Goal: Task Accomplishment & Management: Manage account settings

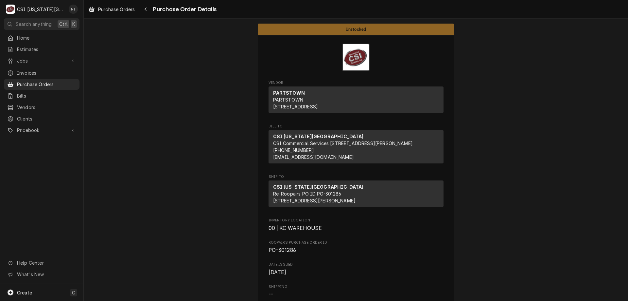
click at [66, 83] on span "Purchase Orders" at bounding box center [46, 84] width 59 height 7
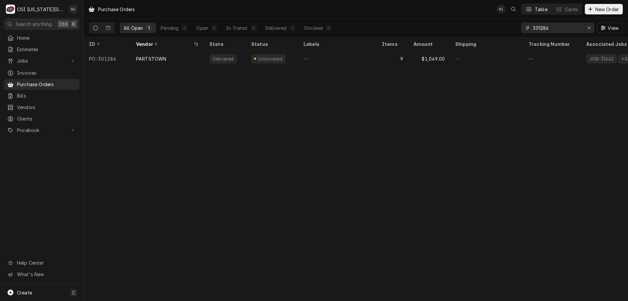
drag, startPoint x: 554, startPoint y: 28, endPoint x: 540, endPoint y: 29, distance: 14.1
click at [540, 29] on input "301286" at bounding box center [557, 28] width 49 height 10
type input "301308"
click at [388, 57] on div "1" at bounding box center [392, 59] width 31 height 16
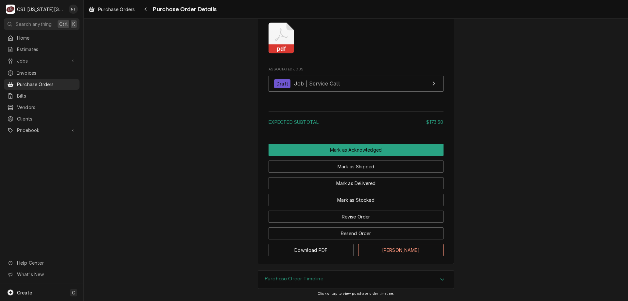
scroll to position [553, 0]
drag, startPoint x: 391, startPoint y: 205, endPoint x: 386, endPoint y: 205, distance: 4.3
click at [390, 205] on button "Mark as Stocked" at bounding box center [356, 200] width 175 height 12
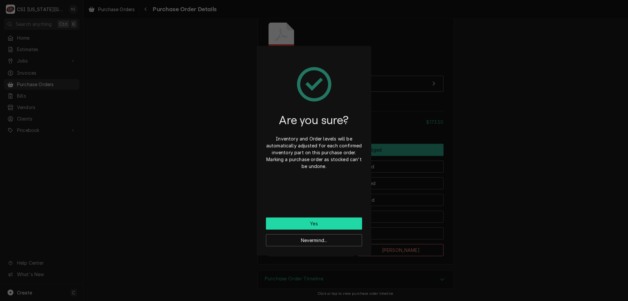
drag, startPoint x: 344, startPoint y: 222, endPoint x: 270, endPoint y: 100, distance: 142.4
click at [344, 222] on button "Yes" at bounding box center [314, 223] width 96 height 12
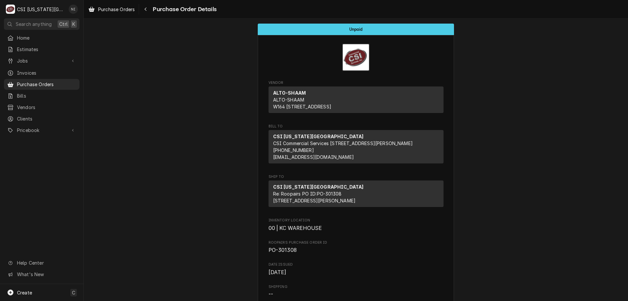
click at [39, 81] on span "Purchase Orders" at bounding box center [46, 84] width 59 height 7
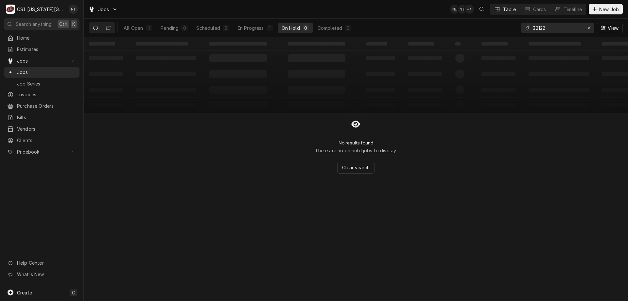
drag, startPoint x: 545, startPoint y: 28, endPoint x: 522, endPoint y: 26, distance: 23.3
click at [522, 26] on div "32122" at bounding box center [557, 28] width 73 height 10
type input "32285"
drag, startPoint x: 135, startPoint y: 25, endPoint x: 188, endPoint y: 28, distance: 53.7
click at [135, 25] on div "All Open" at bounding box center [133, 28] width 19 height 7
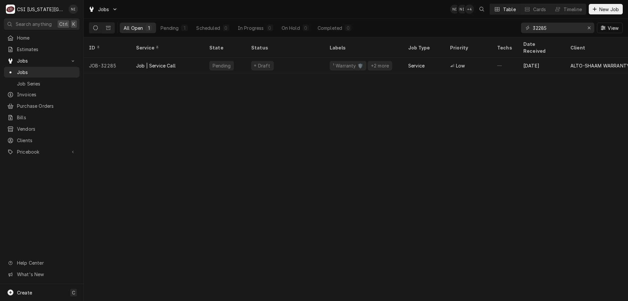
click at [288, 58] on div "Draft" at bounding box center [285, 66] width 78 height 16
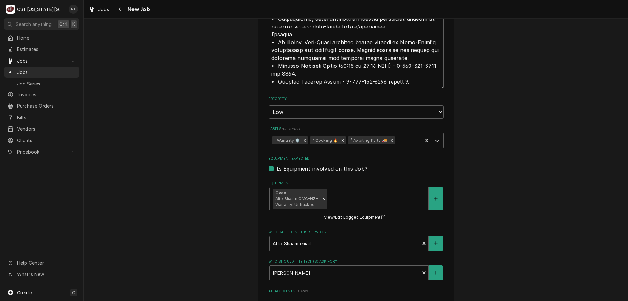
scroll to position [950, 0]
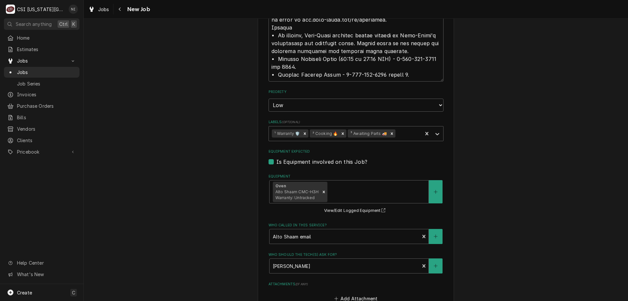
click at [390, 133] on icon "Remove ³ Awaiting Parts 🚚" at bounding box center [392, 133] width 5 height 5
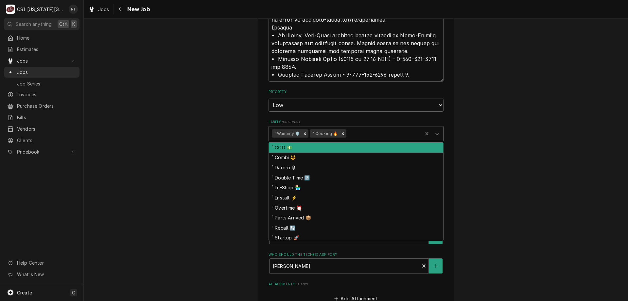
click at [435, 135] on icon "Labels" at bounding box center [437, 134] width 7 height 7
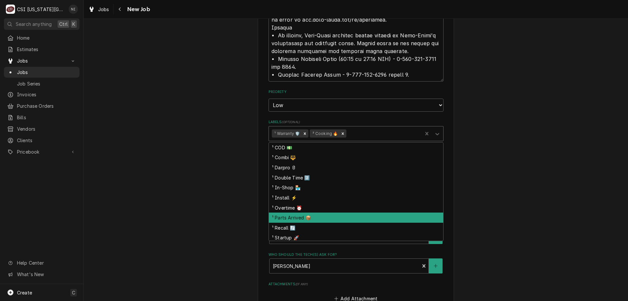
click at [305, 214] on div "¹ Parts Arrived 📦" at bounding box center [356, 217] width 174 height 10
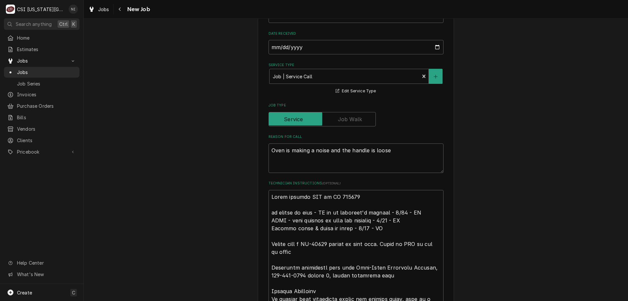
scroll to position [509, 0]
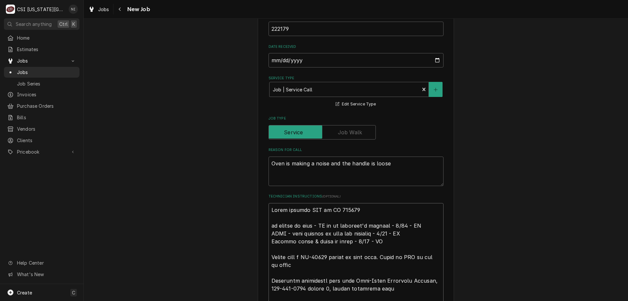
type textarea "x"
type textarea "Parts ordered NDA on PO 301308 no longer on hold - CC is on customer's account …"
type textarea "x"
type textarea "Parts ordered NDA on PO 301308 no longer on hold - CC is on customer's account …"
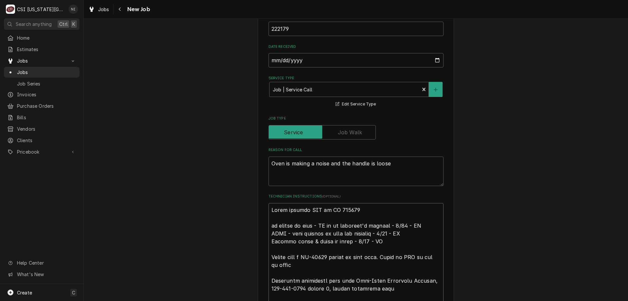
type textarea "x"
type textarea "P Parts ordered NDA on PO 301308 no longer on hold - CC is on customer's accoun…"
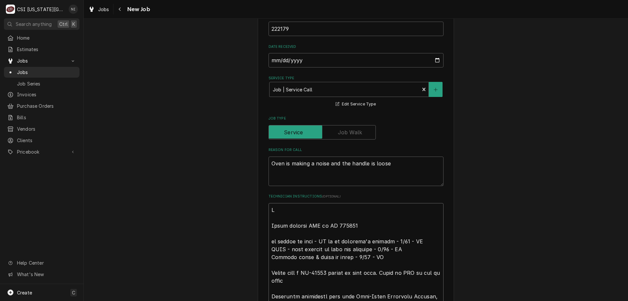
type textarea "x"
type textarea "Pa Parts ordered NDA on PO 301308 no longer on hold - CC is on customer's accou…"
type textarea "x"
type textarea "Par Parts ordered NDA on PO 301308 no longer on hold - CC is on customer's acco…"
type textarea "x"
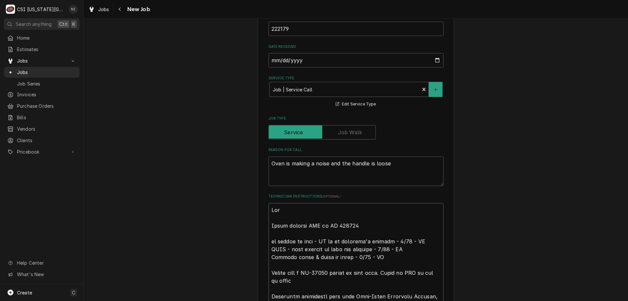
type textarea "Part Parts ordered NDA on PO 301308 no longer on hold - CC is on customer's acc…"
type textarea "x"
type textarea "Parts Parts ordered NDA on PO 301308 no longer on hold - CC is on customer's ac…"
type textarea "x"
type textarea "Parts Parts ordered NDA on PO 301308 no longer on hold - CC is on customer's ac…"
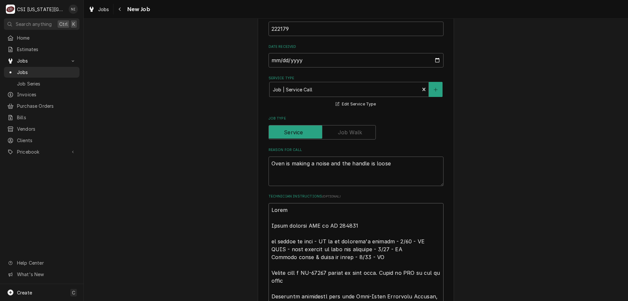
type textarea "x"
type textarea "Parts on Parts ordered NDA on PO 301308 no longer on hold - CC is on customer's…"
type textarea "x"
type textarea "Parts on Parts ordered NDA on PO 301308 no longer on hold - CC is on customer's…"
type textarea "x"
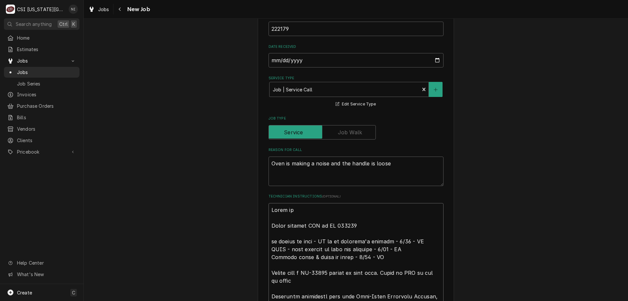
type textarea "Parts on t Parts ordered NDA on PO 301308 no longer on hold - CC is on customer…"
type textarea "x"
type textarea "Parts on th Parts ordered NDA on PO 301308 no longer on hold - CC is on custome…"
type textarea "x"
type textarea "Parts on the Parts ordered NDA on PO 301308 no longer on hold - CC is on custom…"
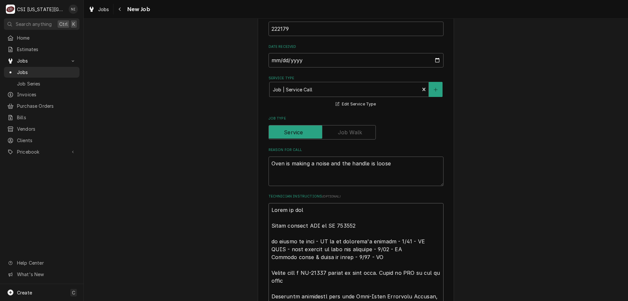
type textarea "x"
type textarea "Parts on the Parts ordered NDA on PO 301308 no longer on hold - CC is on custom…"
type textarea "x"
type textarea "Parts on the u Parts ordered NDA on PO 301308 no longer on hold - CC is on cust…"
type textarea "x"
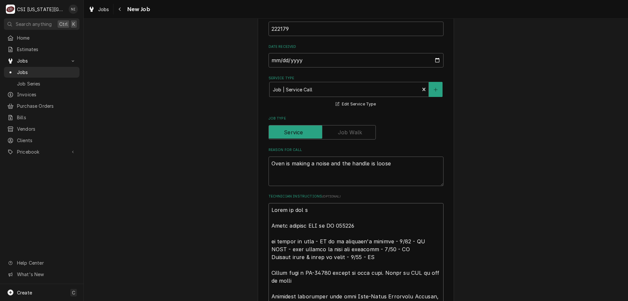
type textarea "Parts on the uu Parts ordered NDA on PO 301308 no longer on hold - CC is on cus…"
type textarea "x"
type textarea "Parts on the u Parts ordered NDA on PO 301308 no longer on hold - CC is on cust…"
type textarea "x"
type textarea "Parts on the un Parts ordered NDA on PO 301308 no longer on hold - CC is on cus…"
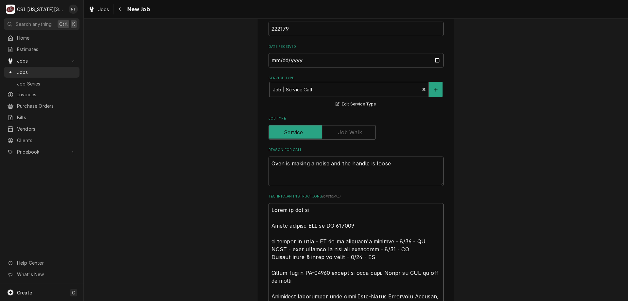
type textarea "x"
type textarea "Parts on the una Parts ordered NDA on PO 301308 no longer on hold - CC is on cu…"
type textarea "x"
type textarea "Parts on the unas Parts ordered NDA on PO 301308 no longer on hold - CC is on c…"
type textarea "x"
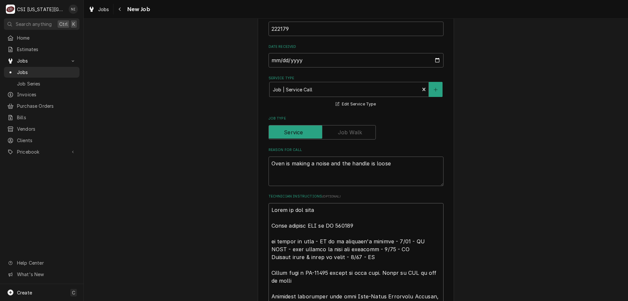
type textarea "Parts on the unass Parts ordered NDA on PO 301308 no longer on hold - CC is on …"
type textarea "x"
type textarea "Parts on the unassi Parts ordered NDA on PO 301308 no longer on hold - CC is on…"
type textarea "x"
type textarea "Parts on the unassig Parts ordered NDA on PO 301308 no longer on hold - CC is o…"
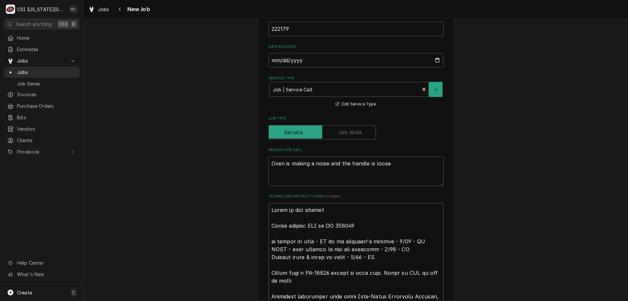
type textarea "x"
type textarea "Parts on the unassign Parts ordered NDA on PO 301308 no longer on hold - CC is …"
type textarea "x"
type textarea "Parts on the unassigne Parts ordered NDA on PO 301308 no longer on hold - CC is…"
type textarea "x"
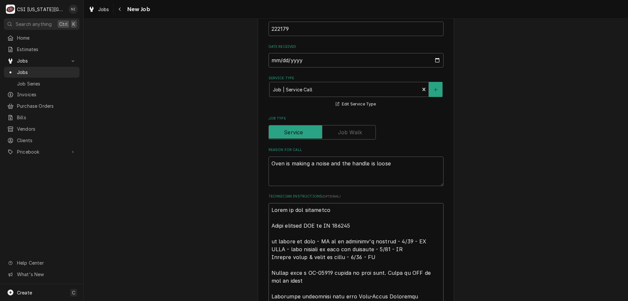
type textarea "Parts on the unassigned Parts ordered NDA on PO 301308 no longer on hold - CC i…"
type textarea "x"
type textarea "Parts on the unassigned sh Parts ordered NDA on PO 301308 no longer on hold - C…"
type textarea "x"
type textarea "Parts on the unassigned she Parts ordered NDA on PO 301308 no longer on hold - …"
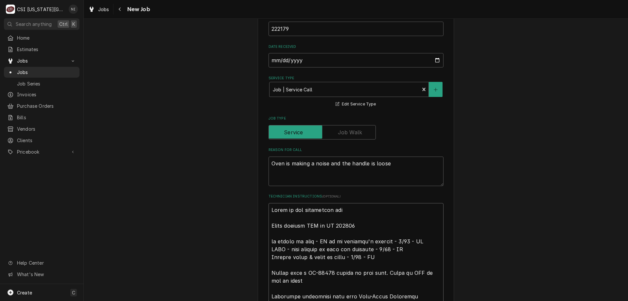
type textarea "x"
type textarea "Parts on the unassigned shel Parts ordered NDA on PO 301308 no longer on hold -…"
type textarea "x"
type textarea "Parts on the unassigned shelf Parts ordered NDA on PO 301308 no longer on hold …"
type textarea "x"
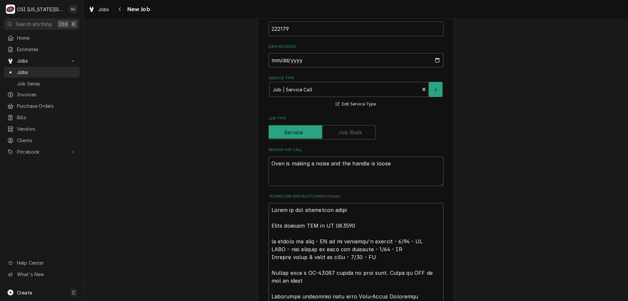
scroll to position [1133, 0]
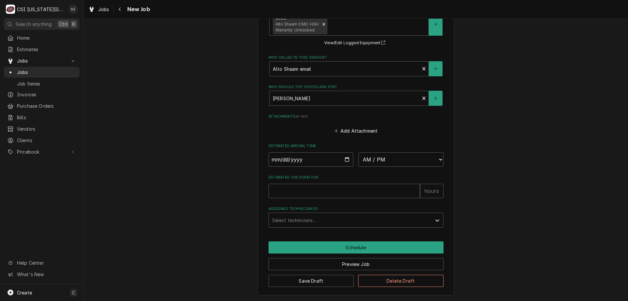
type textarea "Parts on the unassigned shelf Parts ordered NDA on PO 301308 no longer on hold …"
click at [317, 282] on button "Save Draft" at bounding box center [311, 280] width 85 height 12
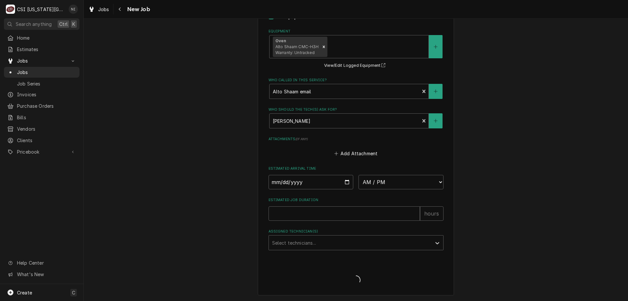
scroll to position [1110, 0]
type textarea "x"
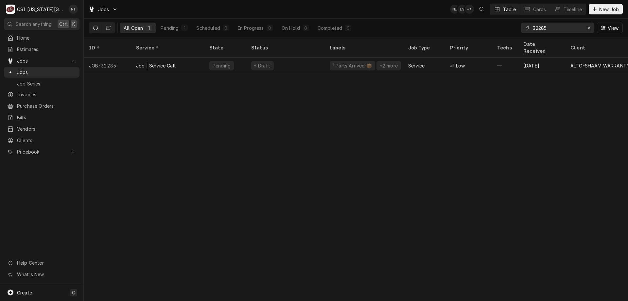
click at [590, 27] on icon "Erase input" at bounding box center [589, 28] width 4 height 5
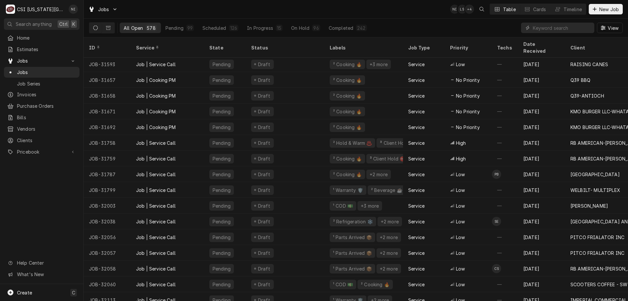
scroll to position [205, 0]
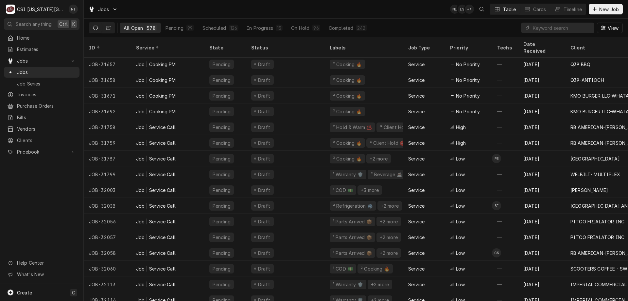
click at [300, 27] on div "On Hold" at bounding box center [300, 28] width 18 height 7
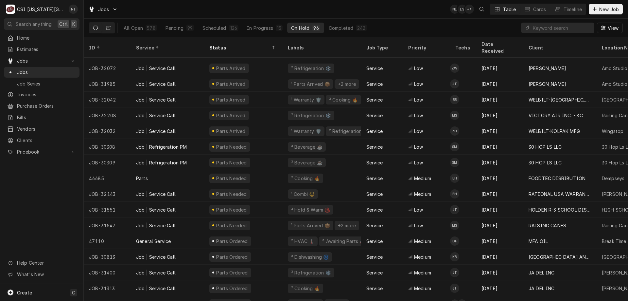
scroll to position [854, 0]
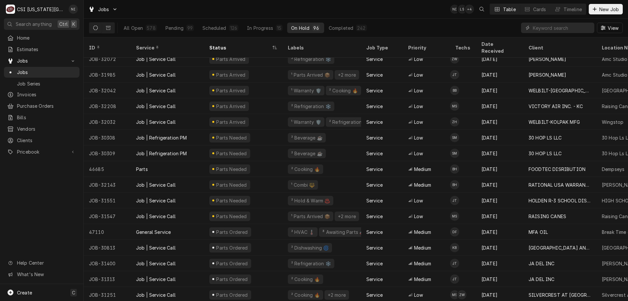
click at [200, 131] on div "Job | Refrigeration PM" at bounding box center [167, 138] width 73 height 16
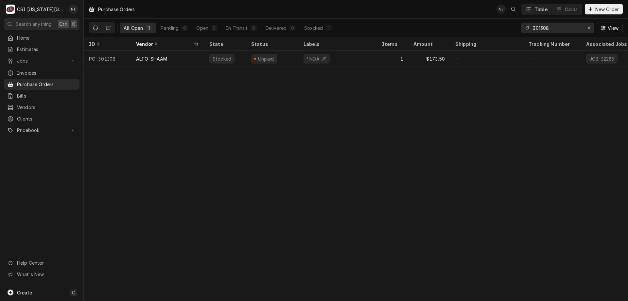
drag, startPoint x: 551, startPoint y: 29, endPoint x: 541, endPoint y: 30, distance: 9.9
click at [541, 30] on input "301308" at bounding box center [557, 28] width 49 height 10
type input "301133"
click at [283, 62] on div "Sent" at bounding box center [272, 59] width 52 height 16
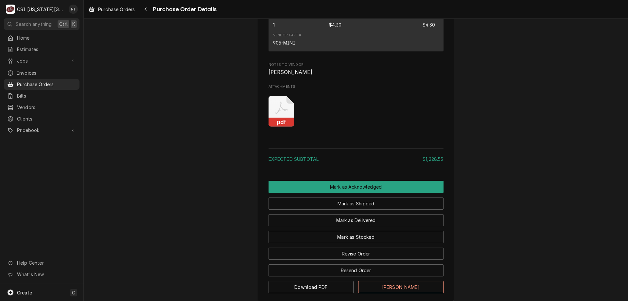
scroll to position [700, 0]
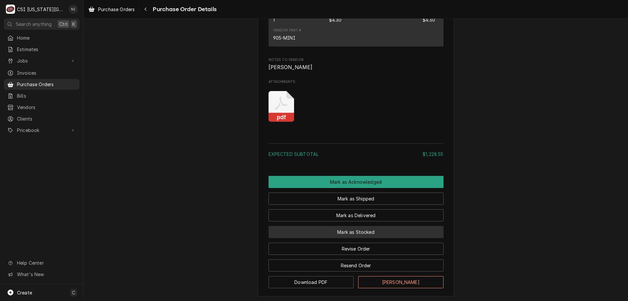
click at [376, 238] on button "Mark as Stocked" at bounding box center [356, 232] width 175 height 12
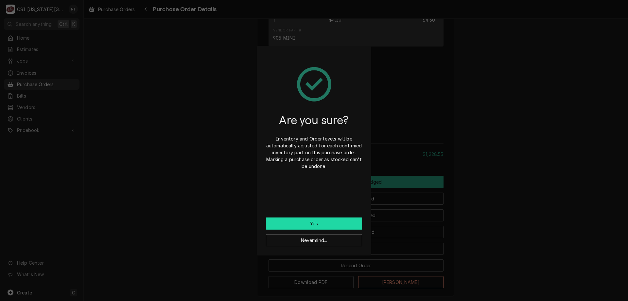
click at [329, 223] on button "Yes" at bounding box center [314, 223] width 96 height 12
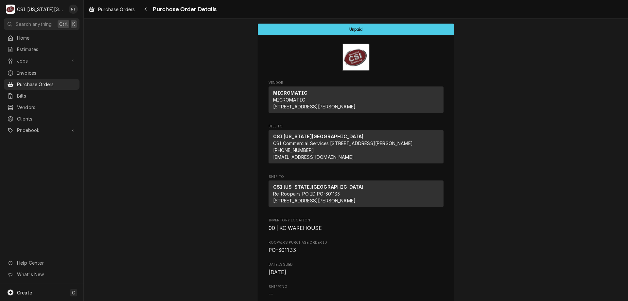
click at [54, 83] on span "Purchase Orders" at bounding box center [46, 84] width 59 height 7
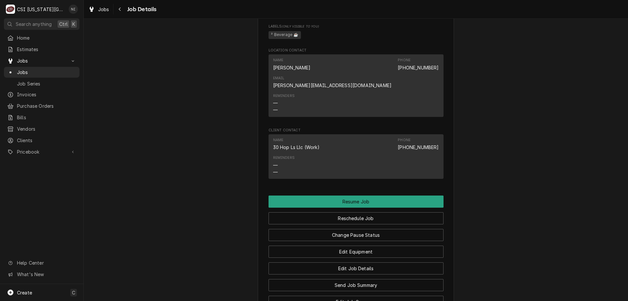
scroll to position [514, 0]
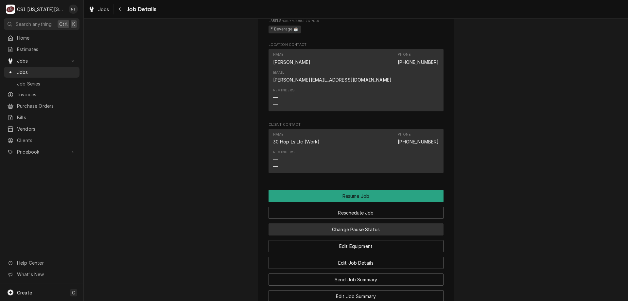
click at [407, 223] on button "Change Pause Status" at bounding box center [356, 229] width 175 height 12
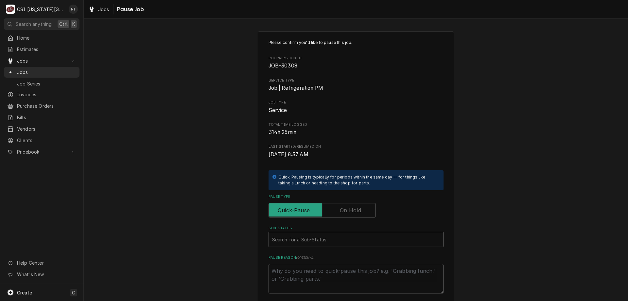
click at [355, 210] on label "Pause Type" at bounding box center [322, 210] width 107 height 14
click at [355, 210] on input "Pause Type" at bounding box center [321, 210] width 101 height 14
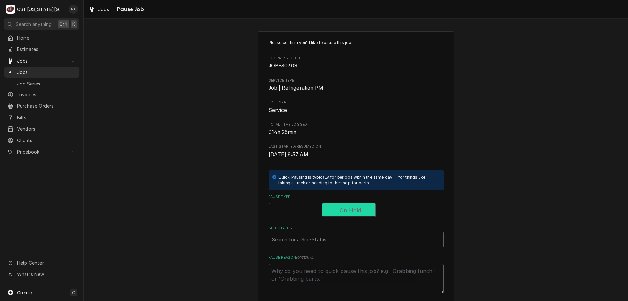
checkbox input "true"
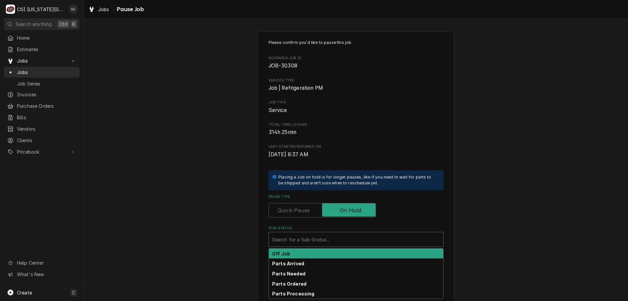
drag, startPoint x: 337, startPoint y: 237, endPoint x: 329, endPoint y: 246, distance: 11.8
click at [337, 237] on div "Sub-Status" at bounding box center [356, 239] width 168 height 12
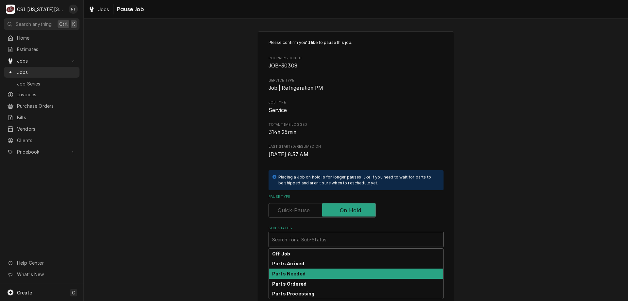
click at [300, 267] on div "Parts Arrived" at bounding box center [356, 263] width 174 height 10
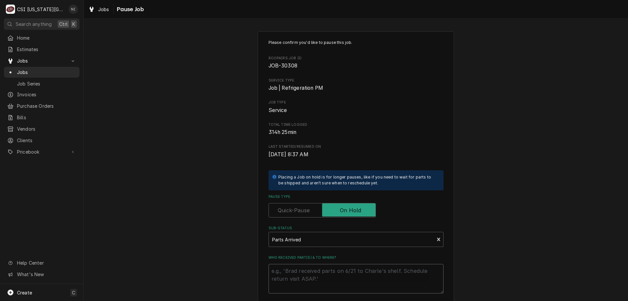
click at [297, 269] on textarea "Who received part(s) & to where?" at bounding box center [356, 278] width 175 height 29
type textarea "x"
type textarea "s"
type textarea "x"
type textarea "su"
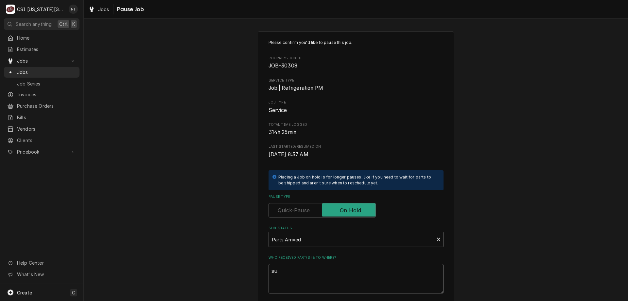
type textarea "x"
type textarea "sup"
type textarea "x"
type textarea "supp"
type textarea "x"
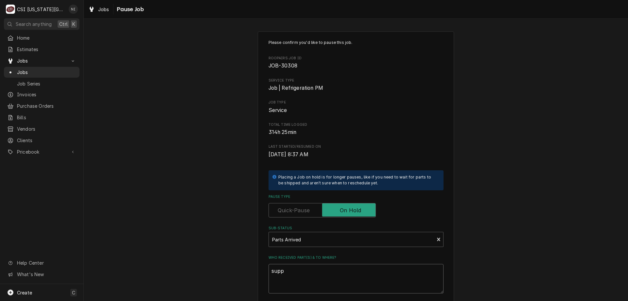
type textarea "suppl"
type textarea "x"
type textarea "suppli"
type textarea "x"
type textarea "supplie"
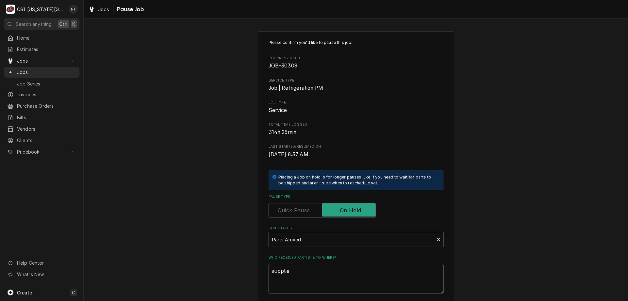
type textarea "x"
type textarea "supplies"
type textarea "x"
type textarea "supplies"
type textarea "x"
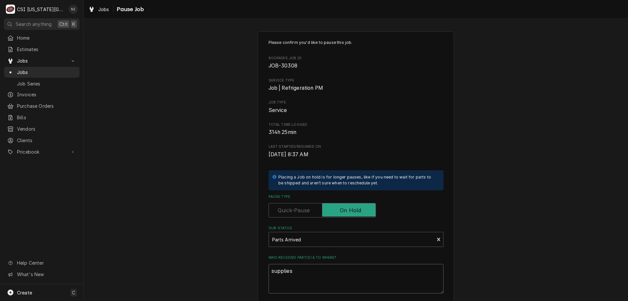
type textarea "supplies o"
type textarea "x"
type textarea "supplies on"
type textarea "x"
type textarea "supplies on"
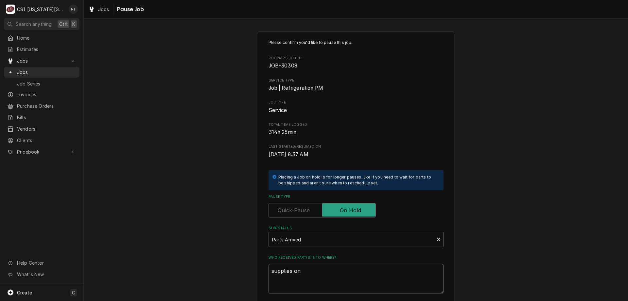
type textarea "x"
type textarea "supplies on s"
type textarea "x"
type textarea "supplies on se"
type textarea "x"
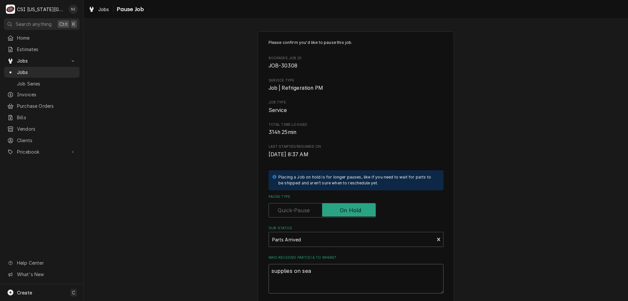
type textarea "supplies on sean"
type textarea "x"
type textarea "supplies on sean"
type textarea "x"
type textarea "supplies on sean s"
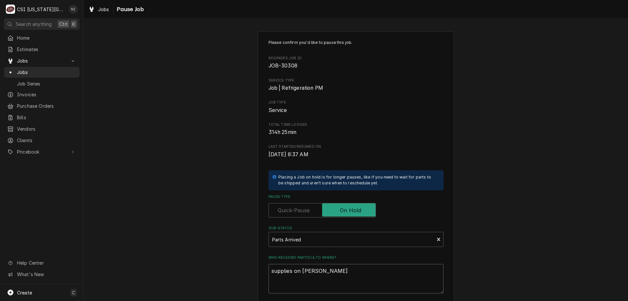
type textarea "x"
type textarea "supplies on sean sh"
type textarea "x"
type textarea "supplies on sean she"
type textarea "x"
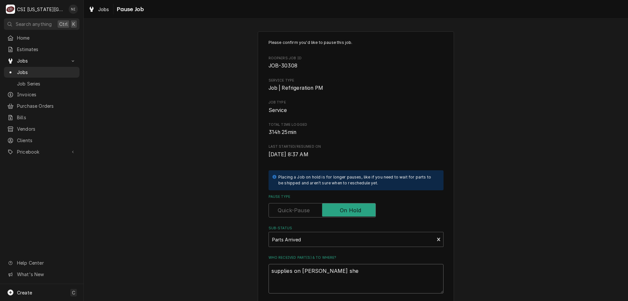
type textarea "supplies on sean shel"
type textarea "x"
type textarea "supplies on sean shelf"
drag, startPoint x: 321, startPoint y: 266, endPoint x: 292, endPoint y: 275, distance: 30.4
click at [275, 272] on div "Who received part(s) & to where? supplies on sean shelf" at bounding box center [356, 274] width 175 height 38
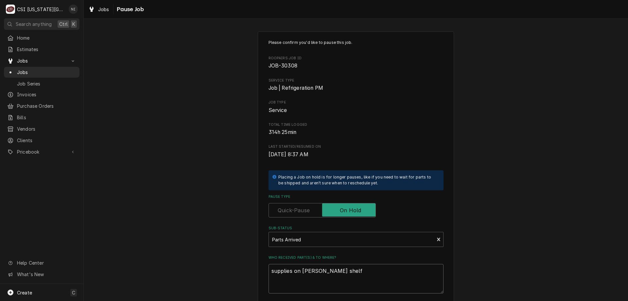
click at [336, 275] on textarea "supplies on sean shelf" at bounding box center [356, 278] width 175 height 29
drag, startPoint x: 313, startPoint y: 272, endPoint x: 261, endPoint y: 273, distance: 52.0
click at [261, 273] on div "Please confirm you'd like to pause this job. Roopairs Job ID JOB-30308 Service …" at bounding box center [356, 195] width 196 height 329
click at [355, 281] on textarea "supplies on sean shelf" at bounding box center [356, 278] width 175 height 29
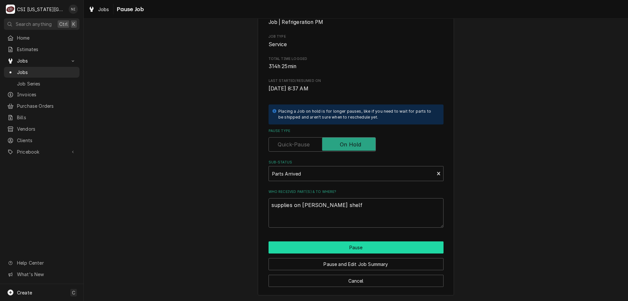
click at [374, 245] on button "Pause" at bounding box center [356, 247] width 175 height 12
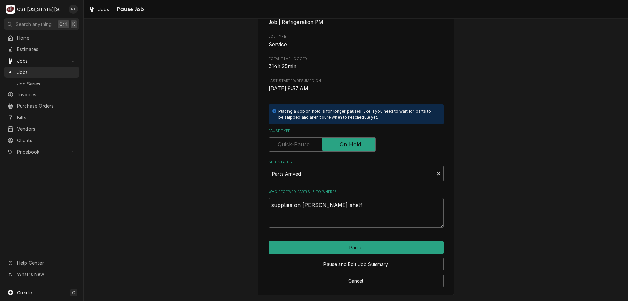
type textarea "x"
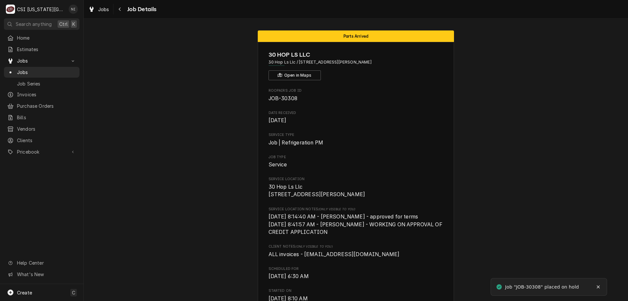
click at [57, 69] on span "Jobs" at bounding box center [46, 72] width 59 height 7
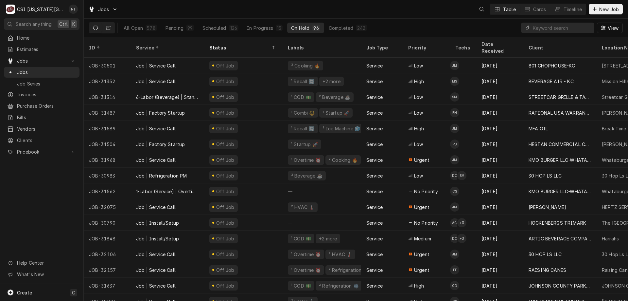
click at [550, 28] on input "Dynamic Content Wrapper" at bounding box center [562, 28] width 58 height 10
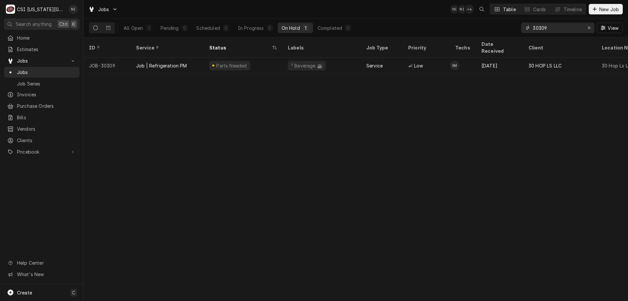
type input "30309"
click at [260, 61] on div "Parts Needed" at bounding box center [243, 66] width 78 height 16
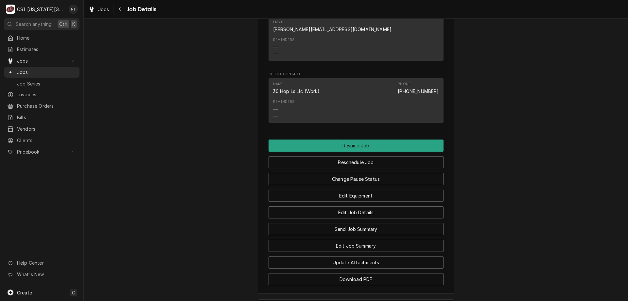
scroll to position [591, 0]
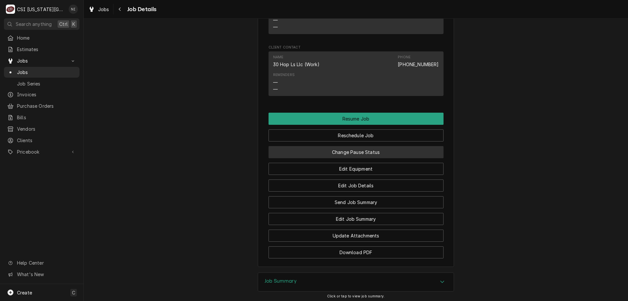
click at [355, 146] on button "Change Pause Status" at bounding box center [356, 152] width 175 height 12
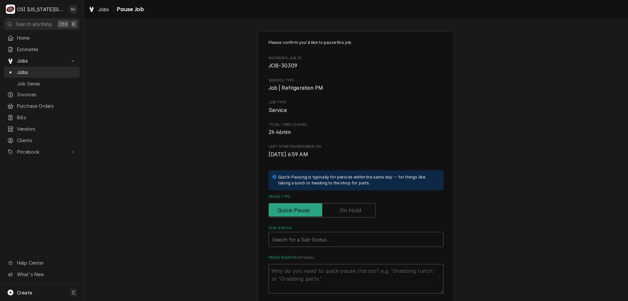
click at [351, 209] on label "Pause Type" at bounding box center [322, 210] width 107 height 14
click at [351, 209] on input "Pause Type" at bounding box center [321, 210] width 101 height 14
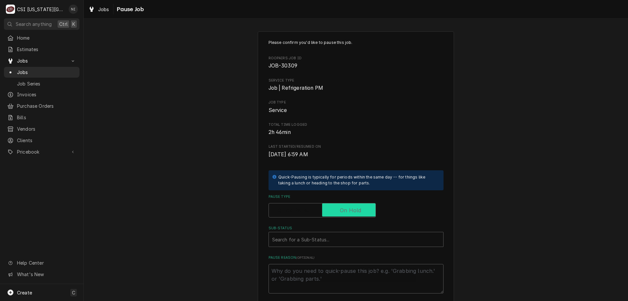
checkbox input "true"
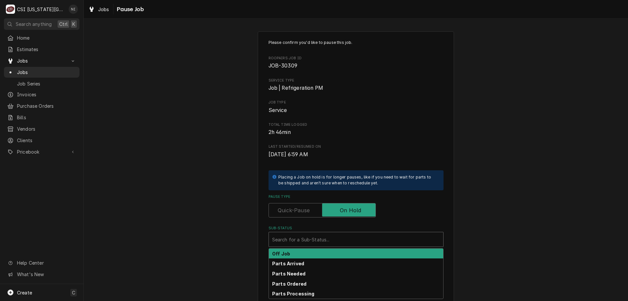
click at [345, 241] on div "Sub-Status" at bounding box center [356, 239] width 168 height 12
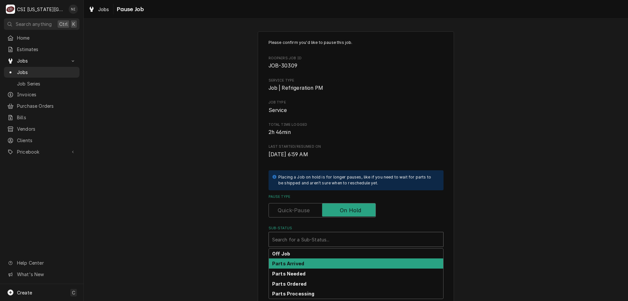
click at [299, 266] on strong "Parts Arrived" at bounding box center [288, 263] width 32 height 6
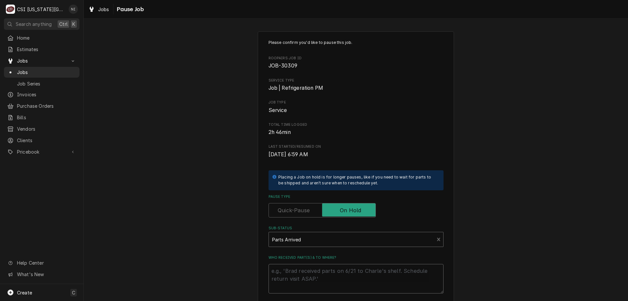
click at [300, 272] on textarea "Who received part(s) & to where?" at bounding box center [356, 278] width 175 height 29
click at [369, 271] on textarea "Who received part(s) & to where?" at bounding box center [356, 278] width 175 height 29
paste textarea "supplies on sean shelf"
type textarea "x"
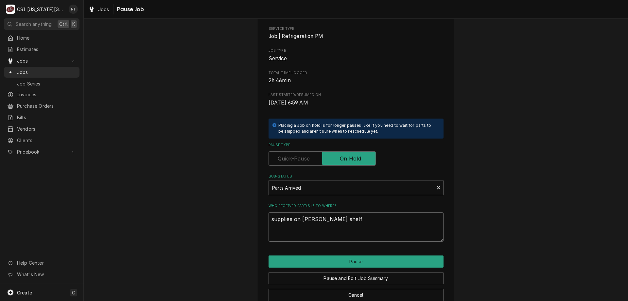
scroll to position [66, 0]
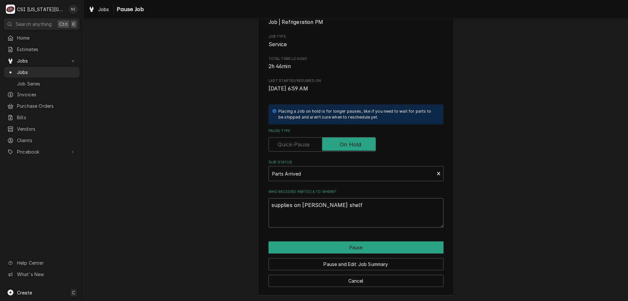
type textarea "supplies on sean shelf"
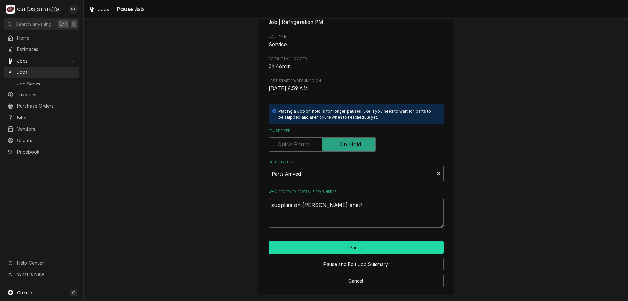
click at [428, 249] on button "Pause" at bounding box center [356, 247] width 175 height 12
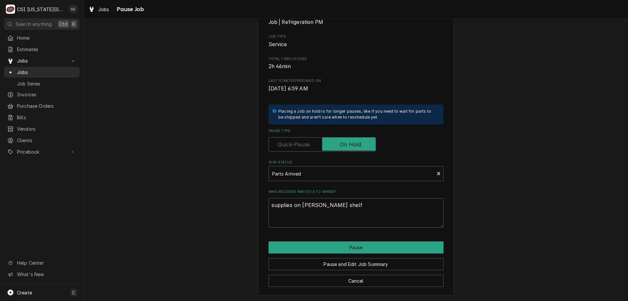
type textarea "x"
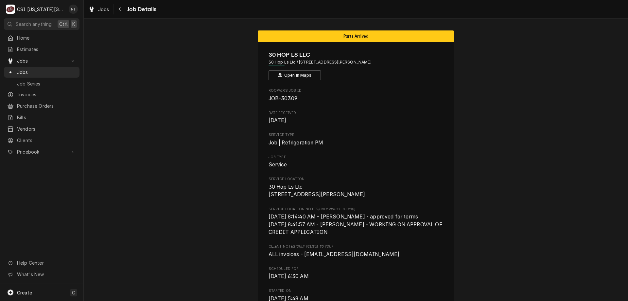
drag, startPoint x: 33, startPoint y: 69, endPoint x: 40, endPoint y: 48, distance: 21.7
click at [34, 69] on span "Jobs" at bounding box center [46, 72] width 59 height 7
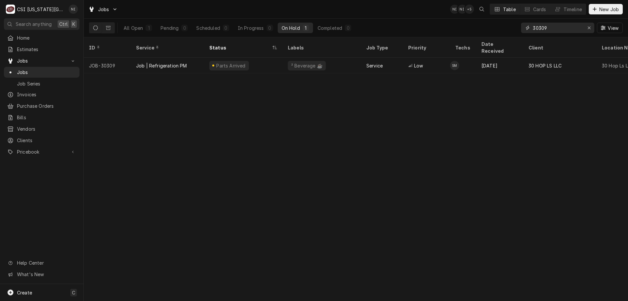
drag, startPoint x: 531, startPoint y: 33, endPoint x: 478, endPoint y: 44, distance: 53.8
click at [478, 44] on div "Jobs NI NI + 5 Table Cards Timeline New Job All Open 1 Pending 0 Scheduled 0 In…" at bounding box center [356, 150] width 544 height 301
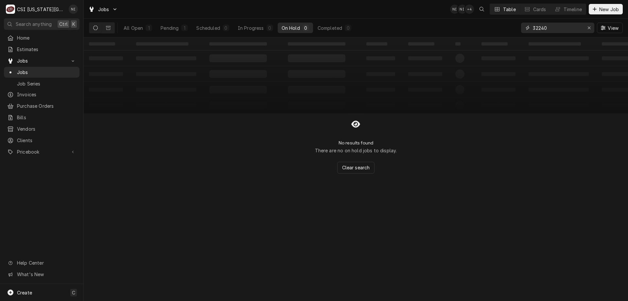
type input "32240"
click at [132, 30] on div "All Open" at bounding box center [133, 28] width 19 height 7
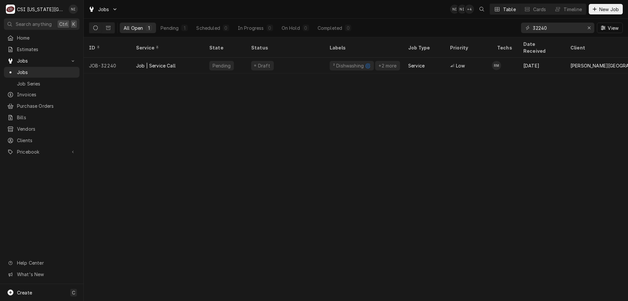
click at [322, 58] on div "Draft" at bounding box center [285, 66] width 78 height 16
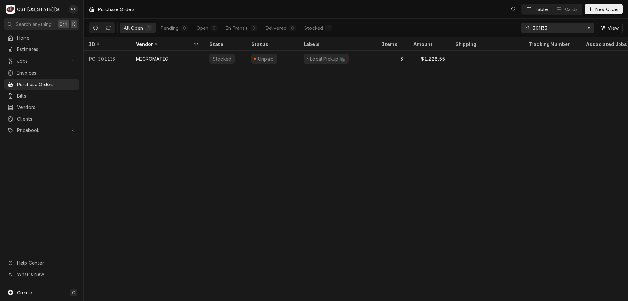
drag, startPoint x: 551, startPoint y: 26, endPoint x: 513, endPoint y: 33, distance: 39.5
click at [513, 33] on div "All Open 1 Pending 0 Open 0 In Transit 0 Delivered 0 Stocked 1 301133 View" at bounding box center [356, 28] width 534 height 18
type input "301286"
click at [315, 60] on div "—" at bounding box center [337, 59] width 78 height 16
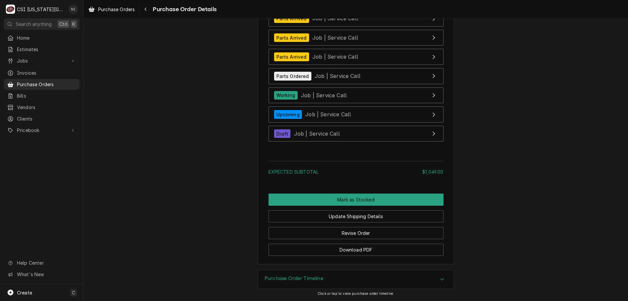
scroll to position [1803, 0]
click at [384, 234] on button "Revise Order" at bounding box center [356, 233] width 175 height 12
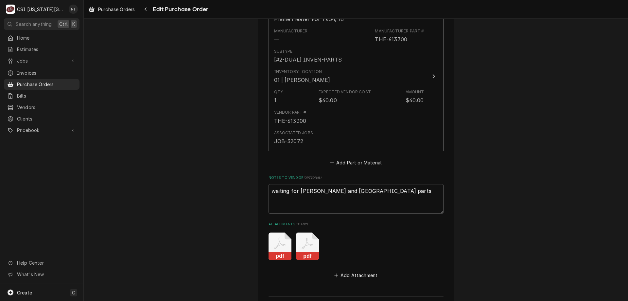
scroll to position [1586, 0]
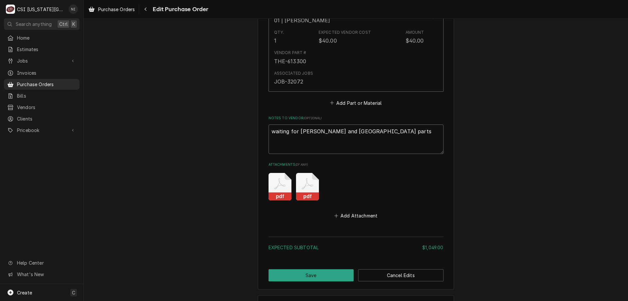
drag, startPoint x: 347, startPoint y: 131, endPoint x: 319, endPoint y: 134, distance: 28.3
click at [319, 134] on textarea "waiting for Kolplak and Hobart parts" at bounding box center [356, 138] width 175 height 29
type textarea "x"
type textarea "waiting for Kolplak parts"
type textarea "x"
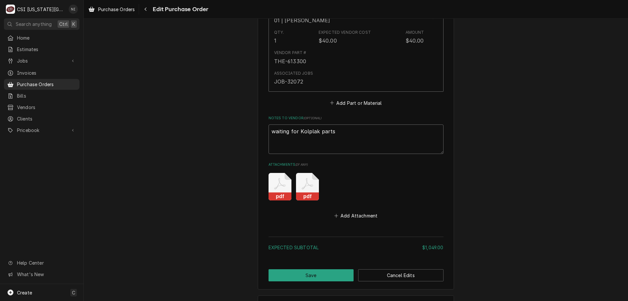
type textarea "waiting for Kolplak dparts"
type textarea "x"
type textarea "waiting for Kolplak doparts"
type textarea "x"
type textarea "waiting for Kolplak dooparts"
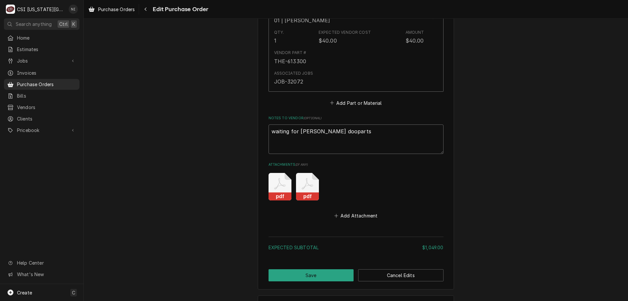
type textarea "x"
type textarea "waiting for Kolplak doorparts"
type textarea "x"
type textarea "waiting for Kolplak door parts"
type textarea "x"
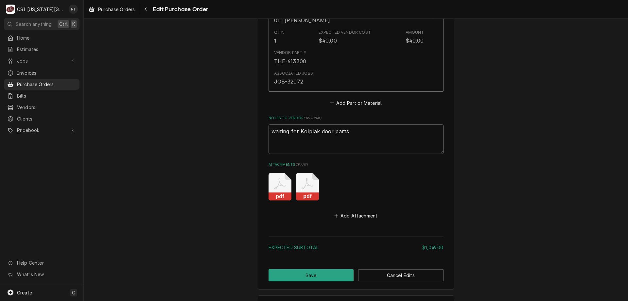
type textarea "waiting for Kolplak door sparts"
type textarea "x"
type textarea "waiting for Kolplak door swparts"
type textarea "x"
type textarea "waiting for Kolplak door sweparts"
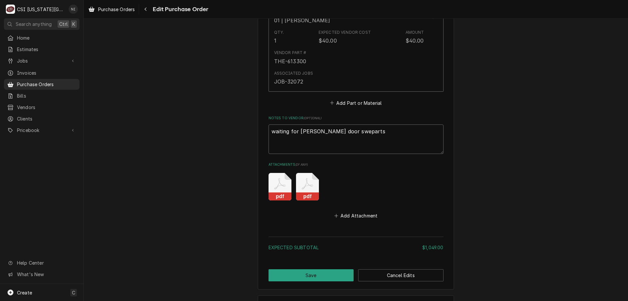
type textarea "x"
type textarea "waiting for Kolplak door sweeparts"
type textarea "x"
type textarea "waiting for Kolplak door sweepparts"
type textarea "x"
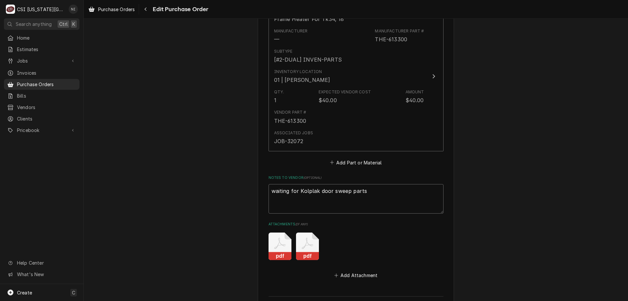
scroll to position [1611, 0]
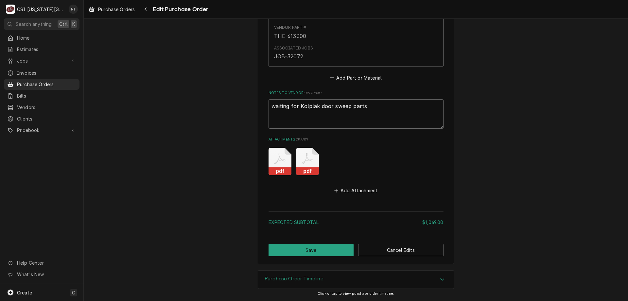
type textarea "waiting for Kolplak door sweep parts"
click at [279, 249] on button "Save" at bounding box center [311, 250] width 85 height 12
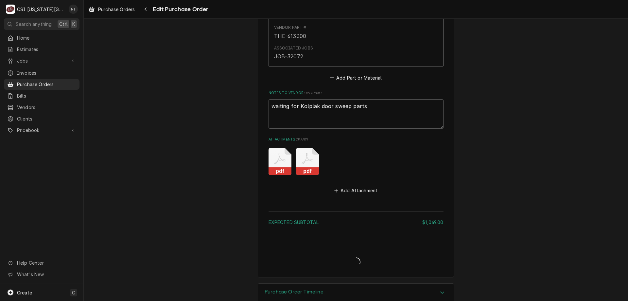
type textarea "x"
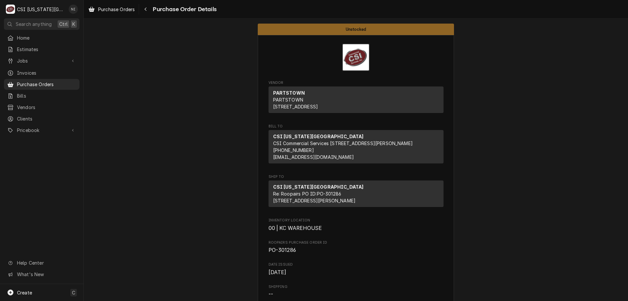
click at [49, 83] on span "Purchase Orders" at bounding box center [46, 84] width 59 height 7
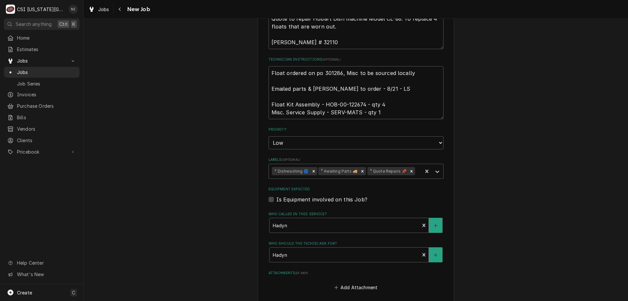
scroll to position [304, 0]
click at [361, 172] on icon "Remove ³ Awaiting Parts 🚚" at bounding box center [362, 171] width 2 height 2
click at [434, 171] on icon "Labels" at bounding box center [437, 172] width 7 height 7
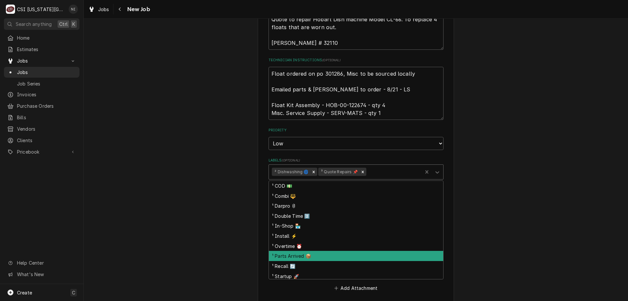
click at [297, 251] on div "¹ Parts Arrived 📦" at bounding box center [356, 256] width 174 height 10
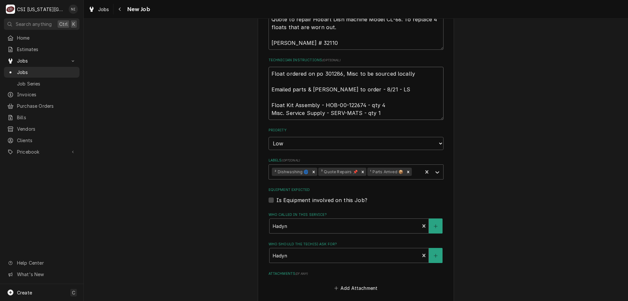
click at [269, 75] on textarea "Float ordered on po 301286, Misc to be sourced locally Emailed parts & lindy to…" at bounding box center [356, 93] width 175 height 53
type textarea "x"
type textarea "Float ordered on po 301286, Misc to be sourced locally Emailed parts & lindy to…"
type textarea "x"
type textarea "Float ordered on po 301286, Misc to be sourced locally Emailed parts & lindy to…"
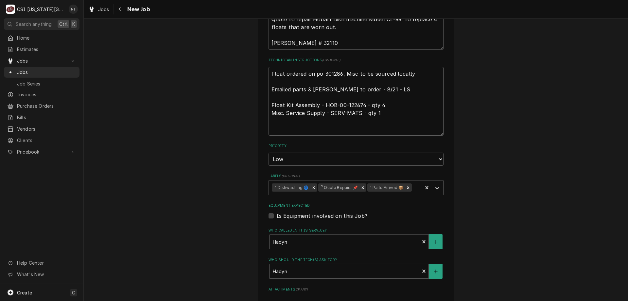
click at [286, 74] on textarea "Float ordered on po 301286, Misc to be sourced locally Emailed parts & lindy to…" at bounding box center [356, 101] width 175 height 69
type textarea "x"
type textarea "p Float ordered on po 301286, Misc to be sourced locally Emailed parts & lindy …"
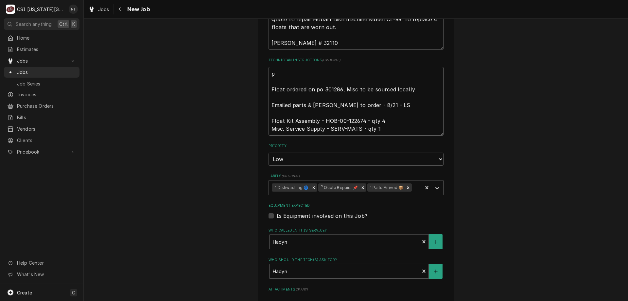
type textarea "x"
type textarea "pa Float ordered on po 301286, Misc to be sourced locally Emailed parts & lindy…"
type textarea "x"
type textarea "par Float ordered on po 301286, Misc to be sourced locally Emailed parts & lind…"
type textarea "x"
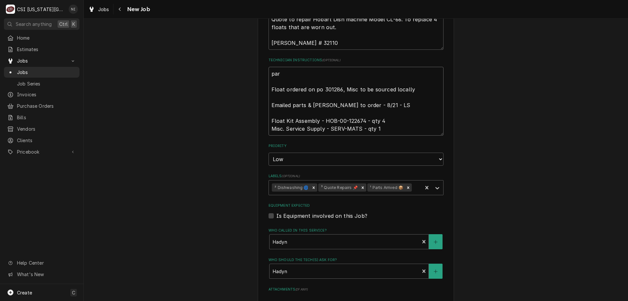
type textarea "pa Float ordered on po 301286, Misc to be sourced locally Emailed parts & lindy…"
type textarea "x"
type textarea "p Float ordered on po 301286, Misc to be sourced locally Emailed parts & lindy …"
type textarea "x"
type textarea "Float ordered on po 301286, Misc to be sourced locally Emailed parts & lindy to…"
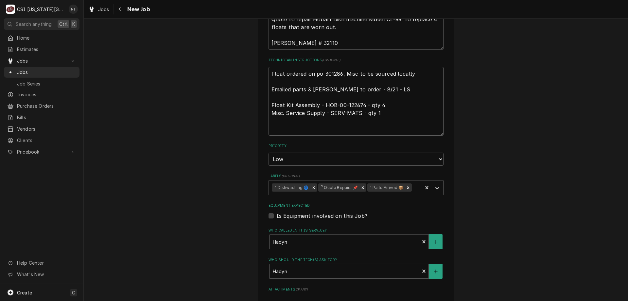
type textarea "x"
type textarea "f Float ordered on po 301286, Misc to be sourced locally Emailed parts & lindy …"
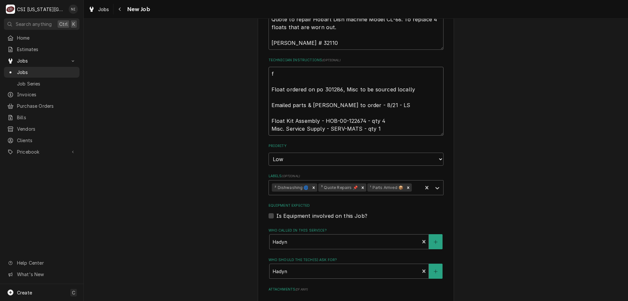
type textarea "x"
type textarea "Float ordered on po 301286, Misc to be sourced locally Emailed parts & lindy to…"
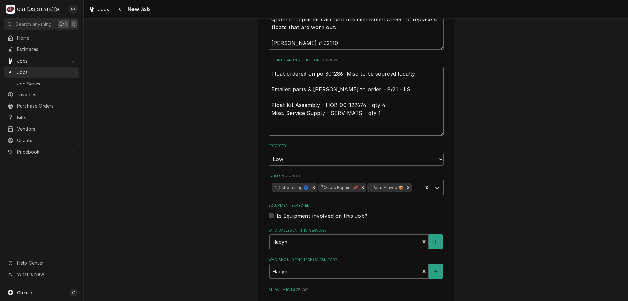
type textarea "x"
type textarea "F Float ordered on po 301286, Misc to be sourced locally Emailed parts & lindy …"
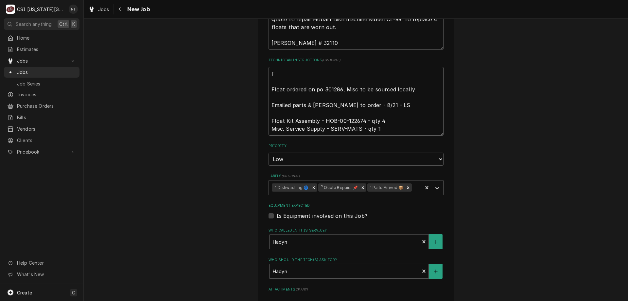
type textarea "x"
type textarea "Fl Float ordered on po 301286, Misc to be sourced locally Emailed parts & lindy…"
type textarea "x"
type textarea "Flo Float ordered on po 301286, Misc to be sourced locally Emailed parts & lind…"
type textarea "x"
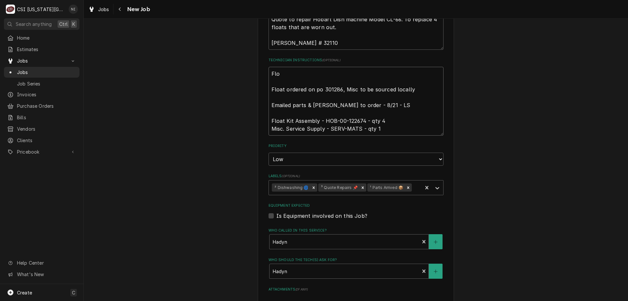
type textarea "Flot Float ordered on po 301286, Misc to be sourced locally Emailed parts & lin…"
type textarea "x"
type textarea "Flota Float ordered on po 301286, Misc to be sourced locally Emailed parts & li…"
type textarea "x"
type textarea "Flot Float ordered on po 301286, Misc to be sourced locally Emailed parts & lin…"
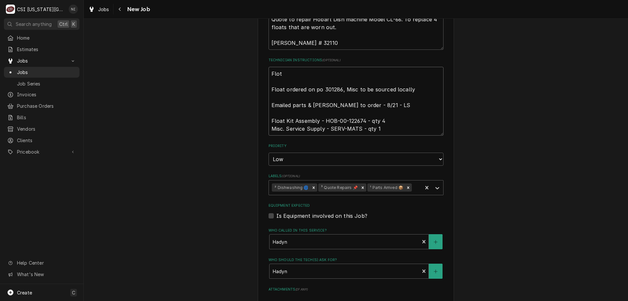
type textarea "x"
type textarea "Flo Float ordered on po 301286, Misc to be sourced locally Emailed parts & lind…"
type textarea "x"
type textarea "Floa Float ordered on po 301286, Misc to be sourced locally Emailed parts & lin…"
type textarea "x"
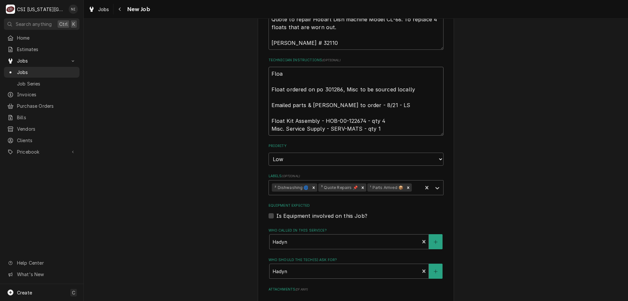
type textarea "Float Float ordered on po 301286, Misc to be sourced locally Emailed parts & li…"
type textarea "x"
type textarea "Float Float ordered on po 301286, Misc to be sourced locally Emailed parts & li…"
type textarea "x"
type textarea "Float on Float ordered on po 301286, Misc to be sourced locally Emailed parts &…"
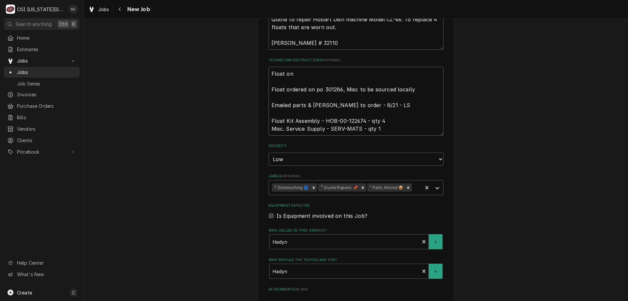
type textarea "x"
type textarea "Float on Float ordered on po 301286, Misc to be sourced locally Emailed parts &…"
type textarea "x"
type textarea "Float on M Float ordered on po 301286, Misc to be sourced locally Emailed parts…"
type textarea "x"
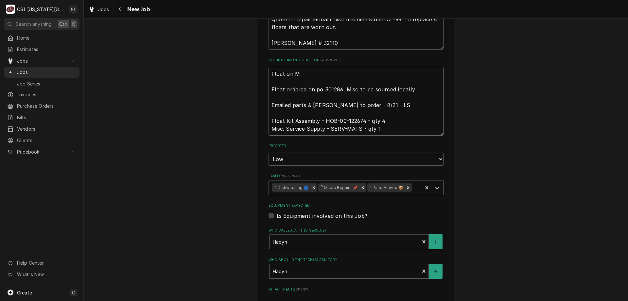
type textarea "Float on Me Float ordered on po 301286, Misc to be sourced locally Emailed part…"
type textarea "x"
type textarea "Float on Men Float ordered on po 301286, Misc to be sourced locally Emailed par…"
type textarea "x"
type textarea "Float on Mend Float ordered on po 301286, Misc to be sourced locally Emailed pa…"
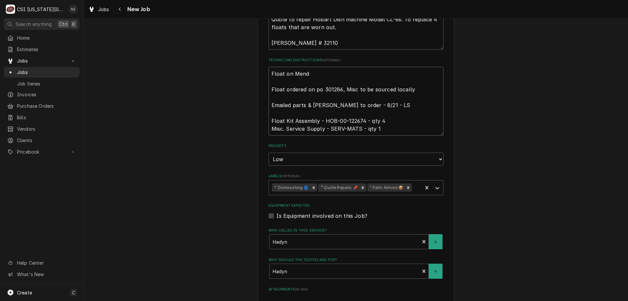
type textarea "x"
type textarea "Float on Mendo Float ordered on po 301286, Misc to be sourced locally Emailed p…"
type textarea "x"
type textarea "Float on Mendon Float ordered on po 301286, Misc to be sourced locally Emailed …"
type textarea "x"
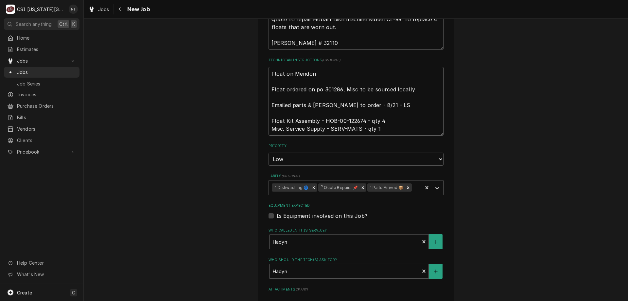
type textarea "Float on Mendon Float ordered on po 301286, Misc to be sourced locally Emailed …"
type textarea "x"
type textarea "Float on Mendon s Float ordered on po 301286, Misc to be sourced locally Emaile…"
type textarea "x"
type textarea "Float on Mendon sh Float ordered on po 301286, Misc to be sourced locally Email…"
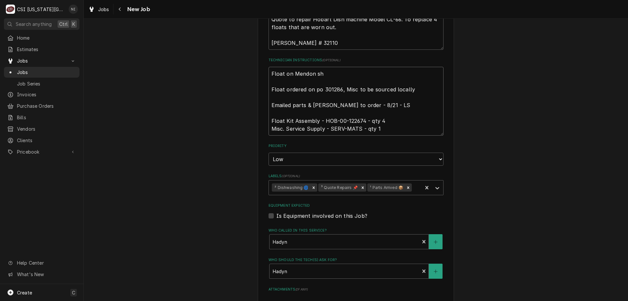
type textarea "x"
type textarea "Float on Mendon she Float ordered on po 301286, Misc to be sourced locally Emai…"
type textarea "x"
type textarea "Float on Mendon shelf Float ordered on po 301286, Misc to be sourced locally Em…"
type textarea "x"
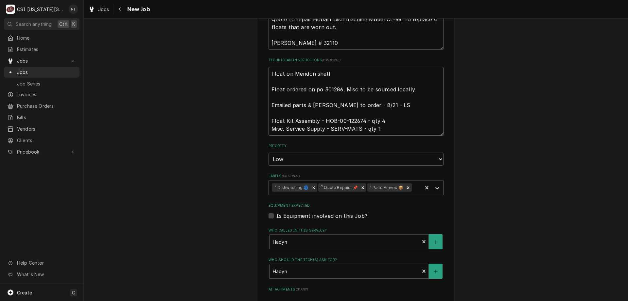
type textarea "Float on Mendon shelf Float ordered on po 301286, Misc to be sourced locally Em…"
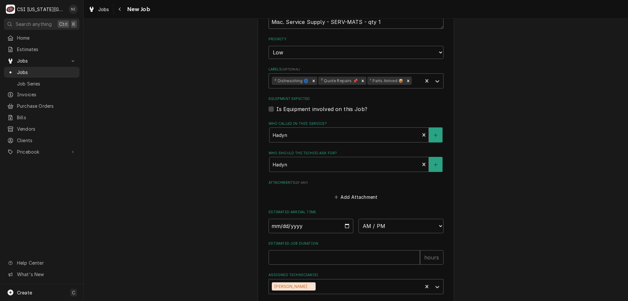
scroll to position [477, 0]
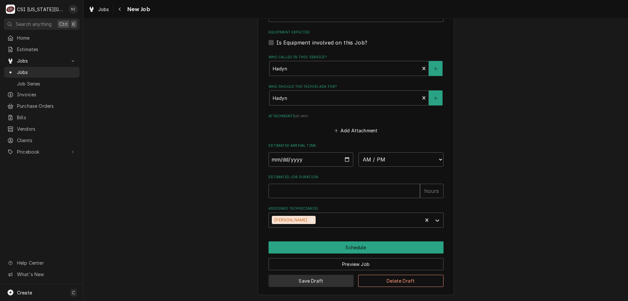
drag, startPoint x: 326, startPoint y: 277, endPoint x: 303, endPoint y: 288, distance: 25.3
click at [320, 280] on button "Save Draft" at bounding box center [311, 280] width 85 height 12
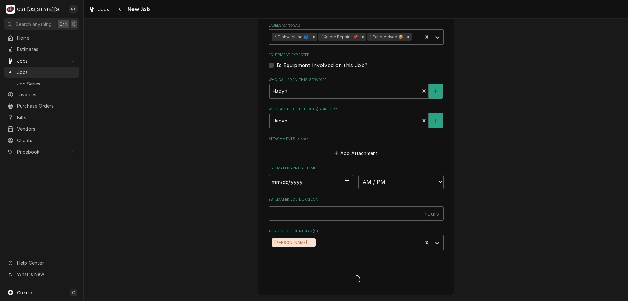
type textarea "x"
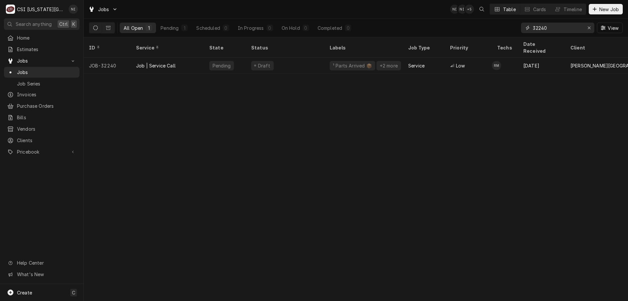
drag, startPoint x: 548, startPoint y: 26, endPoint x: 539, endPoint y: 28, distance: 8.7
click at [539, 28] on input "32240" at bounding box center [557, 28] width 49 height 10
type input "32028"
click at [283, 59] on div "Off Job" at bounding box center [285, 66] width 78 height 16
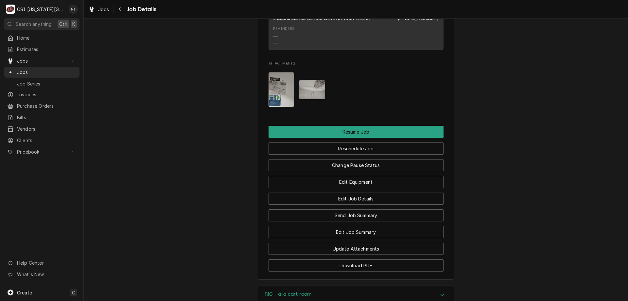
scroll to position [812, 0]
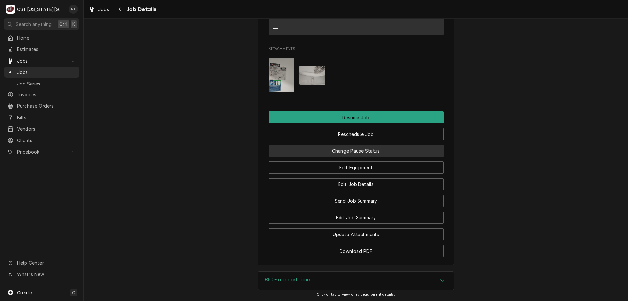
click at [365, 151] on button "Change Pause Status" at bounding box center [356, 151] width 175 height 12
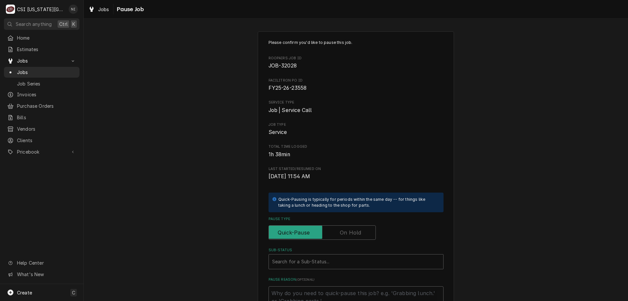
drag, startPoint x: 345, startPoint y: 230, endPoint x: 342, endPoint y: 233, distance: 4.2
click at [342, 232] on label "Pause Type" at bounding box center [322, 232] width 107 height 14
click at [342, 232] on input "Pause Type" at bounding box center [321, 232] width 101 height 14
checkbox input "true"
click at [328, 261] on div "Sub-Status" at bounding box center [356, 261] width 168 height 12
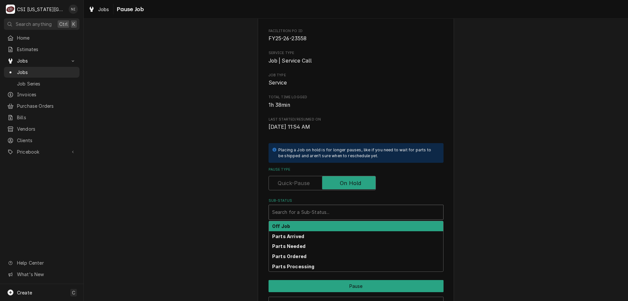
scroll to position [49, 0]
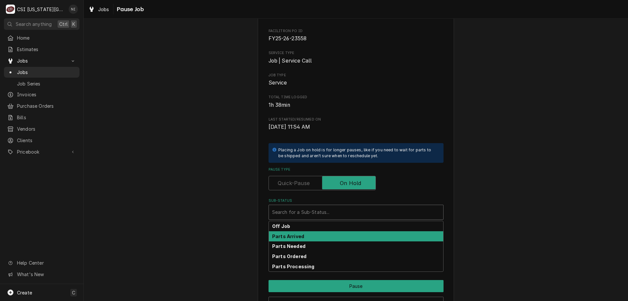
click at [304, 239] on div "Parts Arrived" at bounding box center [356, 236] width 174 height 10
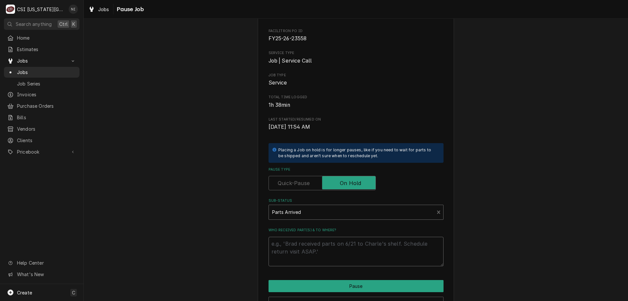
click at [300, 243] on textarea "Who received part(s) & to where?" at bounding box center [356, 250] width 175 height 29
type textarea "x"
type textarea "s"
type textarea "x"
type textarea "se"
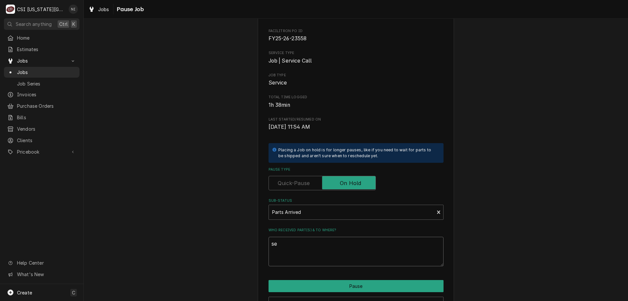
type textarea "x"
type textarea "sen"
type textarea "x"
type textarea "sent"
type textarea "x"
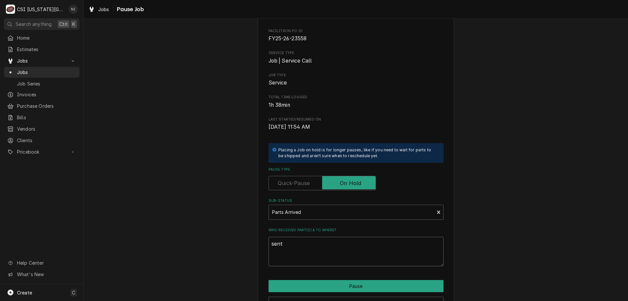
type textarea "sent"
type textarea "x"
type textarea "sent s"
type textarea "x"
type textarea "sent se"
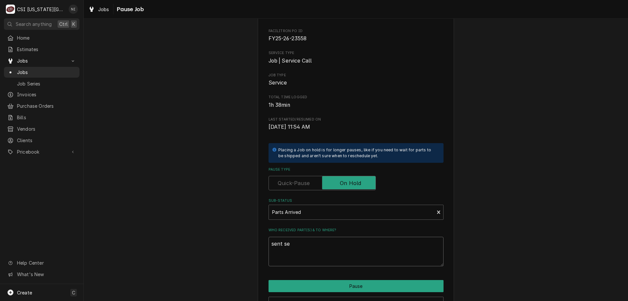
type textarea "x"
type textarea "sent s"
type textarea "x"
type textarea "sent"
type textarea "x"
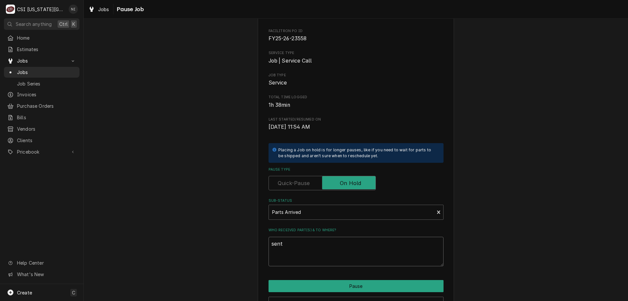
type textarea "sent"
type textarea "x"
type textarea "sen"
type textarea "x"
type textarea "se"
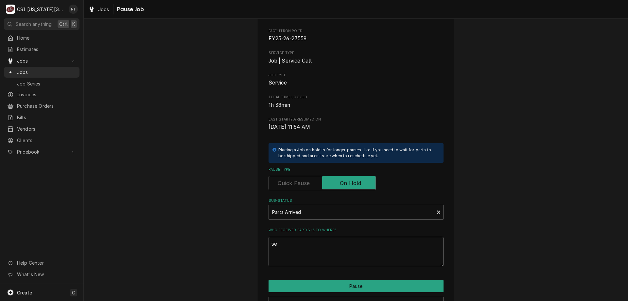
type textarea "x"
type textarea "s"
type textarea "x"
type textarea "T"
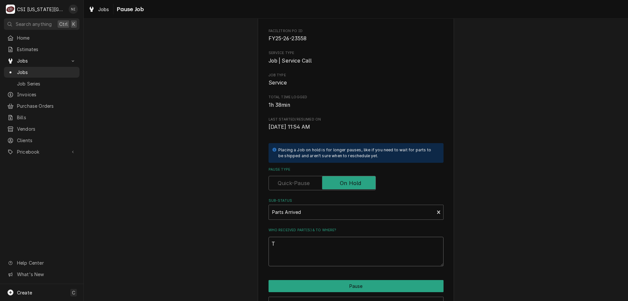
type textarea "x"
type textarea "Tr"
type textarea "x"
type textarea "Tri"
type textarea "x"
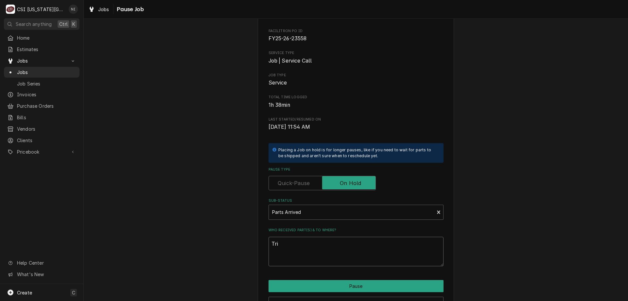
type textarea "Trie"
type textarea "x"
type textarea "Trie"
type textarea "x"
type textarea "Trie s"
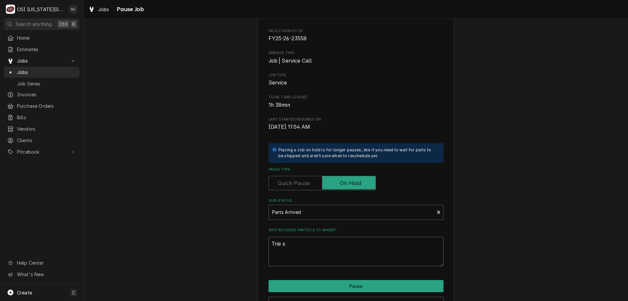
type textarea "x"
type textarea "Trie se"
type textarea "x"
type textarea "Trie sem"
type textarea "x"
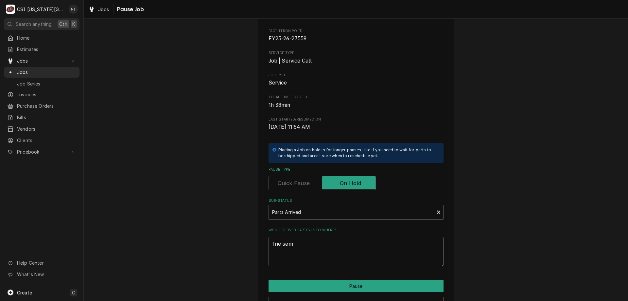
type textarea "Trie se"
type textarea "x"
type textarea "Trie s"
type textarea "x"
type textarea "Trie"
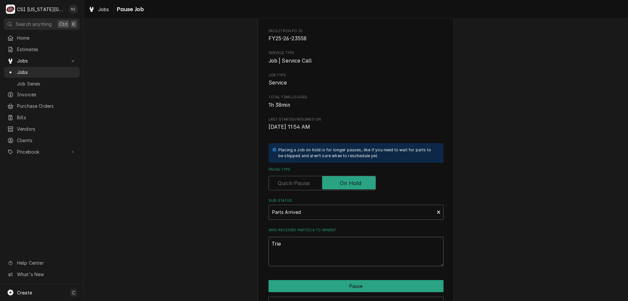
type textarea "x"
type textarea "Trie"
type textarea "x"
type textarea "Tri"
type textarea "x"
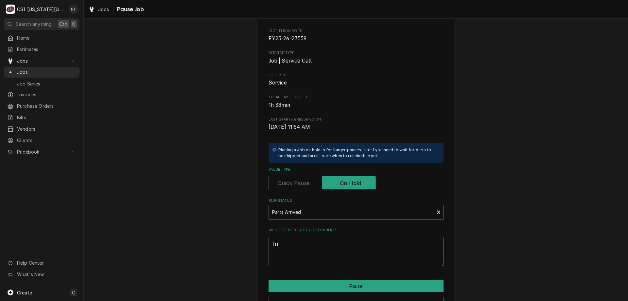
type textarea "Tr"
type textarea "x"
type textarea "Tri"
type textarea "x"
type textarea "Trie"
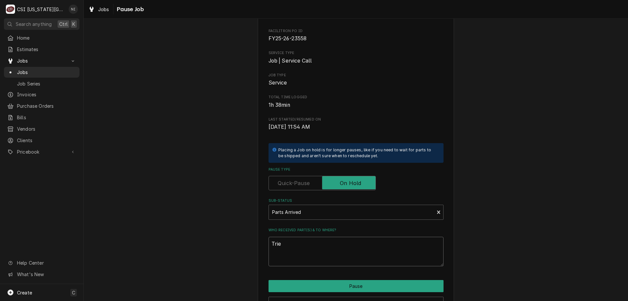
type textarea "x"
type textarea "Trie"
type textarea "x"
type textarea "Trie s"
type textarea "x"
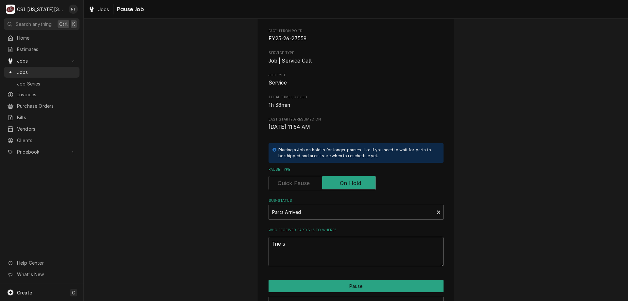
type textarea "Trie se"
type textarea "x"
type textarea "Trie s"
type textarea "x"
type textarea "Trie"
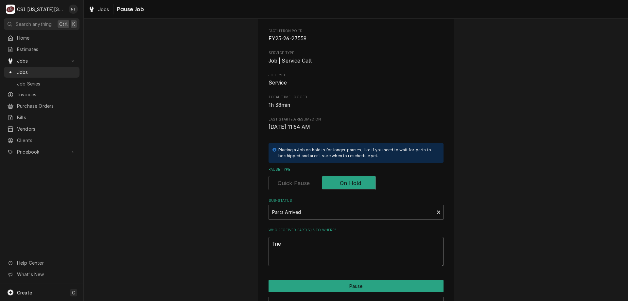
type textarea "x"
type textarea "Trie"
type textarea "x"
type textarea "Tri"
type textarea "x"
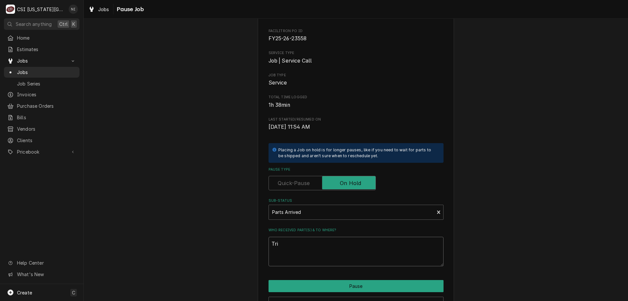
type textarea "Tr"
type textarea "x"
type textarea "Tru"
type textarea "x"
type textarea "True"
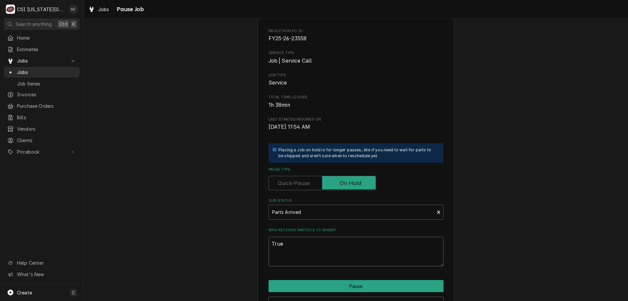
type textarea "x"
type textarea "True"
type textarea "x"
type textarea "True sn"
type textarea "x"
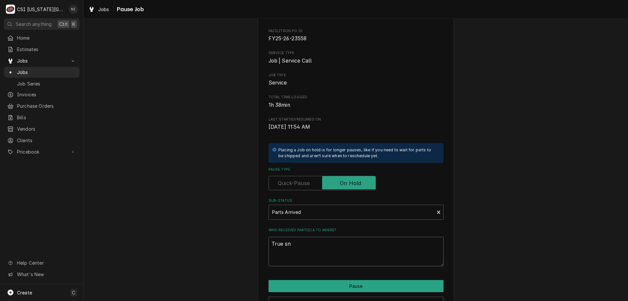
type textarea "True sne"
type textarea "x"
type textarea "True sn"
type textarea "x"
type textarea "True s"
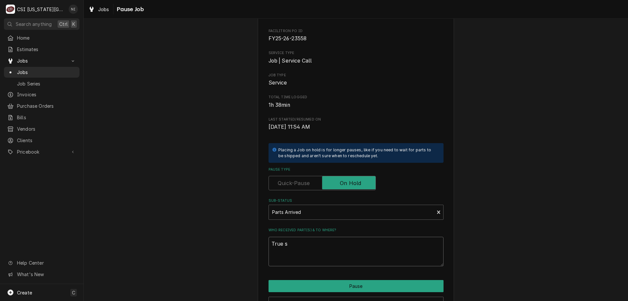
type textarea "x"
type textarea "True se"
type textarea "x"
type textarea "True sem"
type textarea "x"
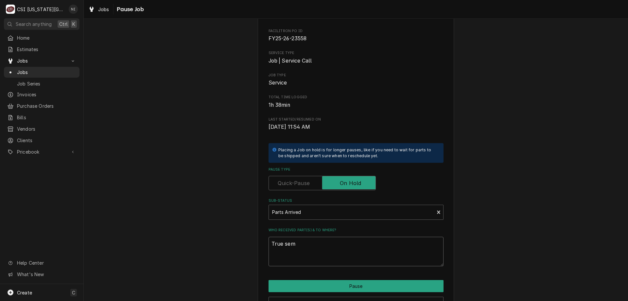
type textarea "True semt"
type textarea "x"
type textarea "True semt"
type textarea "x"
type textarea "True semt"
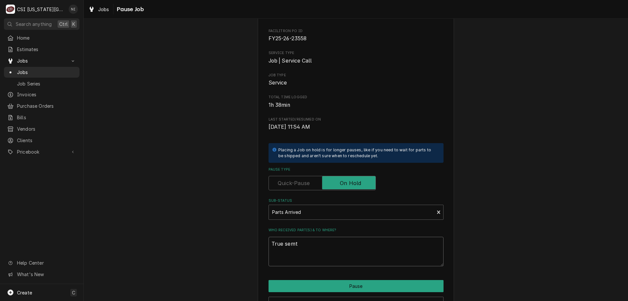
type textarea "x"
type textarea "True sem"
type textarea "x"
type textarea "True se"
type textarea "x"
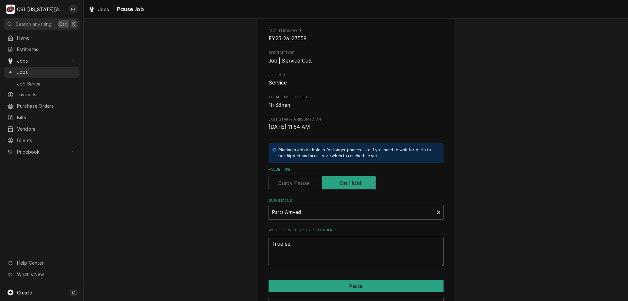
type textarea "True sem"
type textarea "x"
type textarea "True semt"
type textarea "x"
type textarea "True sem"
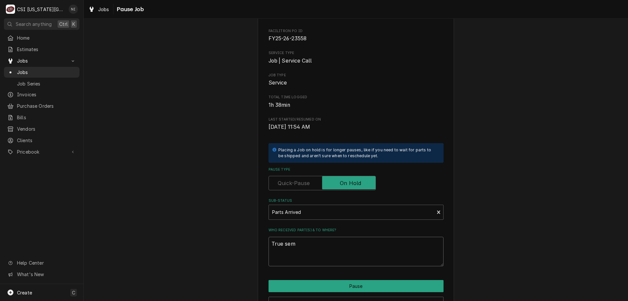
type textarea "x"
type textarea "True se"
type textarea "x"
type textarea "True sen"
type textarea "x"
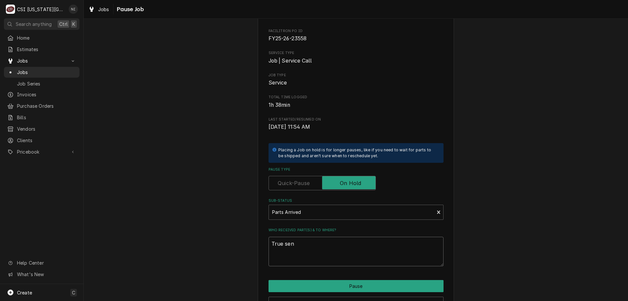
type textarea "True sent"
type textarea "x"
type textarea "True sent"
type textarea "x"
type textarea "True sent c"
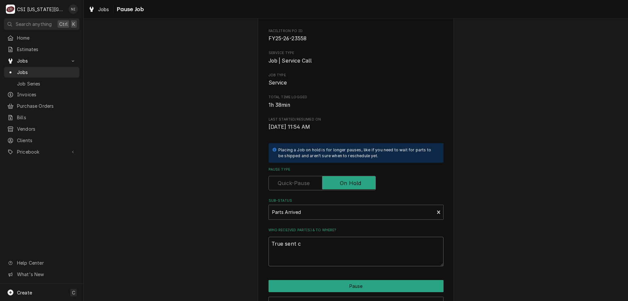
type textarea "x"
type textarea "True sent co"
type textarea "x"
type textarea "True sent con"
type textarea "x"
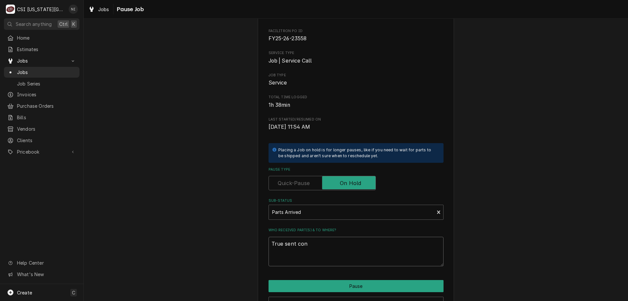
type textarea "True sent cont"
type textarea "x"
type textarea "True sent contr"
type textarea "x"
type textarea "True sent contro"
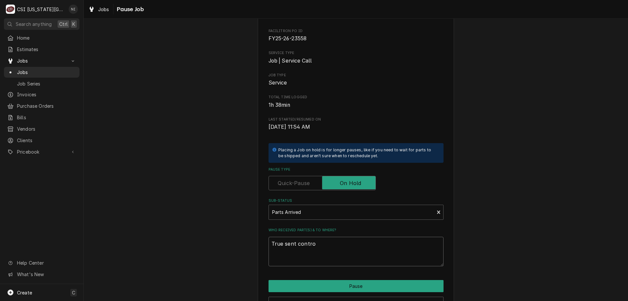
type textarea "x"
type textarea "True sent control"
type textarea "x"
type textarea "True sent controll"
type textarea "x"
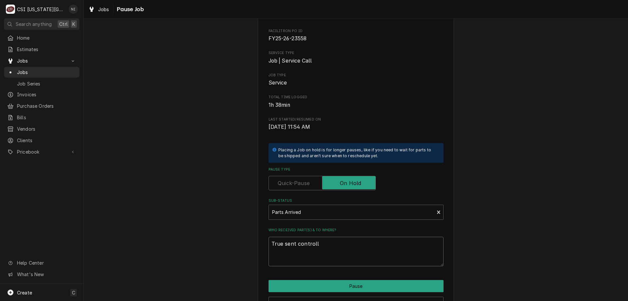
type textarea "True sent controlle"
type textarea "x"
type textarea "True sent controller l"
type textarea "x"
type textarea "True sent controller"
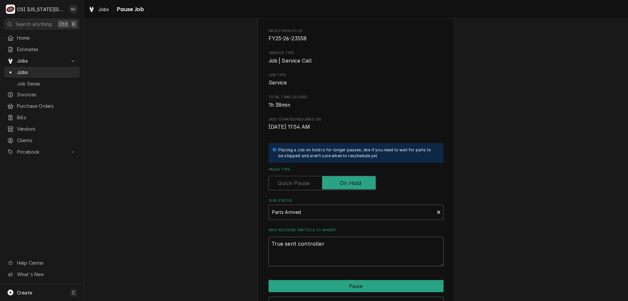
type textarea "x"
type textarea "True sent controller"
type textarea "x"
type textarea "True sent controller,"
type textarea "x"
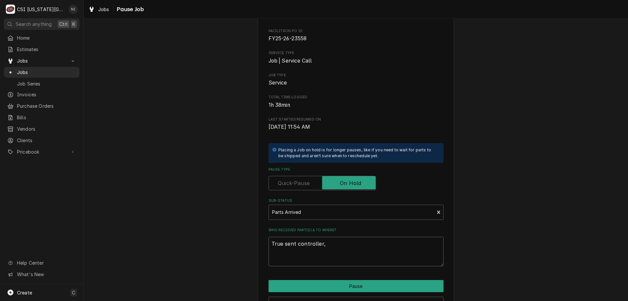
type textarea "True sent controller,"
type textarea "x"
type textarea "True sent controller, p"
type textarea "x"
type textarea "True sent controller, par"
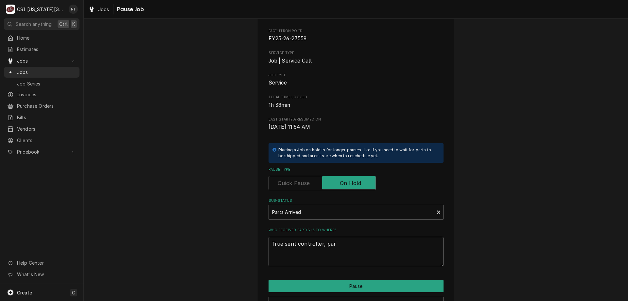
type textarea "x"
type textarea "True sent controller, part"
type textarea "x"
type textarea "True sent controller, part"
type textarea "x"
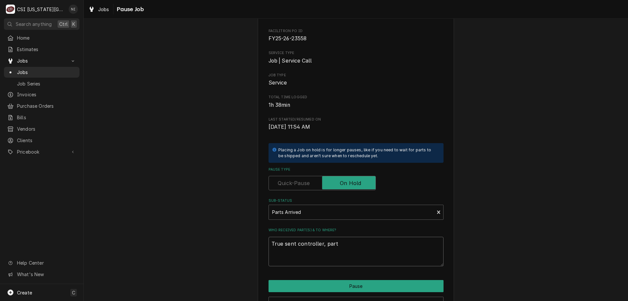
type textarea "True sent controller, part #"
type textarea "x"
type textarea "True sent controller, part #"
type textarea "x"
type textarea "True sent controller, part # 8"
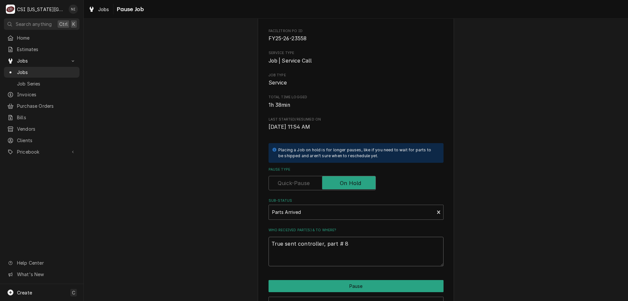
type textarea "x"
type textarea "True sent controller, part # 84"
type textarea "x"
type textarea "True sent controller, part # 844"
type textarea "x"
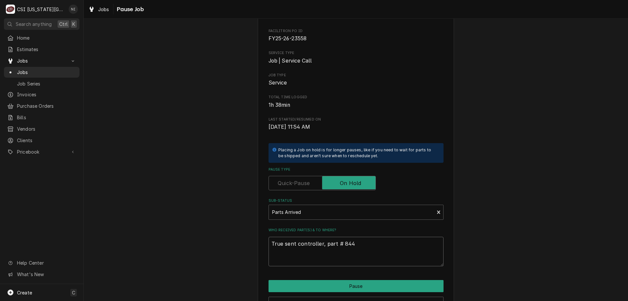
type textarea "True sent controller, part # 8449"
type textarea "x"
type textarea "True sent controller, part # 84495"
type textarea "x"
type textarea "True sent controller, part # 844950"
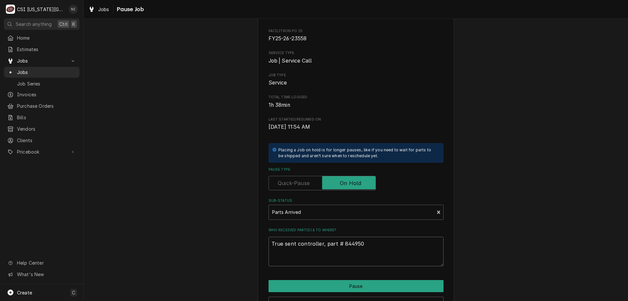
type textarea "x"
type textarea "True sent controller, part # 844950."
type textarea "x"
type textarea "True sent controller, part # 844950."
type textarea "x"
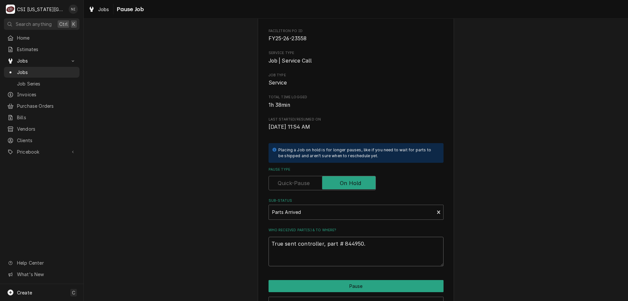
type textarea "True sent controller, part # 844950. I"
type textarea "x"
type textarea "True sent controller, part # 844950. In"
type textarea "x"
type textarea "True sent controller, part # 844950. I"
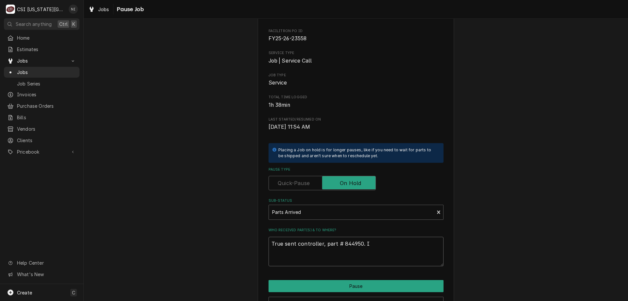
type textarea "x"
type textarea "True sent controller, part # 844950."
type textarea "x"
type textarea "True sent controller, part # 844950. o"
type textarea "x"
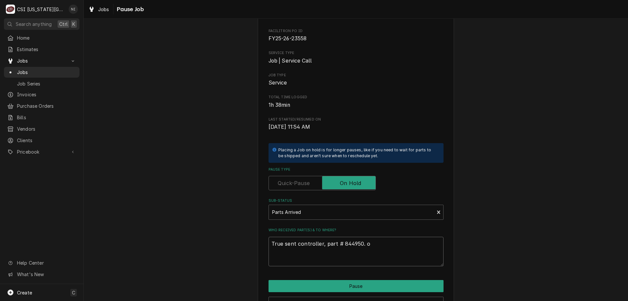
type textarea "True sent controller, part # 844950. on"
type textarea "x"
type textarea "True sent controller, part # 844950. on"
type textarea "x"
type textarea "True sent controller, part # 844950. on m"
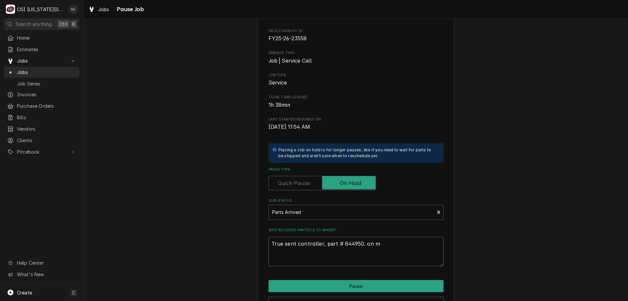
type textarea "x"
type textarea "True sent controller, part # 844950. on ma"
type textarea "x"
type textarea "True sent controller, part # 844950. on mar"
type textarea "x"
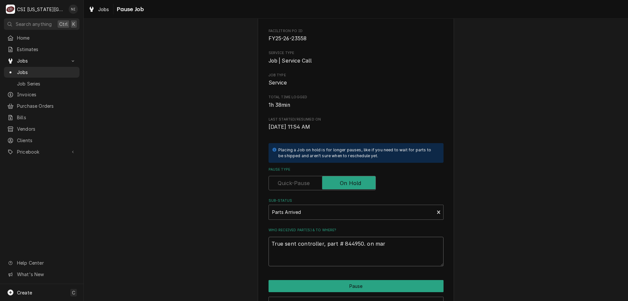
type textarea "True sent controller, part # 844950. on marh"
type textarea "x"
type textarea "True sent controller, part # 844950. on marha"
type textarea "x"
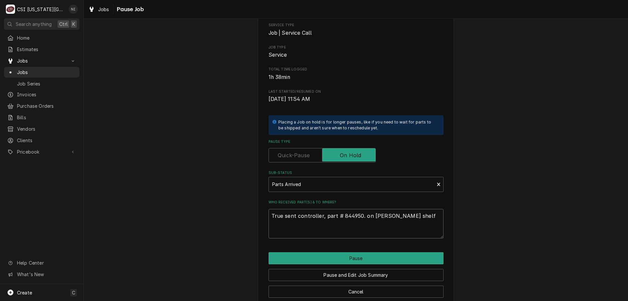
scroll to position [88, 0]
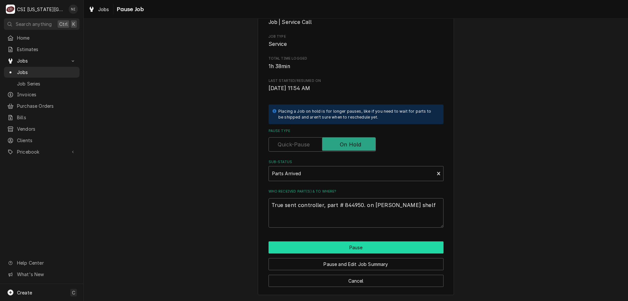
click at [404, 246] on button "Pause" at bounding box center [356, 247] width 175 height 12
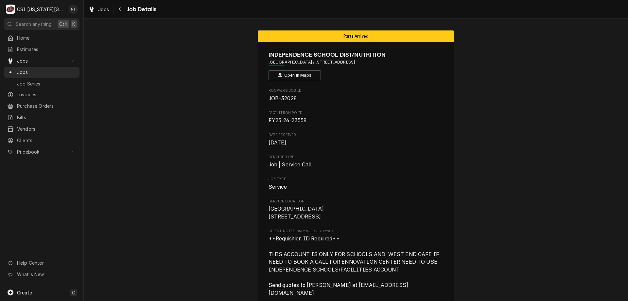
click at [58, 72] on span "Jobs" at bounding box center [46, 72] width 59 height 7
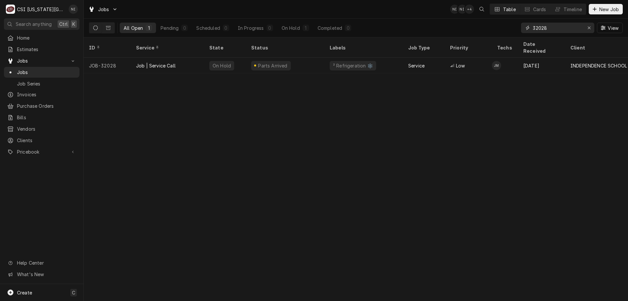
drag, startPoint x: 552, startPoint y: 30, endPoint x: 478, endPoint y: 29, distance: 74.6
click at [495, 35] on div "All Open 1 Pending 0 Scheduled 0 In Progress 0 On Hold 1 Completed 0 32028 View" at bounding box center [356, 28] width 534 height 18
type input "31501"
click at [299, 59] on div "Upcoming" at bounding box center [285, 66] width 78 height 16
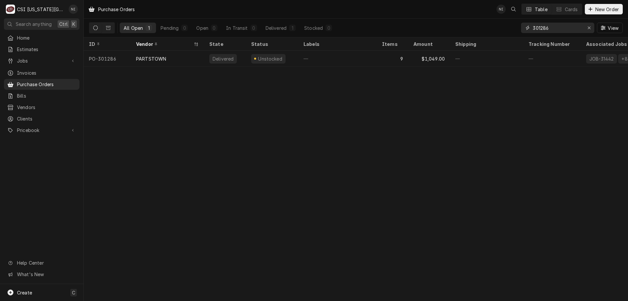
drag, startPoint x: 553, startPoint y: 29, endPoint x: 511, endPoint y: 26, distance: 42.6
click at [511, 26] on div "All Open 1 Pending 0 Open 0 In Transit 0 Delivered 1 Stocked 0 301286 View" at bounding box center [356, 28] width 534 height 18
type input "301001"
click at [321, 57] on div "—" at bounding box center [337, 59] width 78 height 16
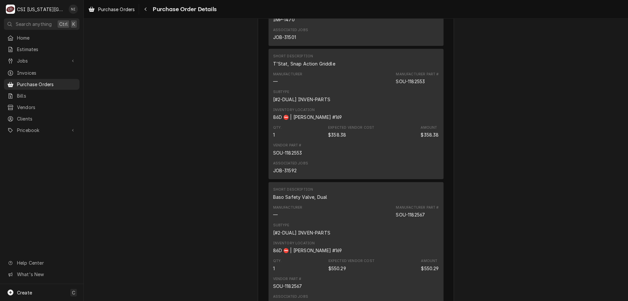
scroll to position [2346, 0]
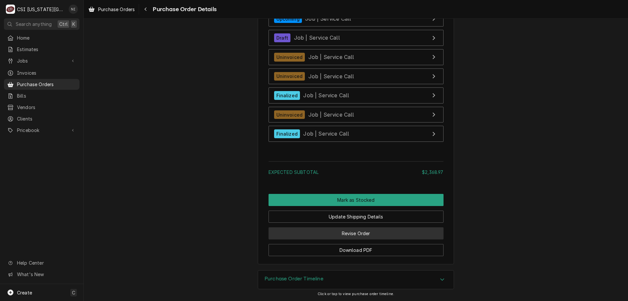
click at [385, 233] on button "Revise Order" at bounding box center [356, 233] width 175 height 12
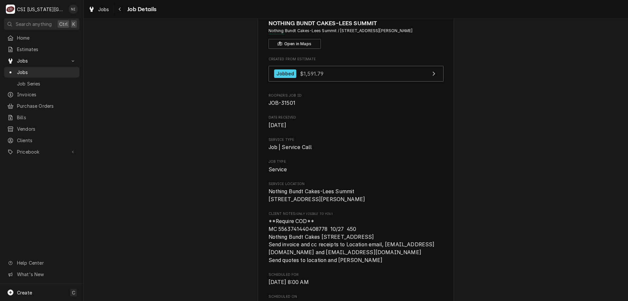
scroll to position [11, 0]
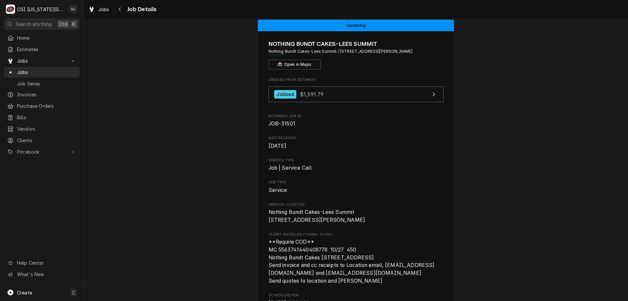
click at [49, 69] on span "Jobs" at bounding box center [46, 72] width 59 height 7
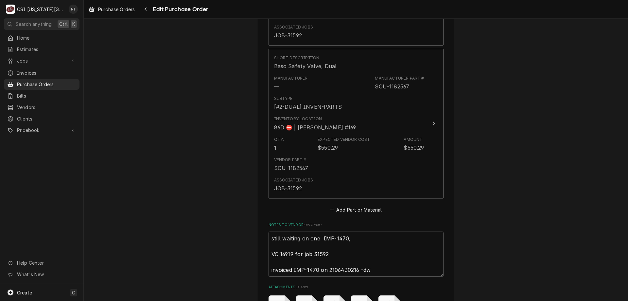
scroll to position [2258, 0]
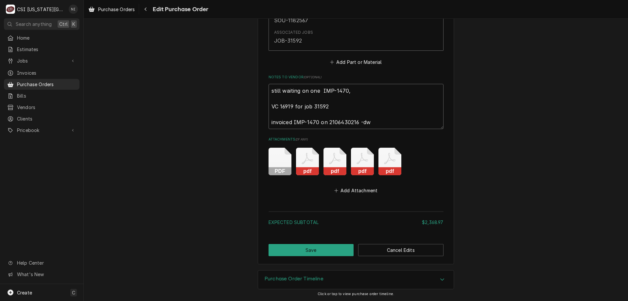
drag, startPoint x: 292, startPoint y: 90, endPoint x: 233, endPoint y: 88, distance: 59.2
type textarea "x"
type textarea "VC 16919 for job 31592 invoiced IMP-1470 on 2106430216 -dw"
type textarea "x"
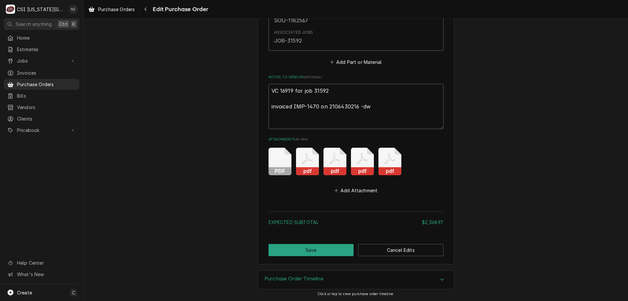
type textarea "VC 16919 for job 31592 invoiced IMP-1470 on 2106430216 -dw"
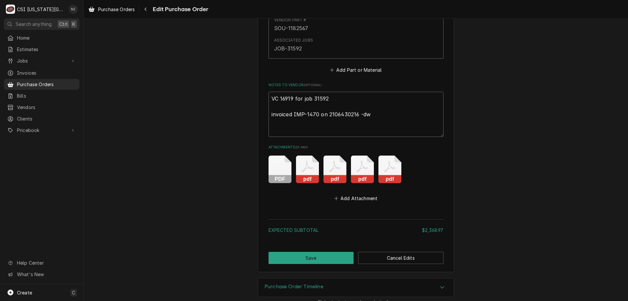
type textarea "x"
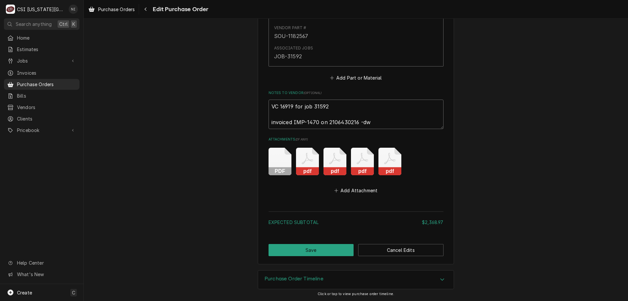
scroll to position [2242, 0]
type textarea "VC 16919 for job 31592 invoiced IMP-1470 on 2106430216 -dw"
click at [326, 253] on button "Save" at bounding box center [311, 250] width 85 height 12
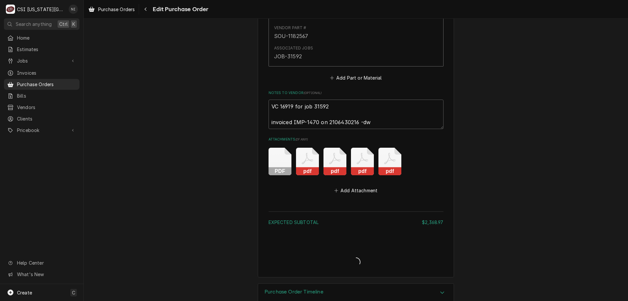
type textarea "x"
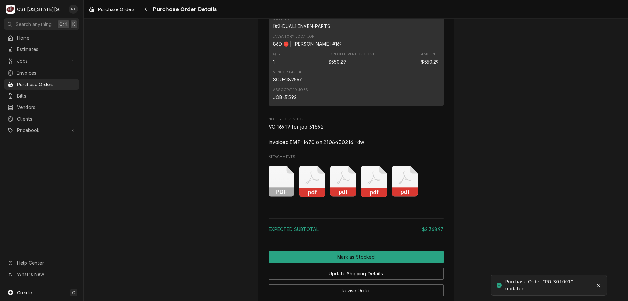
scroll to position [2180, 0]
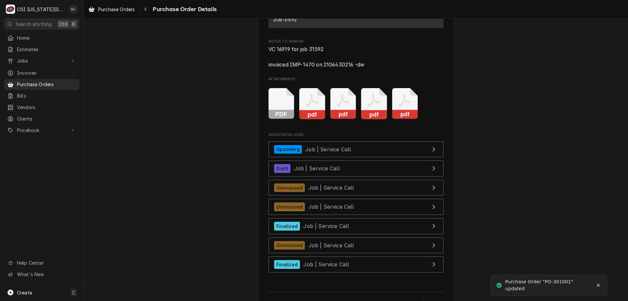
click at [358, 196] on link "Uninvoiced Job | Service Call" at bounding box center [356, 188] width 175 height 16
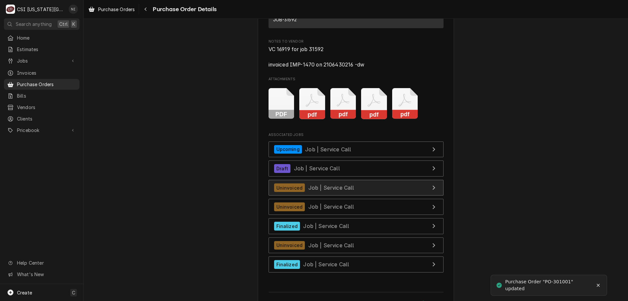
scroll to position [2331, 0]
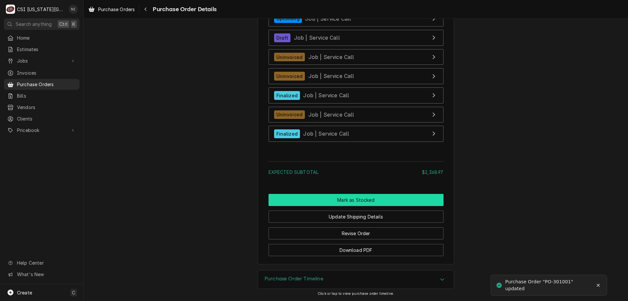
click at [368, 202] on button "Mark as Stocked" at bounding box center [356, 200] width 175 height 12
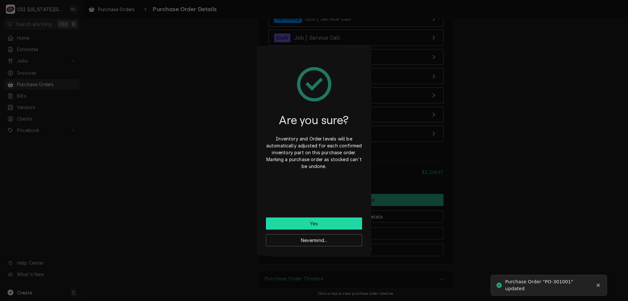
click at [332, 223] on button "Yes" at bounding box center [314, 223] width 96 height 12
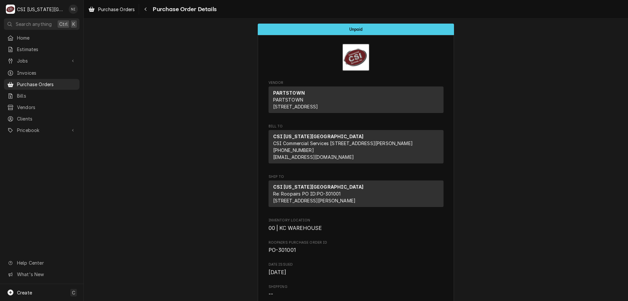
click at [66, 81] on span "Purchase Orders" at bounding box center [46, 84] width 59 height 7
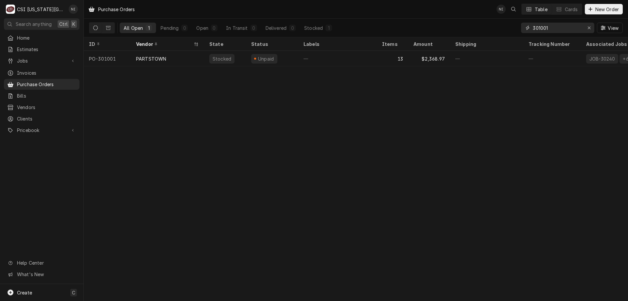
drag, startPoint x: 538, startPoint y: 30, endPoint x: 461, endPoint y: 11, distance: 78.8
click at [462, 12] on div "Purchase Orders NI Table Cards New Order All Open 1 Pending 0 Open 0 In Transit…" at bounding box center [356, 18] width 544 height 37
type input "301139"
click at [597, 107] on div "Purchase Orders NI Table Cards New Order All Open 1 Pending 0 Open 1 In Transit…" at bounding box center [356, 150] width 544 height 301
click at [339, 57] on div "—" at bounding box center [337, 59] width 78 height 16
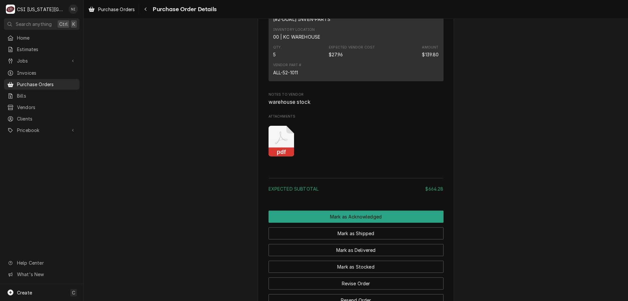
scroll to position [888, 0]
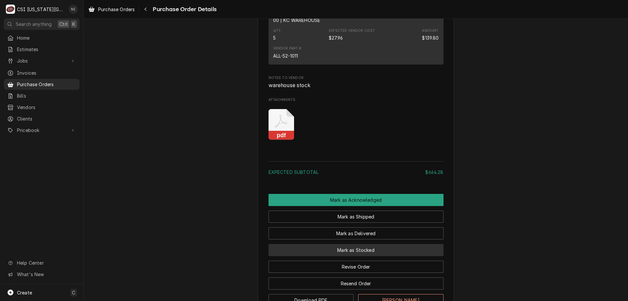
click at [363, 256] on button "Mark as Stocked" at bounding box center [356, 250] width 175 height 12
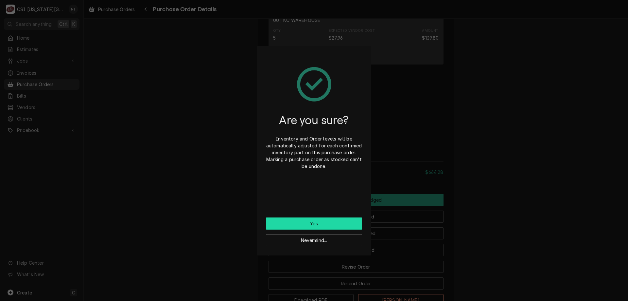
click at [340, 224] on button "Yes" at bounding box center [314, 223] width 96 height 12
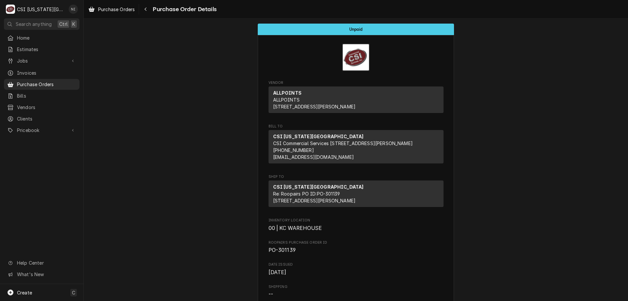
click at [57, 82] on span "Purchase Orders" at bounding box center [46, 84] width 59 height 7
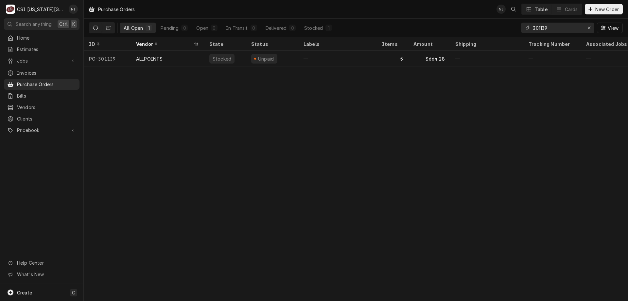
drag, startPoint x: 547, startPoint y: 30, endPoint x: 496, endPoint y: 27, distance: 50.8
click at [496, 27] on div "All Open 1 Pending 0 Open 0 In Transit 0 Delivered 0 Stocked 1 301139 View" at bounding box center [356, 28] width 534 height 18
type input "301298"
click at [315, 61] on div "—" at bounding box center [337, 59] width 78 height 16
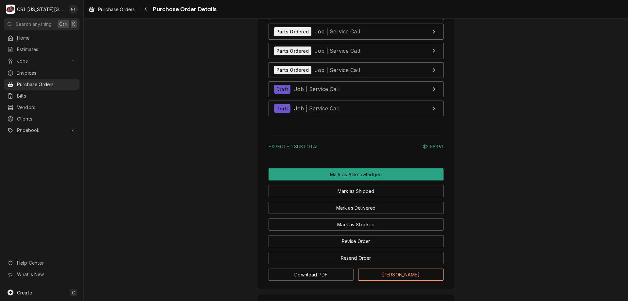
scroll to position [1846, 0]
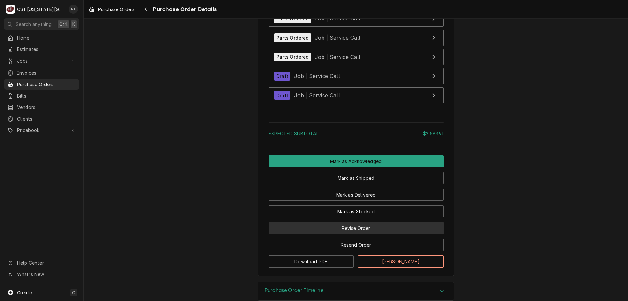
click at [367, 234] on button "Revise Order" at bounding box center [356, 228] width 175 height 12
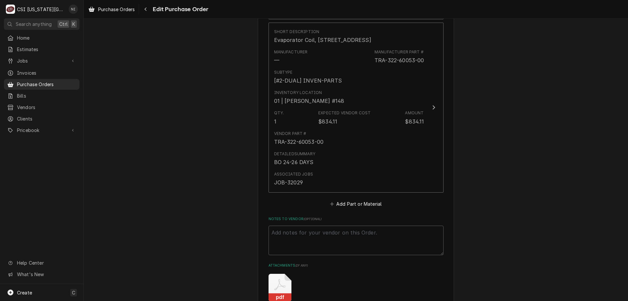
scroll to position [1644, 0]
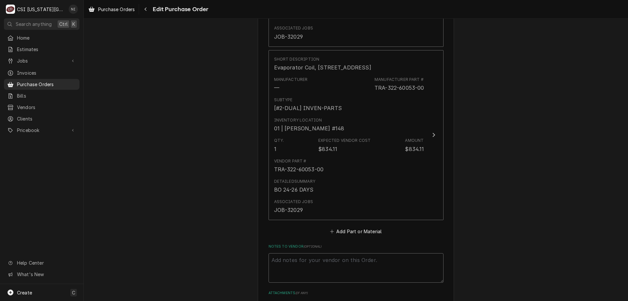
click at [361, 261] on textarea "Notes to Vendor ( optional )" at bounding box center [356, 267] width 175 height 29
type textarea "x"
type textarea "w"
type textarea "x"
type textarea "wa"
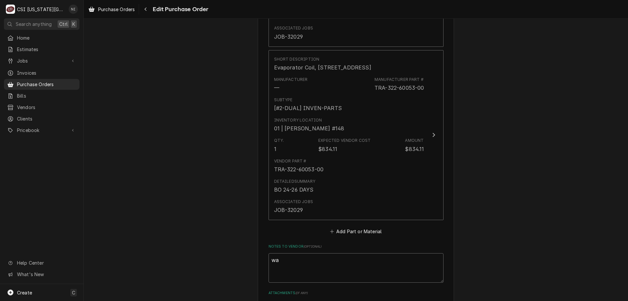
type textarea "x"
type textarea "wai"
type textarea "x"
type textarea "wait"
type textarea "x"
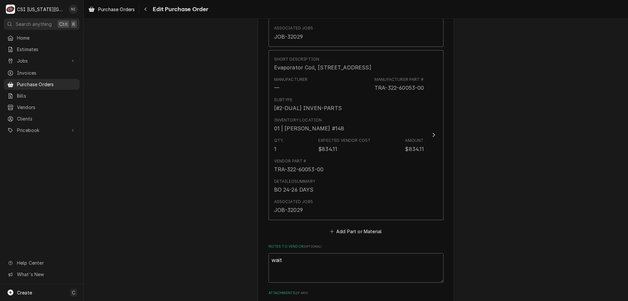
type textarea "waiti"
type textarea "x"
type textarea "waitin"
type textarea "x"
type textarea "waiting"
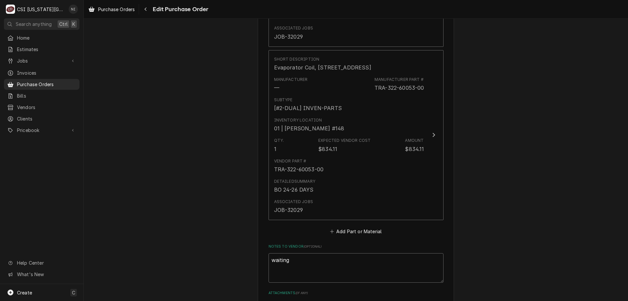
type textarea "x"
type textarea "waiting"
type textarea "x"
type textarea "waiting f"
type textarea "x"
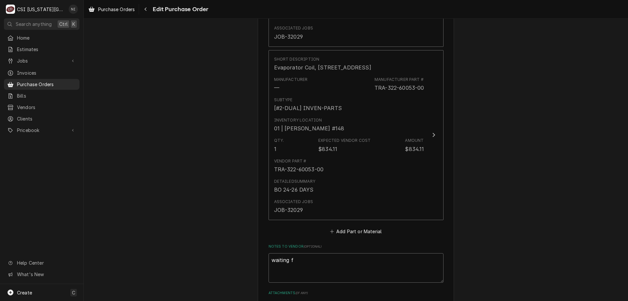
type textarea "waiting fo"
type textarea "x"
type textarea "waiting for"
type textarea "x"
type textarea "waiting for"
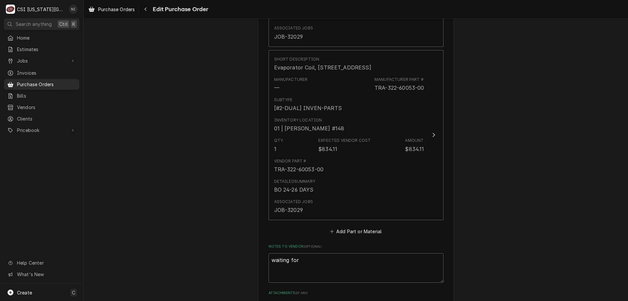
type textarea "x"
type textarea "waiting for M"
type textarea "x"
type textarea "waiting for MA"
type textarea "x"
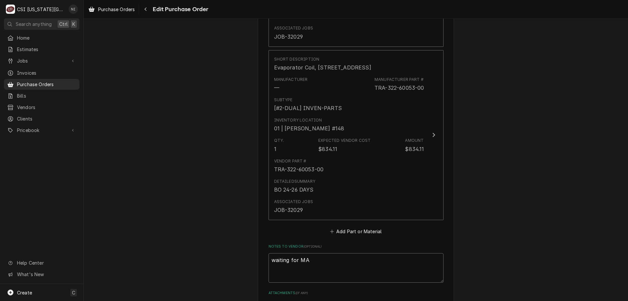
type textarea "waiting for MAS"
type textarea "x"
type textarea "waiting for MAS-"
type textarea "x"
type textarea "waiting for MAS-0"
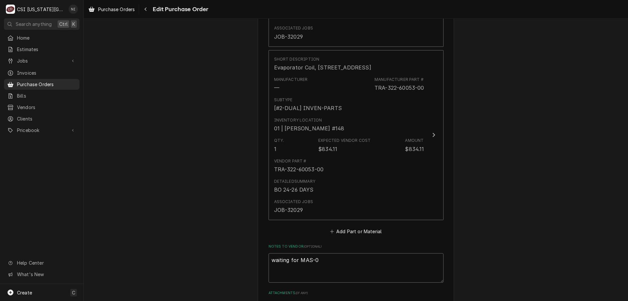
type textarea "x"
type textarea "waiting for MAS-02"
type textarea "x"
type textarea "waiting for MAS-028"
type textarea "x"
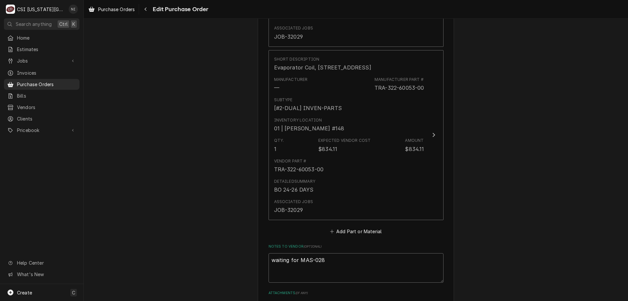
type textarea "waiting for MAS-0288"
type textarea "x"
type textarea "waiting for MAS-02881"
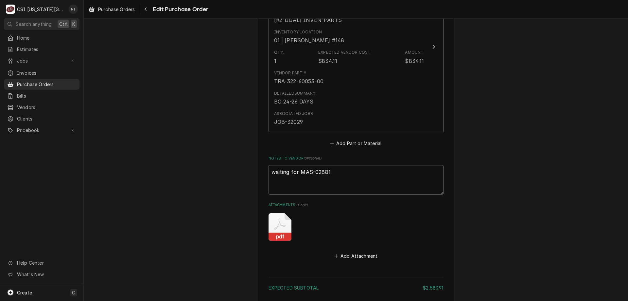
scroll to position [1752, 0]
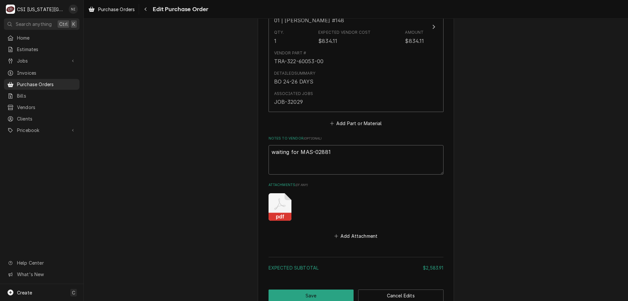
type textarea "x"
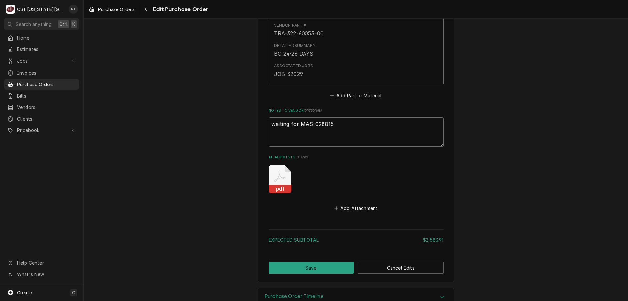
scroll to position [1797, 0]
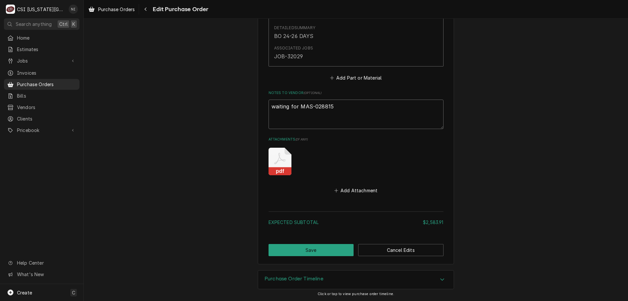
type textarea "waiting for MAS-028815"
click at [336, 250] on button "Save" at bounding box center [311, 250] width 85 height 12
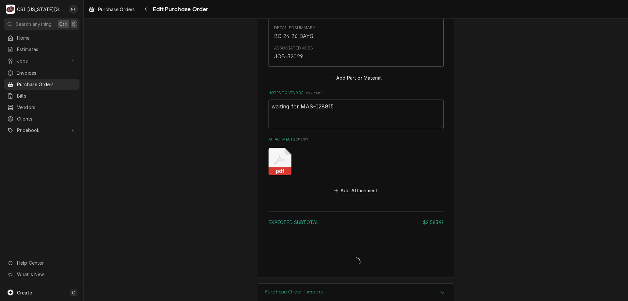
type textarea "x"
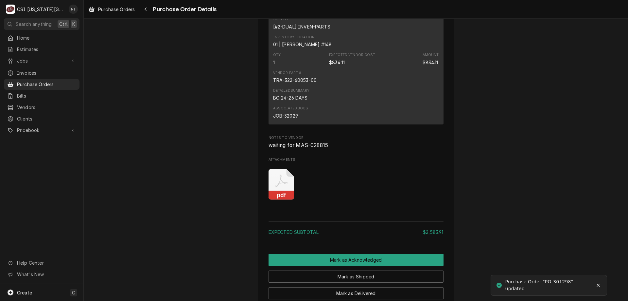
scroll to position [1750, 0]
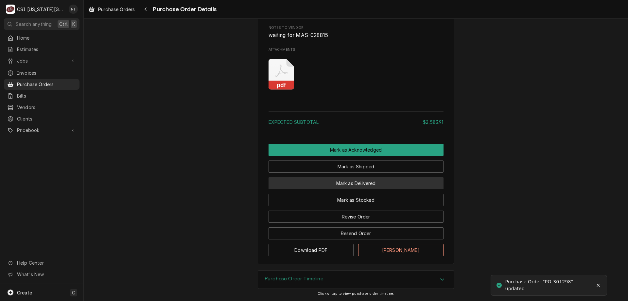
click at [356, 183] on button "Mark as Delivered" at bounding box center [356, 183] width 175 height 12
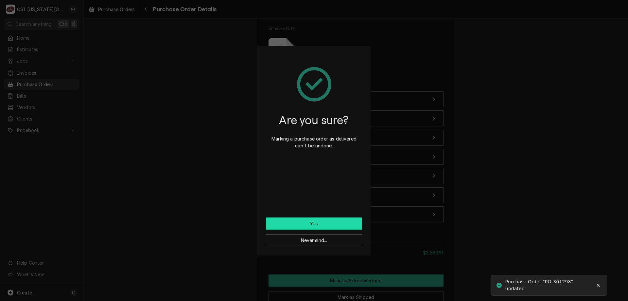
drag, startPoint x: 320, startPoint y: 221, endPoint x: 320, endPoint y: 216, distance: 5.3
click at [320, 221] on button "Yes" at bounding box center [314, 223] width 96 height 12
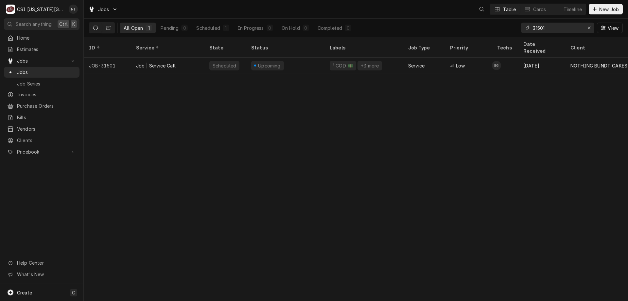
drag, startPoint x: 548, startPoint y: 27, endPoint x: 499, endPoint y: 27, distance: 48.7
click at [500, 27] on div "All Open 1 Pending 0 Scheduled 1 In Progress 0 On Hold 0 Completed 0 31501 View" at bounding box center [356, 28] width 534 height 18
type input "31827"
click at [243, 58] on div "On Hold" at bounding box center [225, 66] width 42 height 16
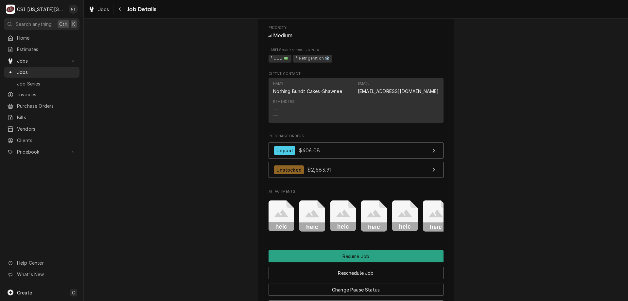
scroll to position [644, 0]
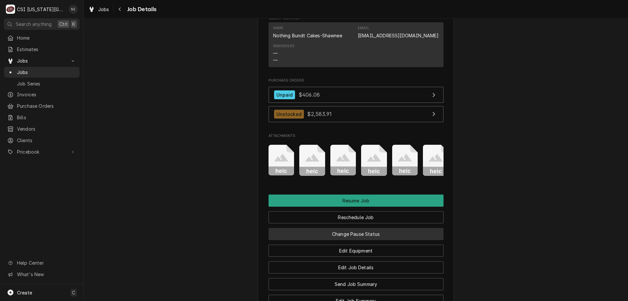
click at [398, 240] on button "Change Pause Status" at bounding box center [356, 234] width 175 height 12
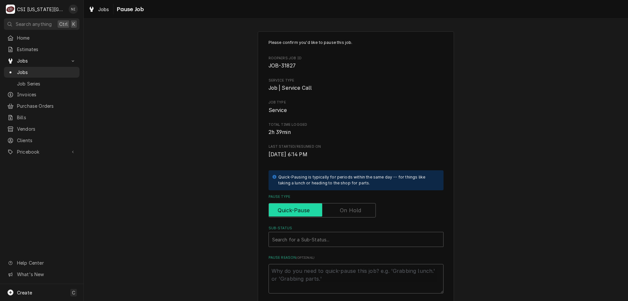
drag, startPoint x: 365, startPoint y: 210, endPoint x: 337, endPoint y: 231, distance: 35.2
click at [363, 211] on input "Pause Type" at bounding box center [321, 210] width 101 height 14
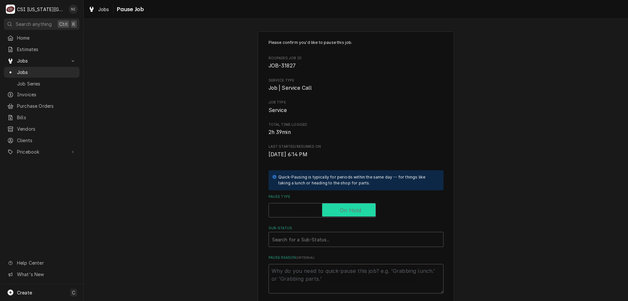
checkbox input "true"
drag, startPoint x: 320, startPoint y: 247, endPoint x: 319, endPoint y: 242, distance: 4.9
click at [320, 247] on div "Please confirm you'd like to pause this job. Roopairs Job ID JOB-31827 Service …" at bounding box center [356, 166] width 175 height 253
click at [319, 242] on div "Sub-Status" at bounding box center [356, 239] width 168 height 12
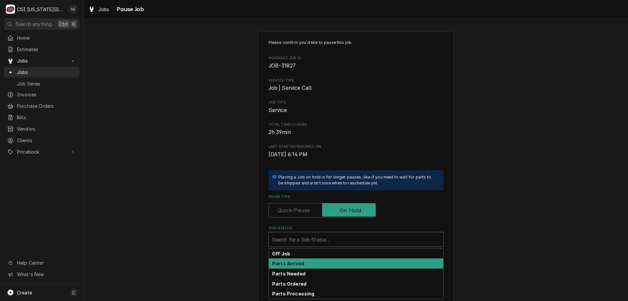
click at [295, 264] on strong "Parts Arrived" at bounding box center [288, 263] width 32 height 6
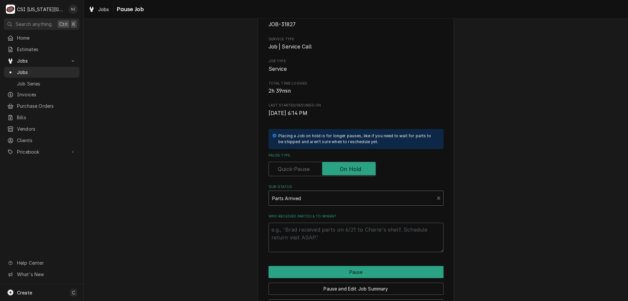
scroll to position [66, 0]
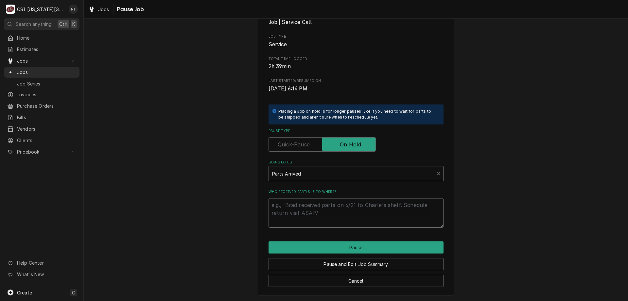
click at [352, 209] on textarea "Who received part(s) & to where?" at bounding box center [356, 212] width 175 height 29
type textarea "x"
type textarea "P"
type textarea "x"
type textarea "PA"
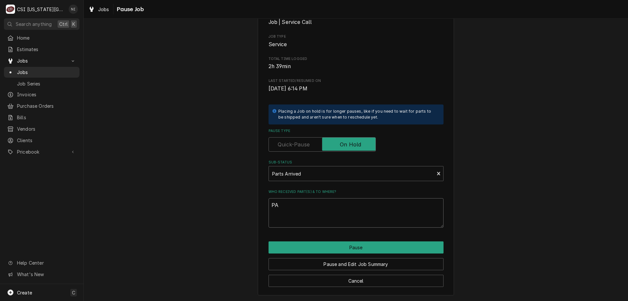
type textarea "x"
type textarea "PART"
type textarea "x"
type textarea "PARTS"
type textarea "x"
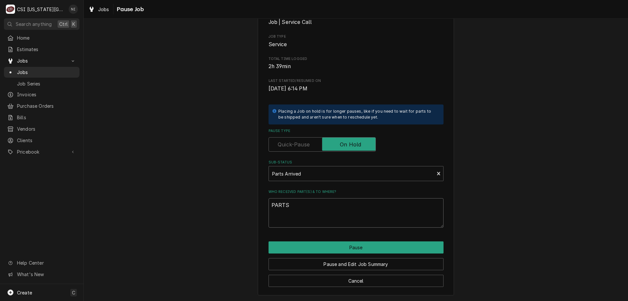
type textarea "PARTS"
type textarea "x"
type textarea "PARTS"
type textarea "x"
type textarea "PART"
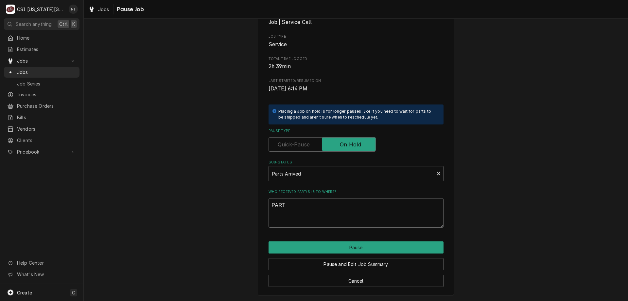
type textarea "x"
type textarea "PAR"
type textarea "x"
type textarea "PA"
type textarea "x"
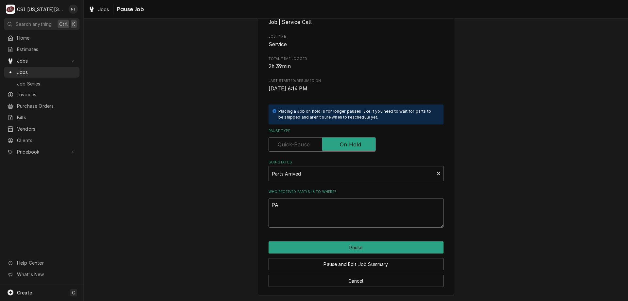
type textarea "P"
type textarea "x"
type textarea "Pa"
type textarea "x"
type textarea "Par"
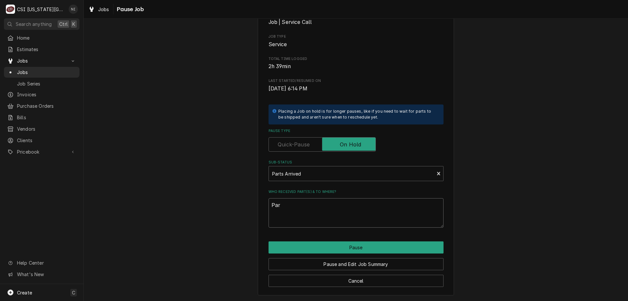
type textarea "x"
type textarea "Part"
type textarea "x"
type textarea "Parts"
type textarea "x"
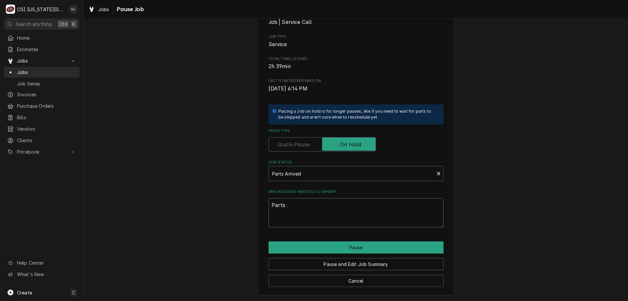
type textarea "Parts"
type textarea "x"
type textarea "Parts o"
type textarea "x"
type textarea "Parts on"
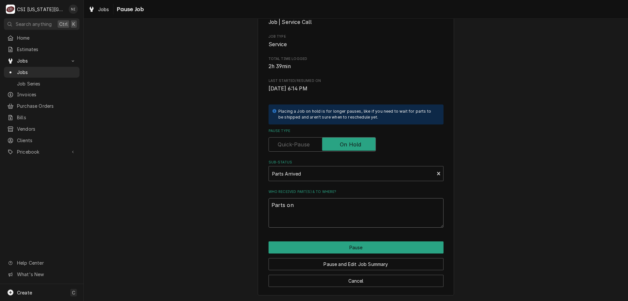
type textarea "x"
type textarea "Parts on"
type textarea "x"
type textarea "Parts on t"
type textarea "x"
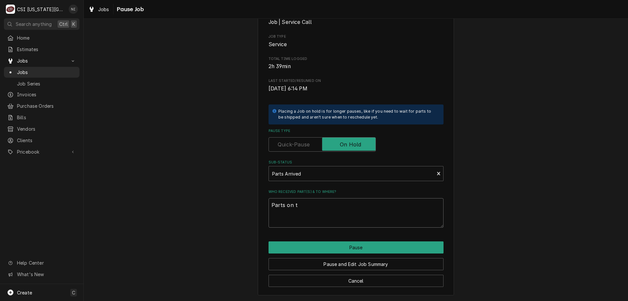
type textarea "Parts on th"
type textarea "x"
type textarea "Parts on the"
type textarea "x"
type textarea "Parts on the"
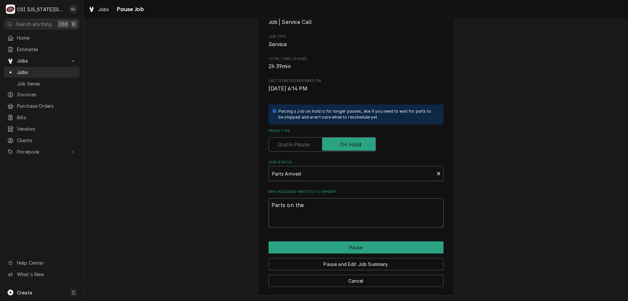
type textarea "x"
type textarea "Parts on the u"
type textarea "x"
type textarea "Parts on the un"
type textarea "x"
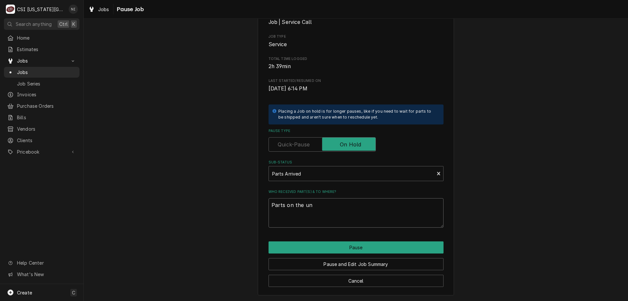
type textarea "Parts on the una"
type textarea "x"
type textarea "Parts on the unas"
type textarea "x"
type textarea "Parts on the unass"
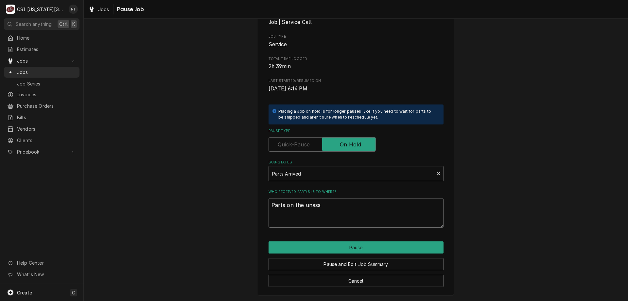
type textarea "x"
type textarea "Parts on the unassi"
type textarea "x"
type textarea "Parts on the unassig"
type textarea "x"
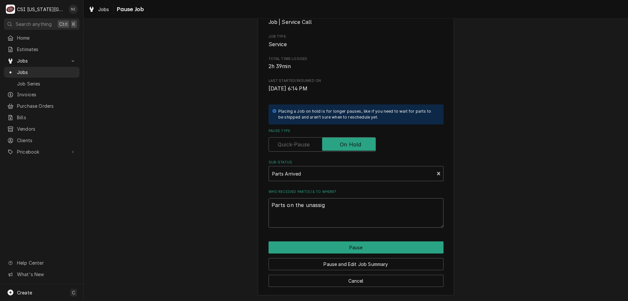
type textarea "Parts on the unassign"
type textarea "x"
type textarea "Parts on the unassigne"
type textarea "x"
type textarea "Parts on the unassigned"
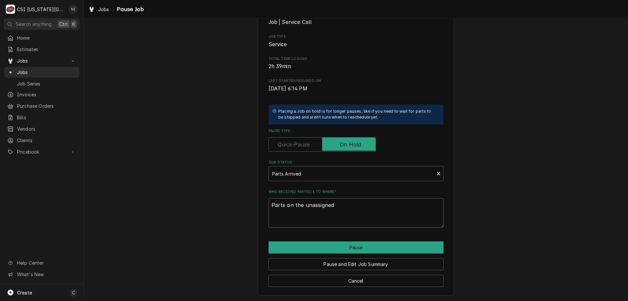
type textarea "x"
type textarea "Parts on the unassigned"
type textarea "x"
type textarea "Parts on the unassigned s"
type textarea "x"
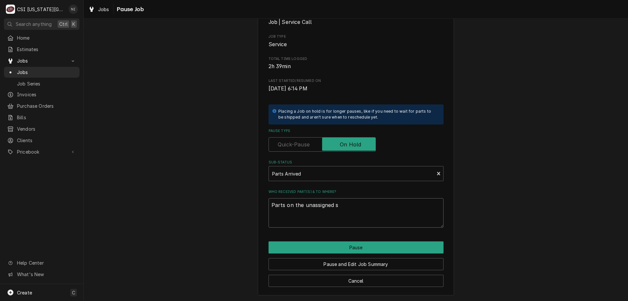
type textarea "Parts on the unassigned sh"
type textarea "x"
type textarea "Parts on the unassigned shl"
type textarea "x"
type textarea "Parts on the unassigned sh"
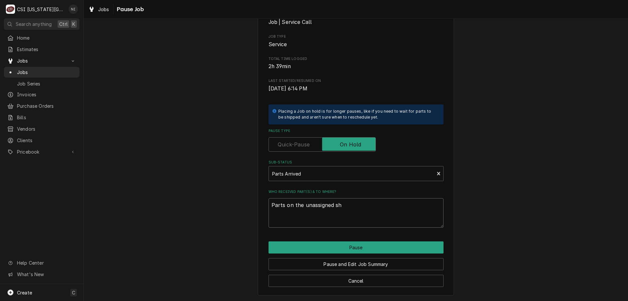
type textarea "x"
type textarea "Parts on the unassigned she"
type textarea "x"
type textarea "Parts on the unassigned shel"
type textarea "x"
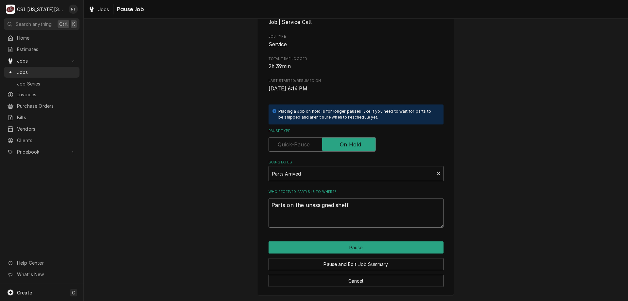
type textarea "Parts on the unassigned shelf"
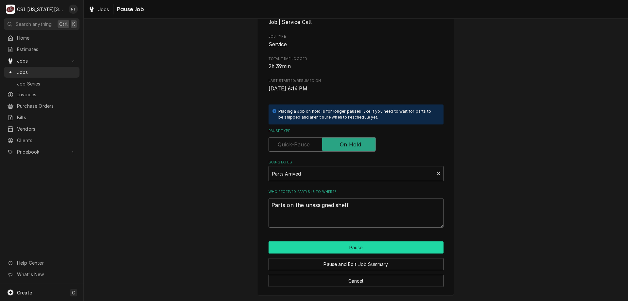
click at [372, 247] on button "Pause" at bounding box center [356, 247] width 175 height 12
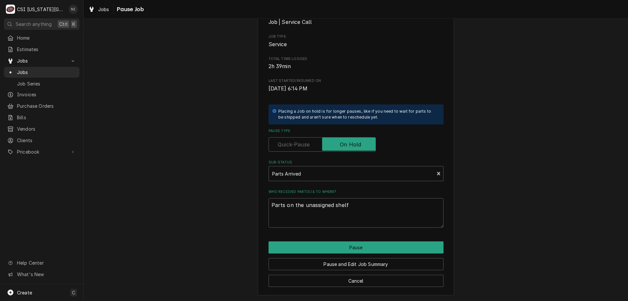
type textarea "x"
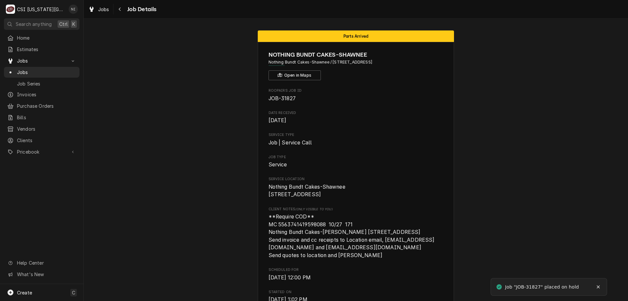
click at [72, 70] on span "Jobs" at bounding box center [46, 72] width 59 height 7
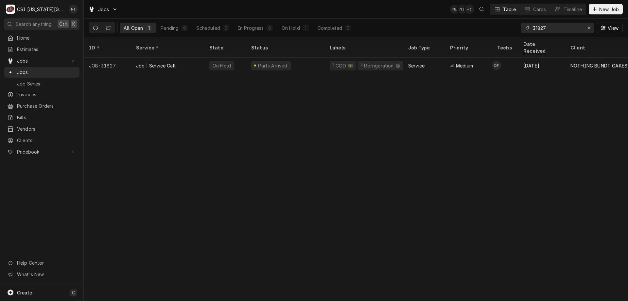
drag, startPoint x: 547, startPoint y: 27, endPoint x: 456, endPoint y: 34, distance: 91.2
click at [467, 28] on div "All Open 1 Pending 0 Scheduled 0 In Progress 0 On Hold 1 Completed 0 31827 View" at bounding box center [356, 28] width 534 height 18
type input "32279"
click at [250, 60] on div "Parts Ordered" at bounding box center [285, 66] width 78 height 16
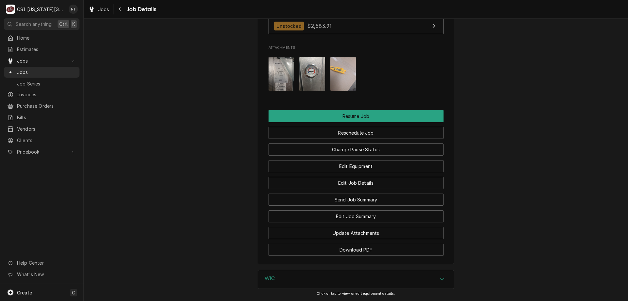
scroll to position [882, 0]
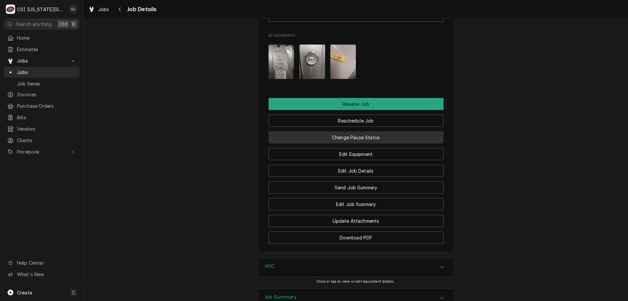
click at [359, 143] on button "Change Pause Status" at bounding box center [356, 137] width 175 height 12
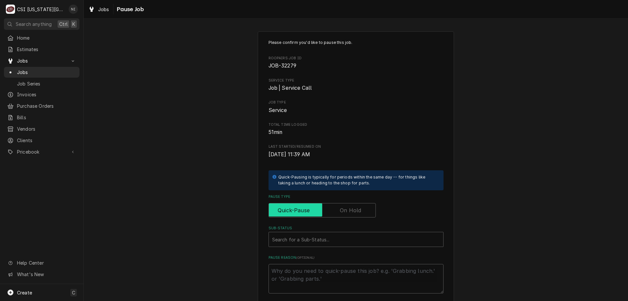
click at [336, 212] on input "Pause Type" at bounding box center [321, 210] width 101 height 14
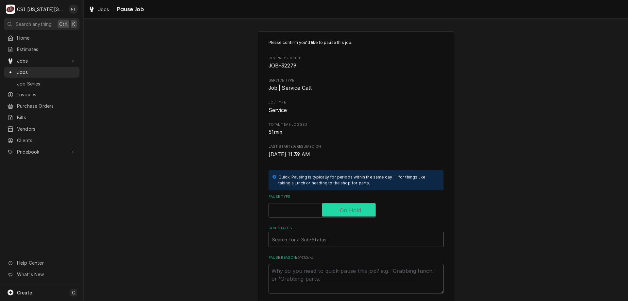
checkbox input "true"
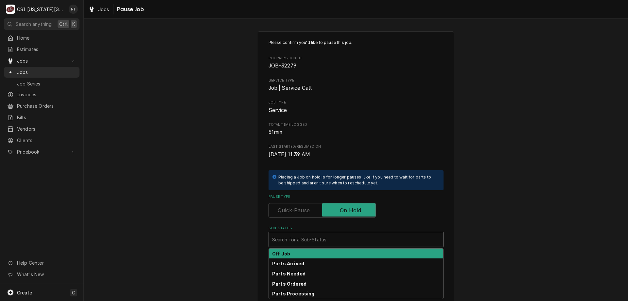
drag, startPoint x: 326, startPoint y: 236, endPoint x: 342, endPoint y: 237, distance: 16.4
click at [326, 236] on div "Sub-Status" at bounding box center [356, 239] width 168 height 12
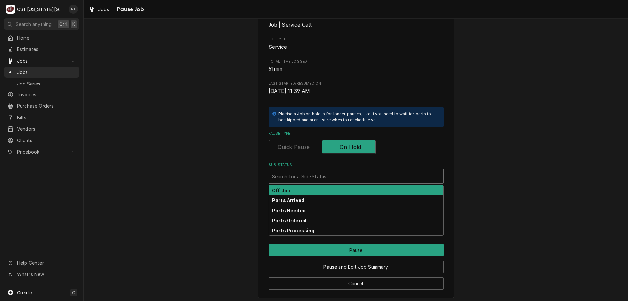
scroll to position [66, 0]
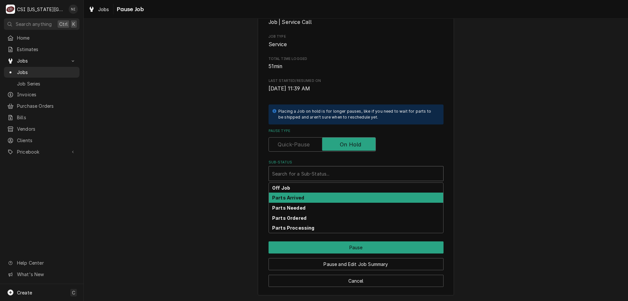
click at [328, 201] on div "Parts Arrived" at bounding box center [356, 197] width 174 height 10
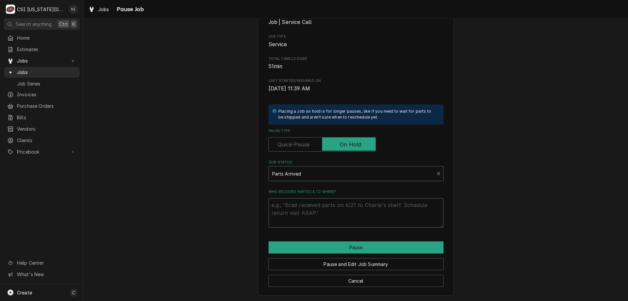
drag, startPoint x: 322, startPoint y: 205, endPoint x: 330, endPoint y: 212, distance: 10.3
click at [323, 206] on textarea "Who received part(s) & to where?" at bounding box center [356, 212] width 175 height 29
type textarea "x"
type textarea "p"
type textarea "x"
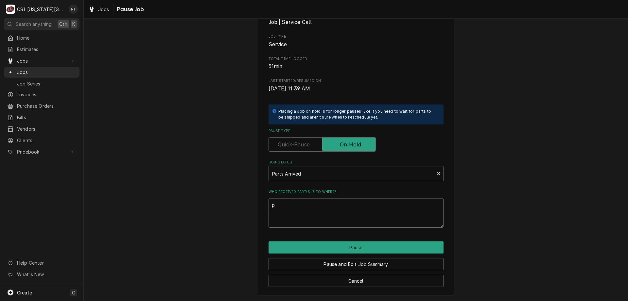
type textarea "pa"
type textarea "x"
type textarea "par"
type textarea "x"
type textarea "part"
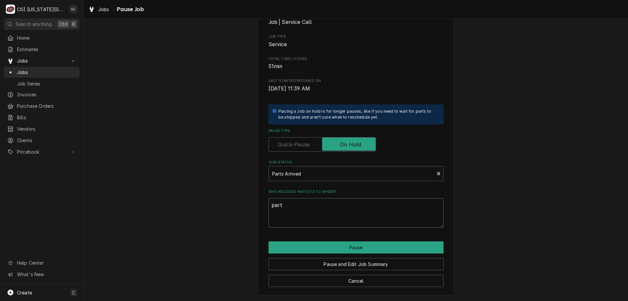
type textarea "x"
type textarea "parts"
type textarea "x"
type textarea "parts"
type textarea "x"
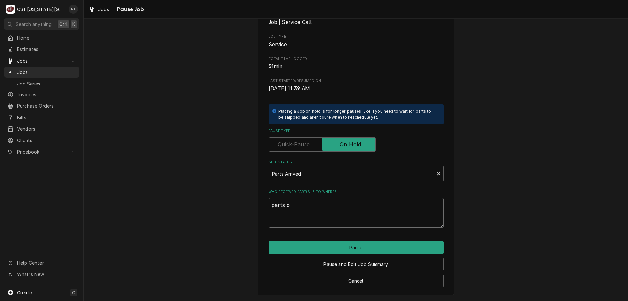
type textarea "parts on"
type textarea "x"
type textarea "parts on"
type textarea "x"
type textarea "parts on B"
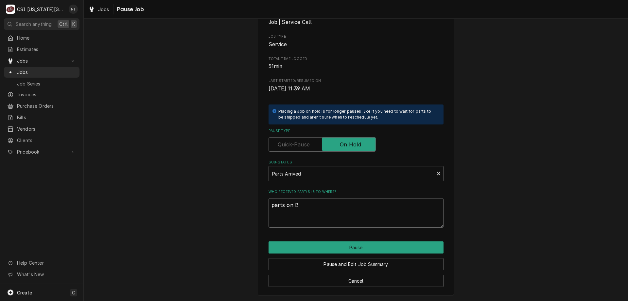
type textarea "x"
type textarea "parts on BB"
type textarea "x"
type textarea "parts on BB"
type textarea "x"
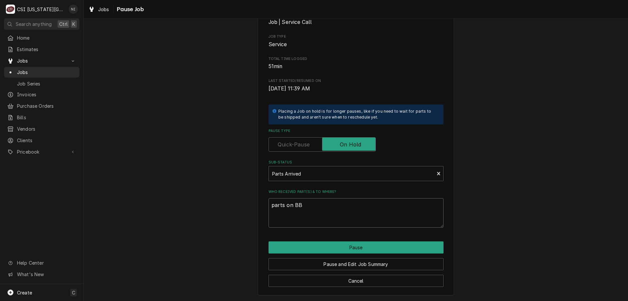
type textarea "parts on BB s"
type textarea "x"
type textarea "parts on BB sh"
type textarea "x"
type textarea "parts on BB she"
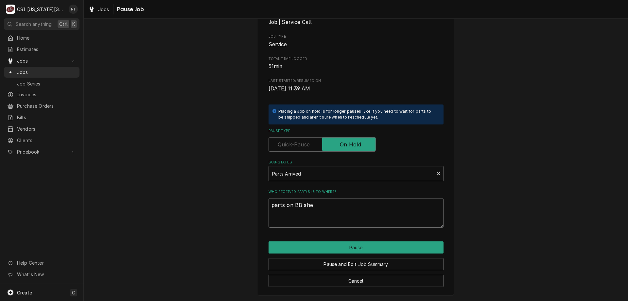
type textarea "x"
type textarea "parts on BB shel"
type textarea "x"
type textarea "parts on BB shelf"
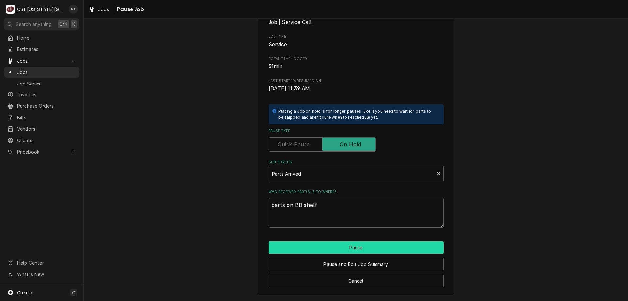
click at [356, 244] on button "Pause" at bounding box center [356, 247] width 175 height 12
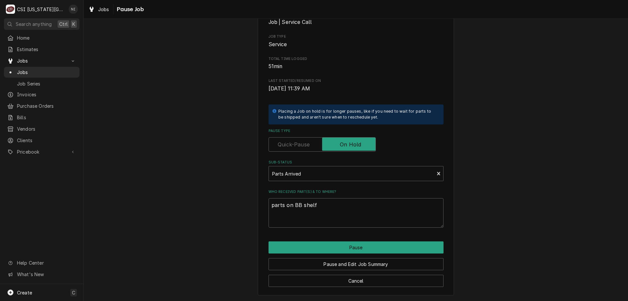
type textarea "x"
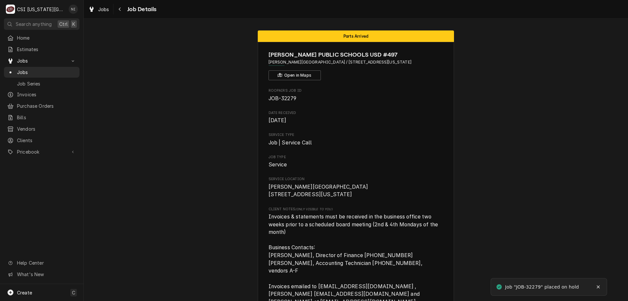
click at [32, 69] on span "Jobs" at bounding box center [46, 72] width 59 height 7
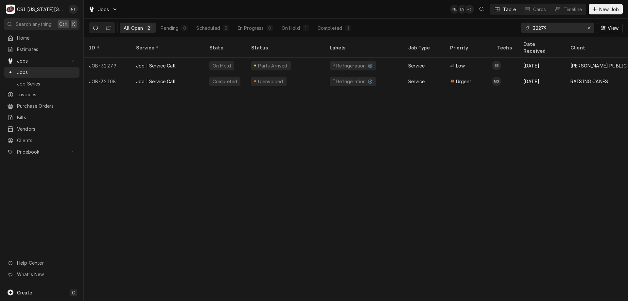
drag, startPoint x: 547, startPoint y: 27, endPoint x: 541, endPoint y: 30, distance: 6.4
click at [539, 29] on input "32279" at bounding box center [557, 28] width 49 height 10
type input "32050"
click at [213, 61] on div "On Hold" at bounding box center [221, 65] width 25 height 9
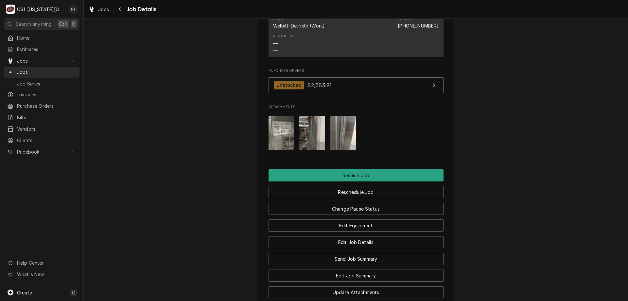
scroll to position [977, 0]
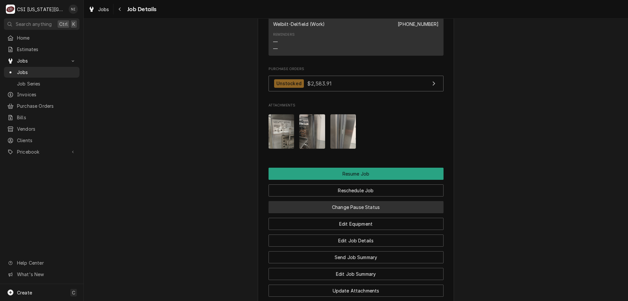
click at [349, 213] on button "Change Pause Status" at bounding box center [356, 207] width 175 height 12
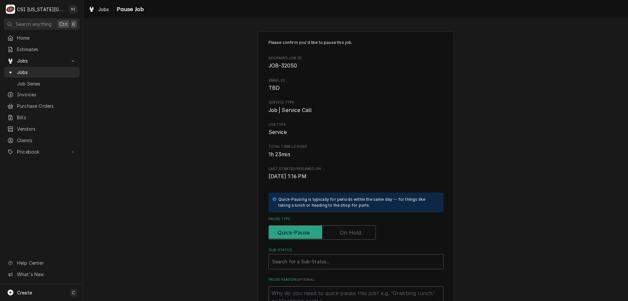
click at [339, 233] on label "Pause Type" at bounding box center [322, 232] width 107 height 14
click at [339, 233] on input "Pause Type" at bounding box center [321, 232] width 101 height 14
checkbox input "true"
click at [333, 258] on div "Search for a Sub-Status..." at bounding box center [356, 261] width 174 height 14
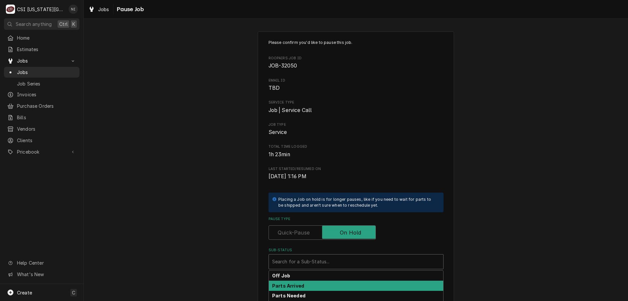
click at [306, 285] on div "Parts Arrived" at bounding box center [356, 285] width 174 height 10
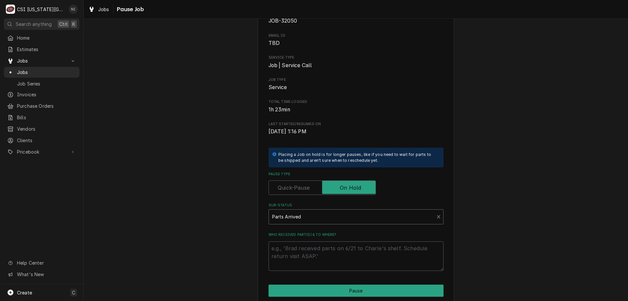
scroll to position [88, 0]
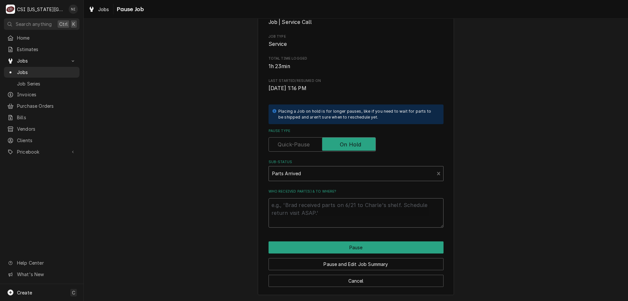
click at [350, 204] on textarea "Who received part(s) & to where?" at bounding box center [356, 212] width 175 height 29
type textarea "x"
type textarea "P"
type textarea "x"
type textarea "Pa"
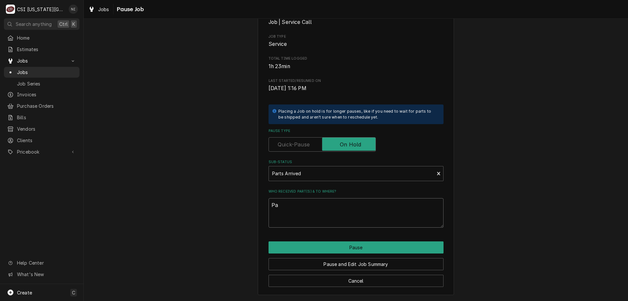
type textarea "x"
type textarea "Par"
type textarea "x"
type textarea "Part"
type textarea "x"
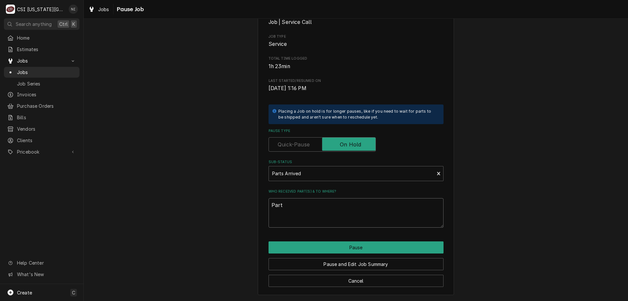
type textarea "Parts"
type textarea "x"
type textarea "Parts"
type textarea "x"
type textarea "Parts o"
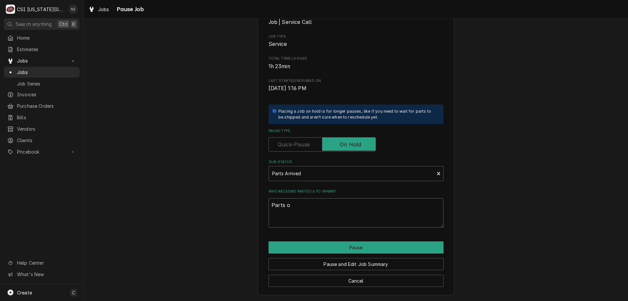
type textarea "x"
type textarea "Parts or"
type textarea "x"
type textarea "Parts ord"
type textarea "x"
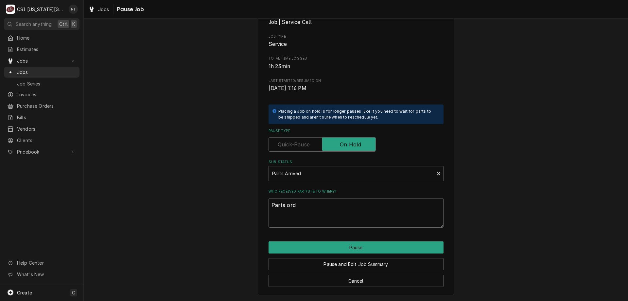
type textarea "Parts orde"
type textarea "x"
type textarea "Parts order"
type textarea "x"
type textarea "Parts ordere"
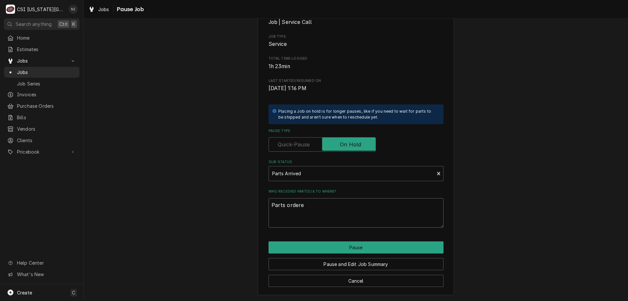
type textarea "x"
type textarea "Parts ordered"
type textarea "x"
type textarea "Parts ordered"
type textarea "x"
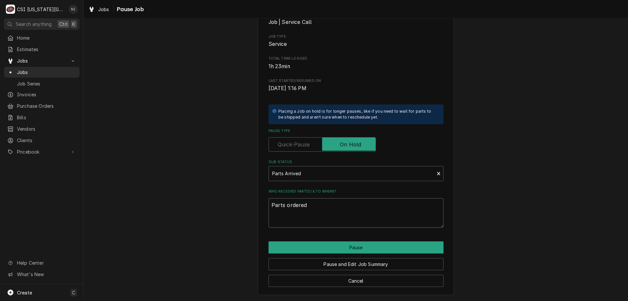
type textarea "Parts ordered o"
type textarea "x"
type textarea "Parts ordered on"
type textarea "x"
type textarea "Parts ordered on"
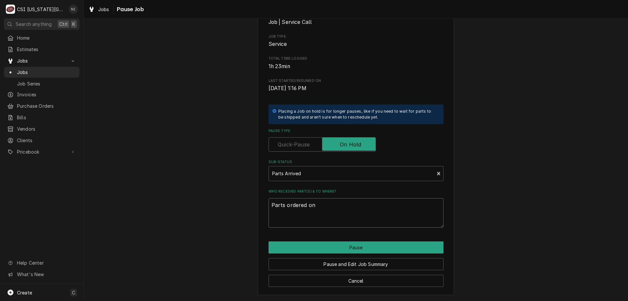
type textarea "x"
type textarea "Parts ordered on P"
type textarea "x"
type textarea "Parts ordered on Po"
type textarea "x"
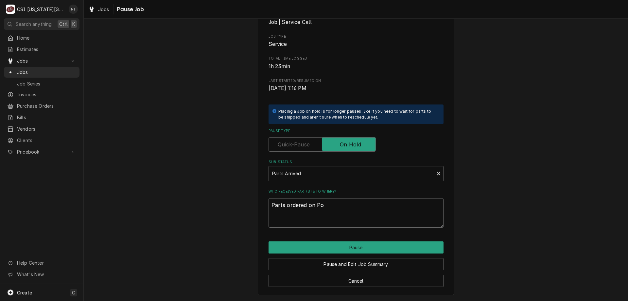
type textarea "Parts ordered on Po"
type textarea "x"
type textarea "Parts ordered on Po"
type textarea "x"
type textarea "Parts ordered on P"
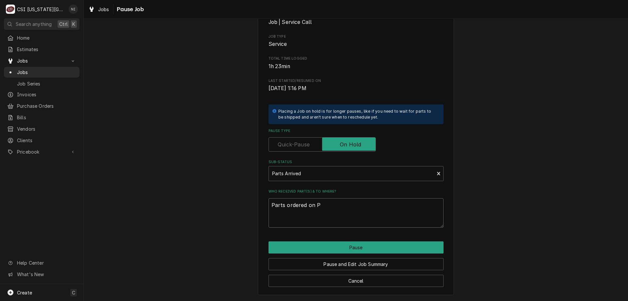
type textarea "x"
type textarea "Parts ordered on"
type textarea "x"
type textarea "Parts ordered on"
type textarea "x"
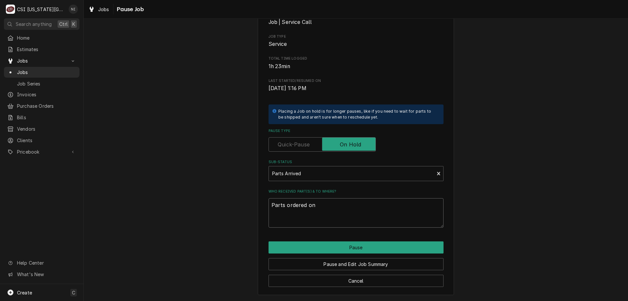
type textarea "Parts ordered o"
type textarea "x"
type textarea "Parts ordered"
type textarea "x"
type textarea "Parts ordered"
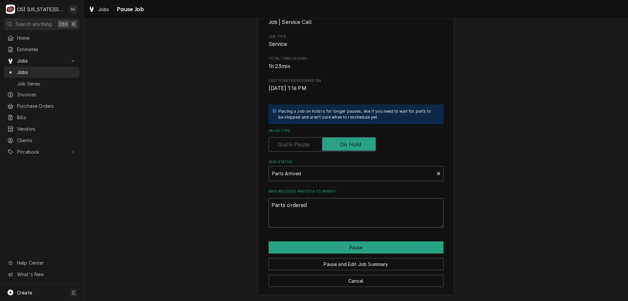
type textarea "x"
type textarea "Parts ordere"
type textarea "x"
type textarea "Parts order"
type textarea "x"
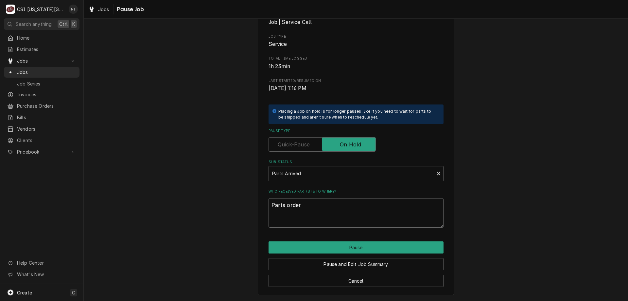
type textarea "Parts orde"
type textarea "x"
type textarea "Parts ord"
type textarea "x"
type textarea "Parts o"
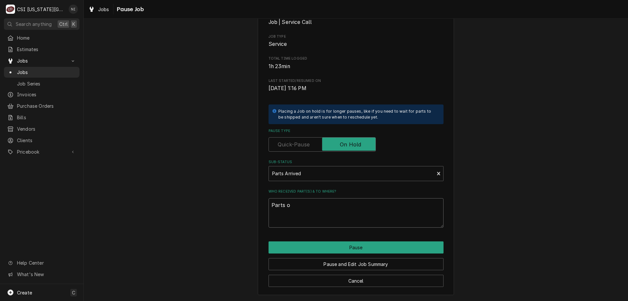
type textarea "x"
type textarea "Parts"
type textarea "x"
type textarea "Parts pm"
type textarea "x"
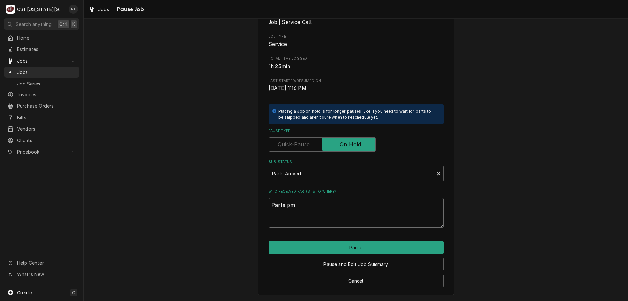
type textarea "Parts pmn"
type textarea "x"
type textarea "Parts pmn"
type textarea "x"
type textarea "Parts pmn"
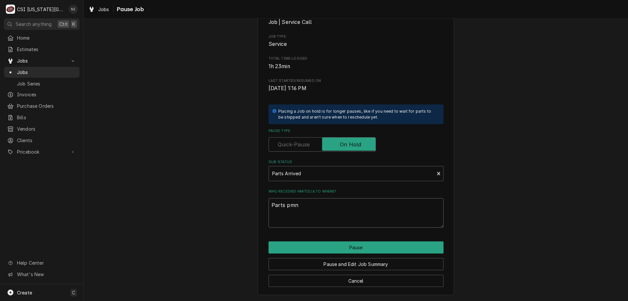
type textarea "x"
type textarea "Parts pm"
type textarea "x"
type textarea "Parts p"
type textarea "x"
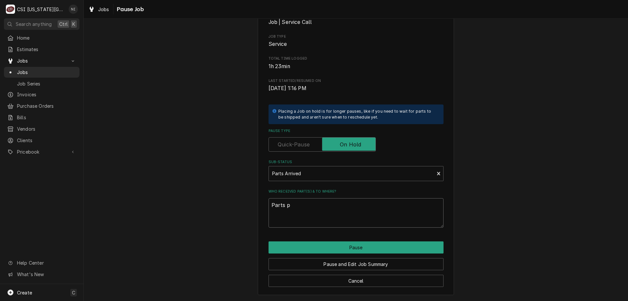
type textarea "Parts"
type textarea "x"
type textarea "Parts o"
type textarea "x"
type textarea "Parts on"
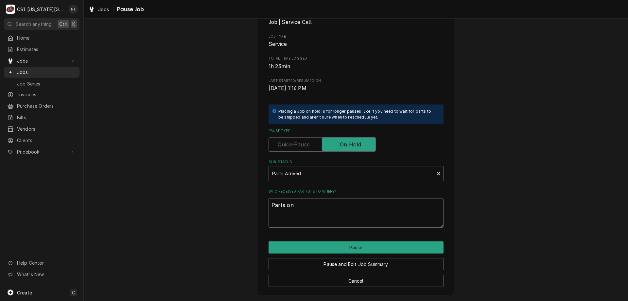
type textarea "x"
type textarea "Parts on"
type textarea "x"
type textarea "Parts on B"
type textarea "x"
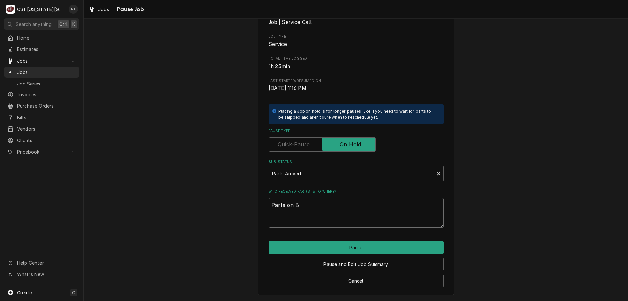
type textarea "Parts on BB"
type textarea "x"
type textarea "Parts on BB"
type textarea "x"
type textarea "Parts on BB s"
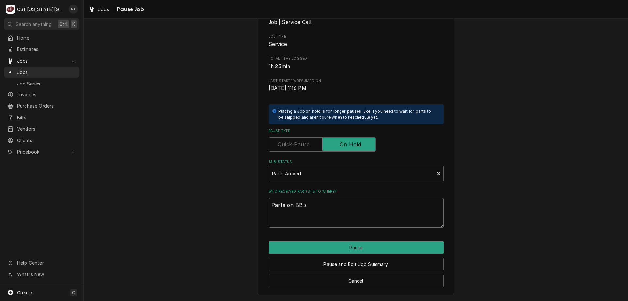
type textarea "x"
type textarea "Parts on BB se"
type textarea "x"
type textarea "Parts on BB seh"
type textarea "x"
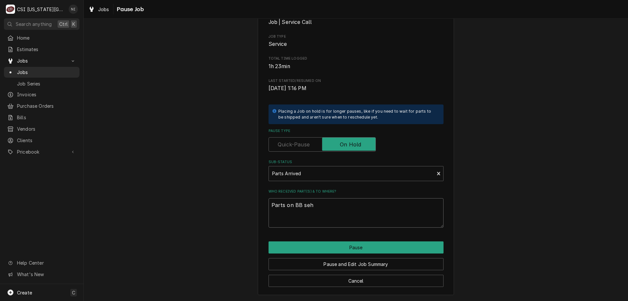
type textarea "Parts on BB se"
type textarea "x"
type textarea "Parts on BB s"
type textarea "x"
type textarea "Parts on BB sh"
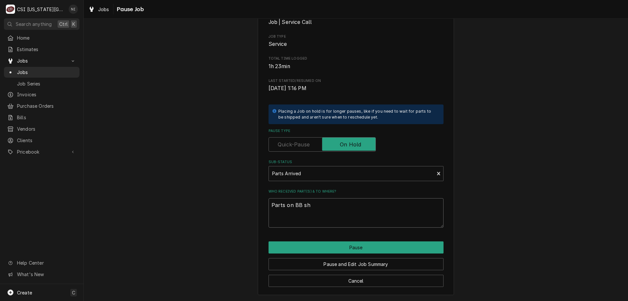
type textarea "x"
type textarea "Parts on BB she"
type textarea "x"
type textarea "Parts on BB shel"
type textarea "x"
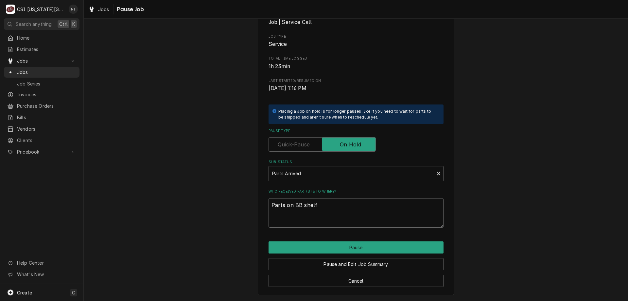
type textarea "Parts on BB shelf"
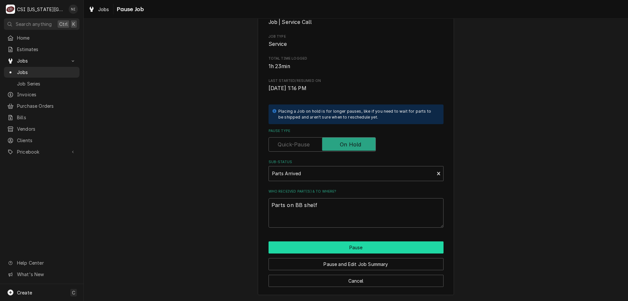
click at [397, 245] on button "Pause" at bounding box center [356, 247] width 175 height 12
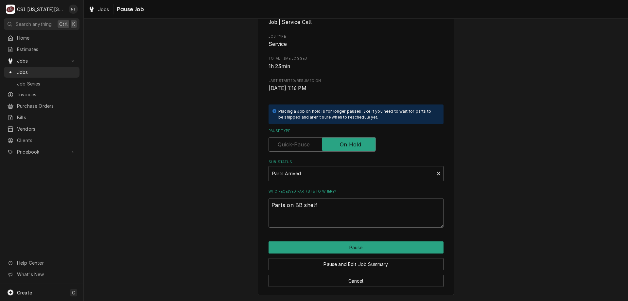
type textarea "x"
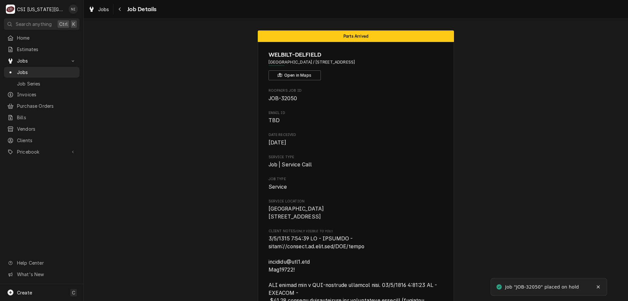
click at [50, 70] on span "Jobs" at bounding box center [46, 72] width 59 height 7
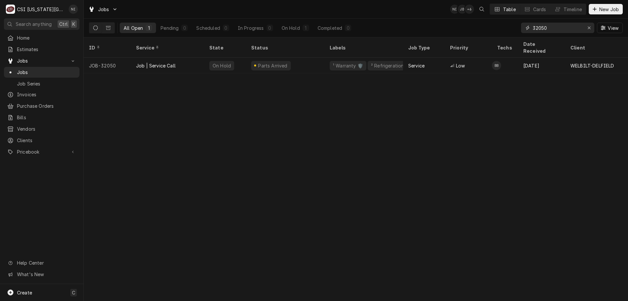
drag, startPoint x: 551, startPoint y: 30, endPoint x: 538, endPoint y: 28, distance: 13.2
click at [538, 28] on input "32050" at bounding box center [557, 28] width 49 height 10
type input "32281"
click at [210, 61] on div "On Hold" at bounding box center [221, 65] width 25 height 9
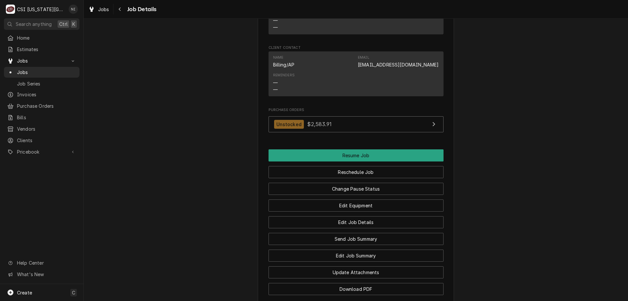
scroll to position [793, 0]
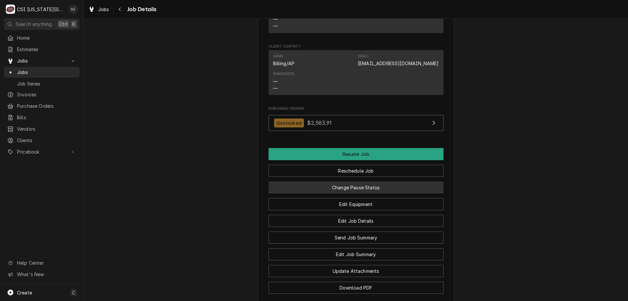
click at [398, 188] on button "Change Pause Status" at bounding box center [356, 187] width 175 height 12
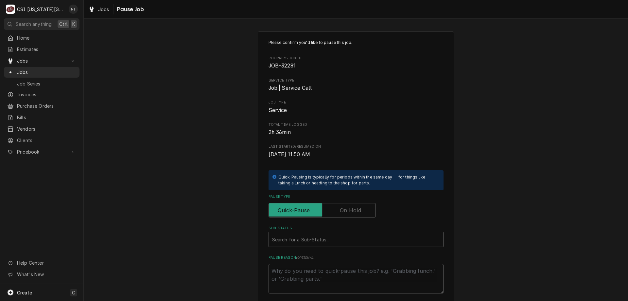
click at [358, 211] on label "Pause Type" at bounding box center [322, 210] width 107 height 14
click at [358, 211] on input "Pause Type" at bounding box center [321, 210] width 101 height 14
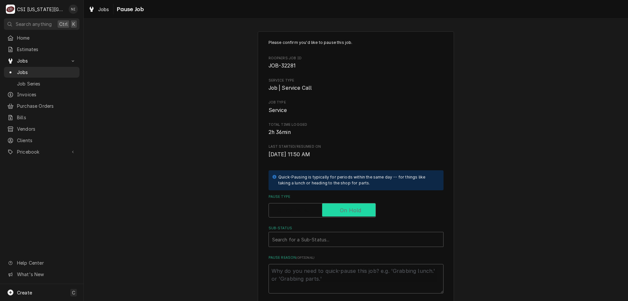
checkbox input "true"
click at [357, 240] on div "Sub-Status" at bounding box center [349, 239] width 155 height 12
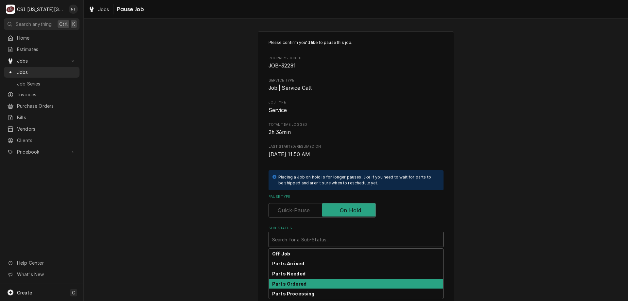
click at [305, 279] on div "Parts Ordered" at bounding box center [356, 283] width 174 height 10
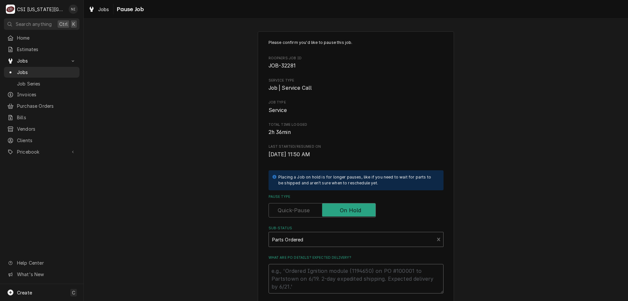
drag, startPoint x: 311, startPoint y: 270, endPoint x: 319, endPoint y: 263, distance: 10.6
click at [310, 270] on textarea "What are PO details? Expected delivery?" at bounding box center [356, 278] width 175 height 29
type textarea "x"
type textarea "p"
type textarea "x"
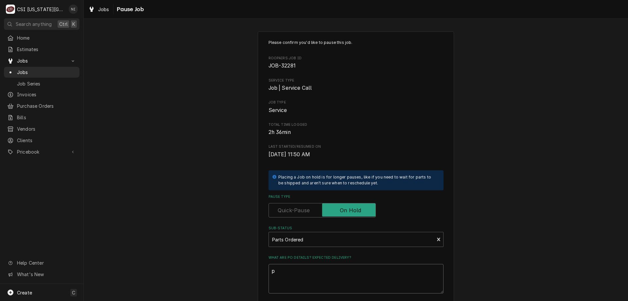
type textarea "pr"
type textarea "x"
type textarea "p"
type textarea "x"
type textarea "pa"
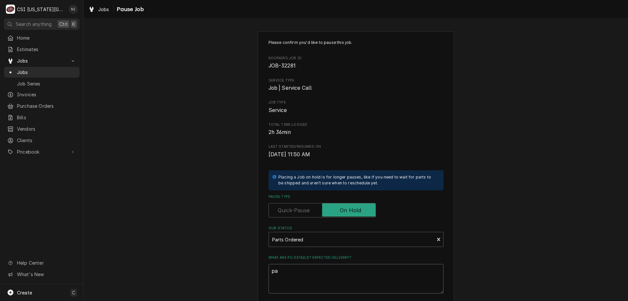
type textarea "x"
type textarea "par"
type textarea "x"
type textarea "part"
type textarea "x"
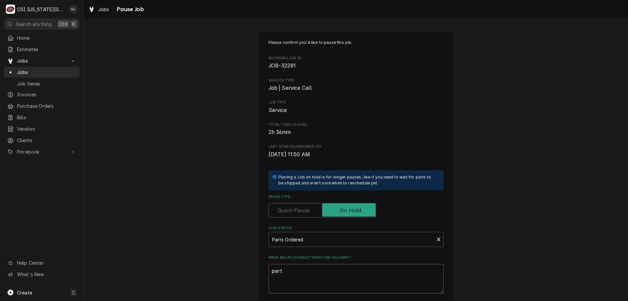
type textarea "parts"
type textarea "x"
type textarea "parts"
type textarea "x"
type textarea "parts o"
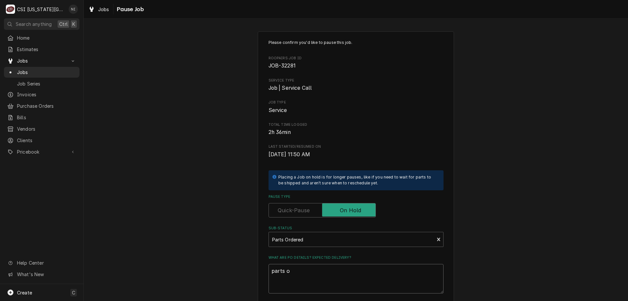
type textarea "x"
type textarea "parts on"
type textarea "x"
type textarea "parts on"
type textarea "x"
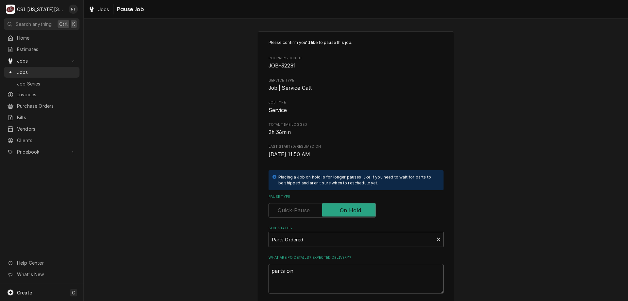
type textarea "parts on m"
type textarea "x"
type textarea "parts on me"
type textarea "x"
type textarea "parts on men"
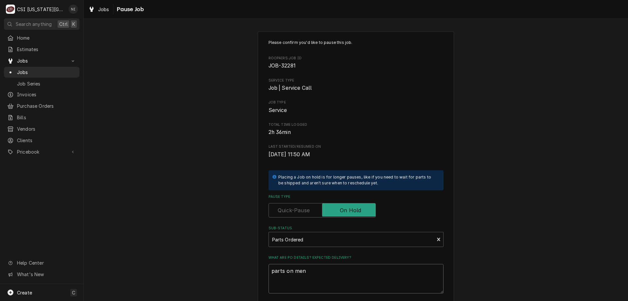
type textarea "x"
type textarea "parts on mend"
type textarea "x"
type textarea "parts on mendo"
type textarea "x"
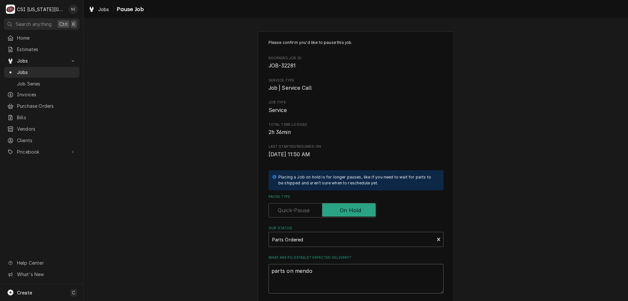
type textarea "parts on mendon"
type textarea "x"
type textarea "parts on mendon"
type textarea "x"
type textarea "parts on mendon s"
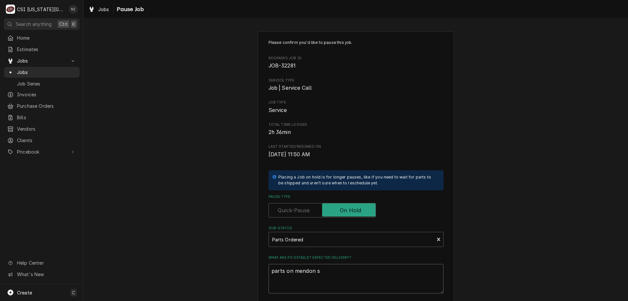
type textarea "x"
type textarea "parts on mendon sh"
type textarea "x"
type textarea "parts on mendon she"
type textarea "x"
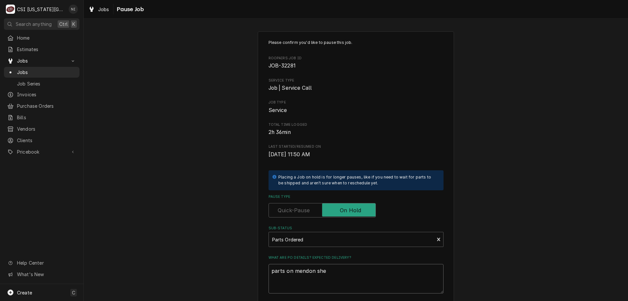
type textarea "parts on mendon shel"
type textarea "x"
type textarea "parts on mendon shelf"
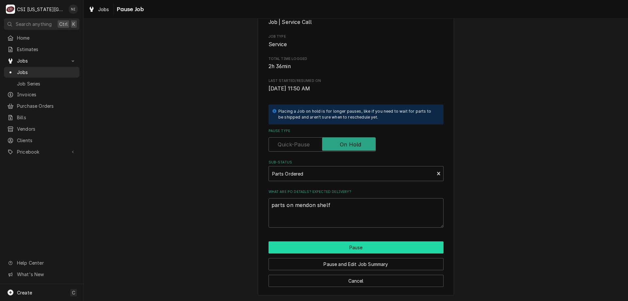
click at [398, 251] on button "Pause" at bounding box center [356, 247] width 175 height 12
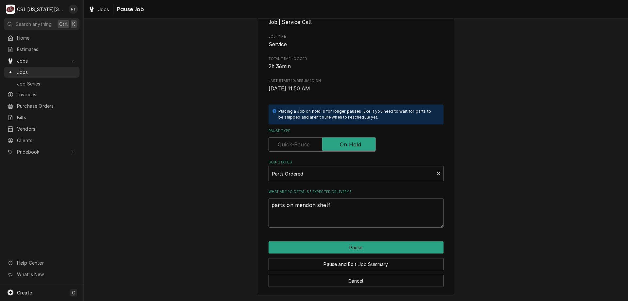
type textarea "x"
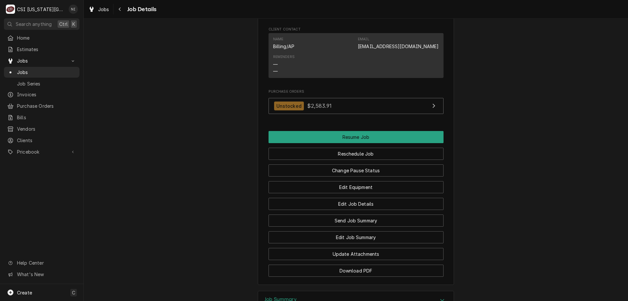
scroll to position [831, 0]
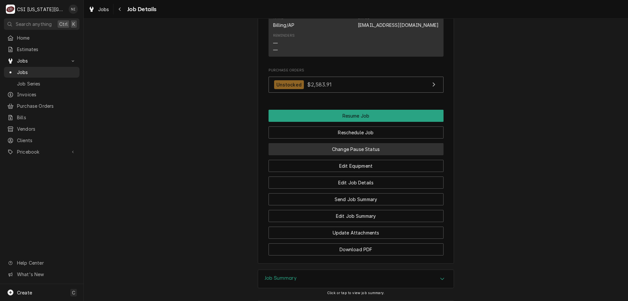
click at [370, 150] on button "Change Pause Status" at bounding box center [356, 149] width 175 height 12
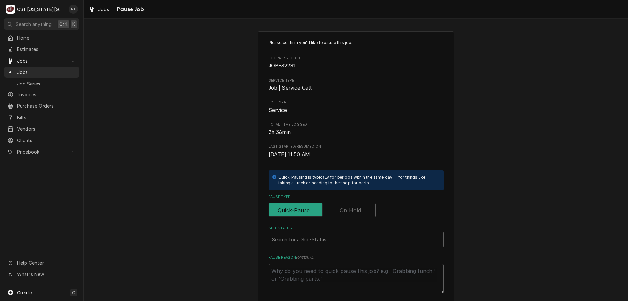
drag, startPoint x: 344, startPoint y: 209, endPoint x: 341, endPoint y: 225, distance: 16.7
click at [344, 210] on label "Pause Type" at bounding box center [322, 210] width 107 height 14
click at [344, 210] on input "Pause Type" at bounding box center [321, 210] width 101 height 14
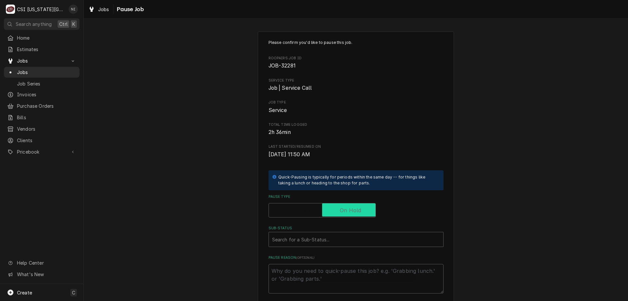
checkbox input "true"
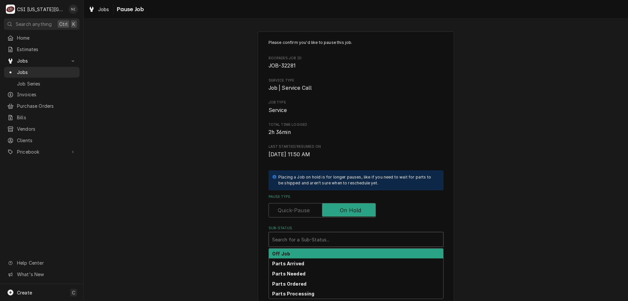
drag, startPoint x: 338, startPoint y: 233, endPoint x: 328, endPoint y: 245, distance: 15.6
click at [336, 236] on div "Search for a Sub-Status..." at bounding box center [356, 239] width 174 height 14
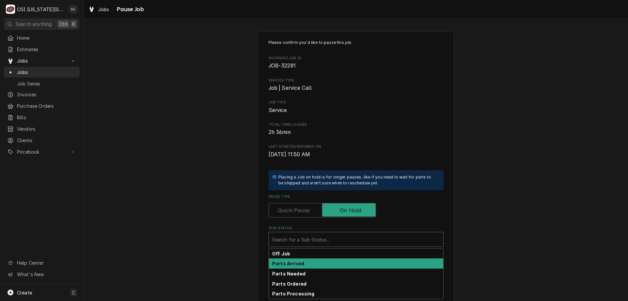
click at [301, 263] on div "Parts Arrived" at bounding box center [356, 263] width 174 height 10
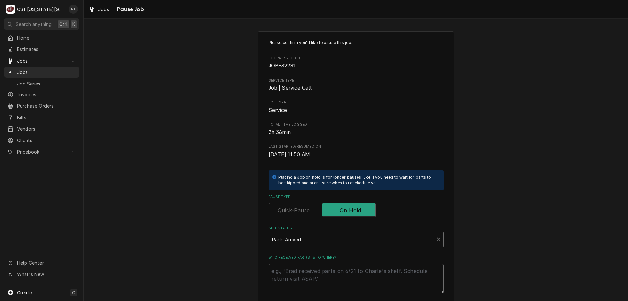
drag, startPoint x: 299, startPoint y: 270, endPoint x: 301, endPoint y: 275, distance: 5.9
click at [299, 270] on textarea "Who received part(s) & to where?" at bounding box center [356, 278] width 175 height 29
type textarea "x"
type textarea "p"
type textarea "x"
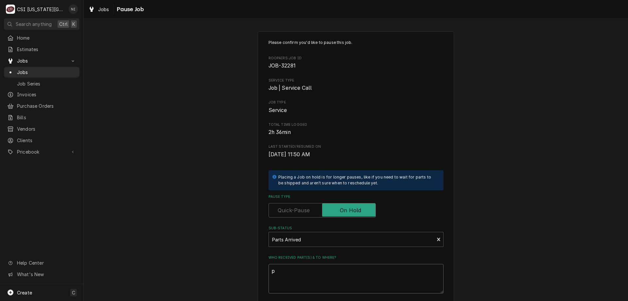
type textarea "pa"
type textarea "x"
type textarea "par"
type textarea "x"
type textarea "pars"
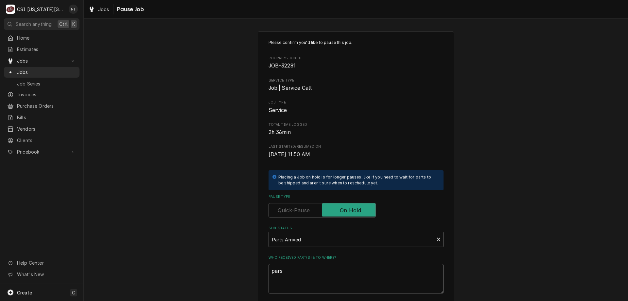
type textarea "x"
type textarea "par"
type textarea "x"
type textarea "part"
type textarea "x"
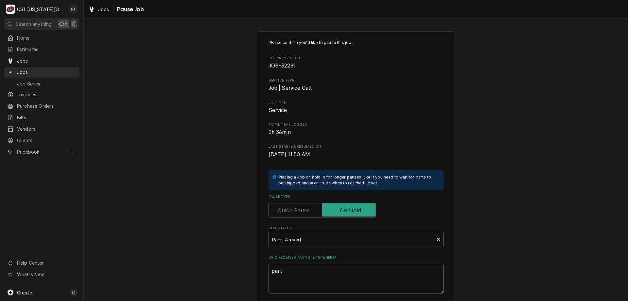
type textarea "parts"
type textarea "x"
type textarea "parts"
type textarea "x"
type textarea "parts o"
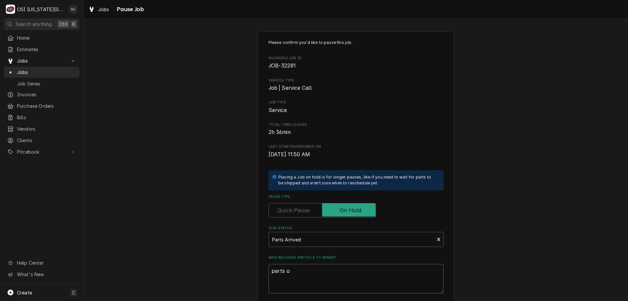
type textarea "x"
type textarea "parts on"
type textarea "x"
type textarea "parts on"
type textarea "x"
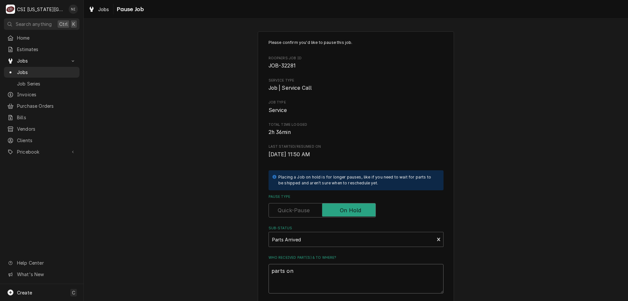
type textarea "parts on m"
type textarea "x"
type textarea "parts on me"
type textarea "x"
type textarea "parts on men"
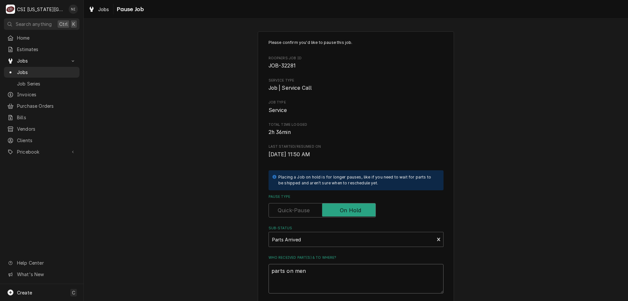
type textarea "x"
type textarea "parts on mend"
type textarea "x"
type textarea "parts on mendon"
type textarea "x"
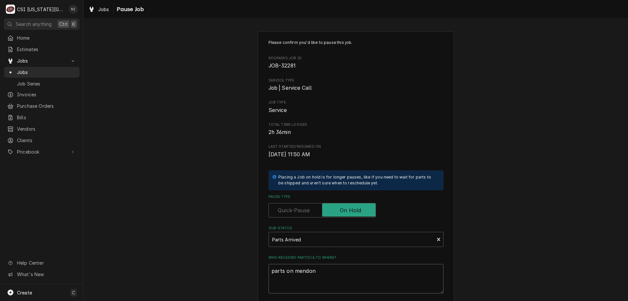
type textarea "parts on mendon"
type textarea "x"
type textarea "parts on mendon s"
type textarea "x"
type textarea "parts on mendon sh"
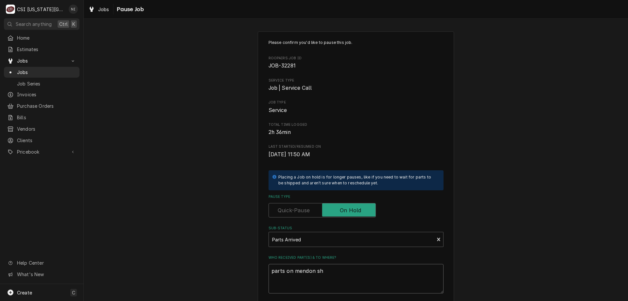
type textarea "x"
type textarea "parts on mendon she"
type textarea "x"
type textarea "parts on mendon shel"
type textarea "x"
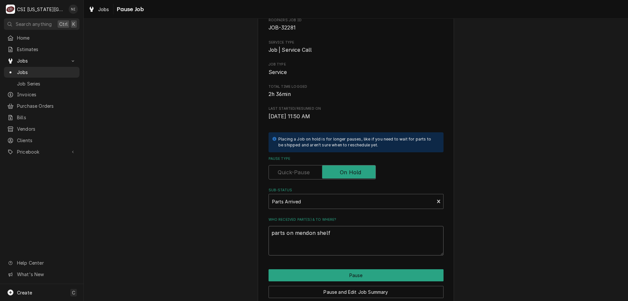
scroll to position [66, 0]
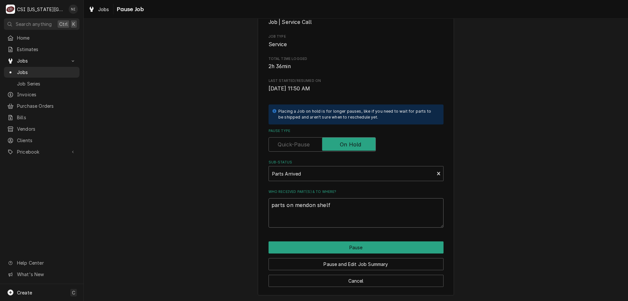
type textarea "parts on mendon shelf"
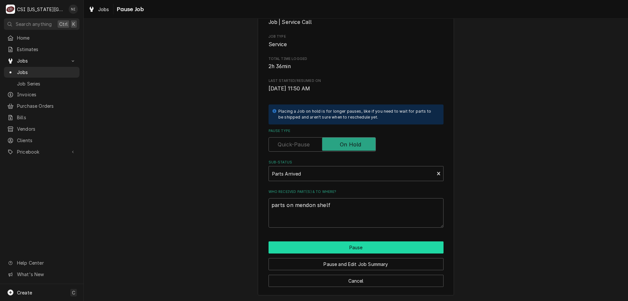
click at [352, 245] on button "Pause" at bounding box center [356, 247] width 175 height 12
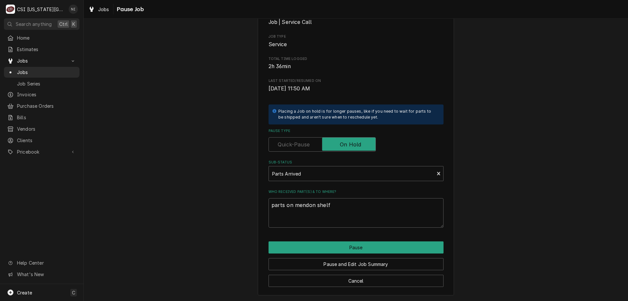
type textarea "x"
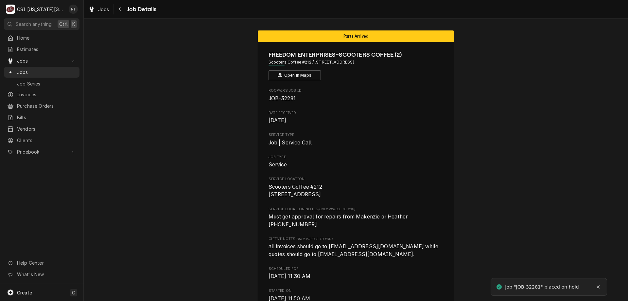
click at [38, 70] on span "Jobs" at bounding box center [46, 72] width 59 height 7
